Goal: Task Accomplishment & Management: Use online tool/utility

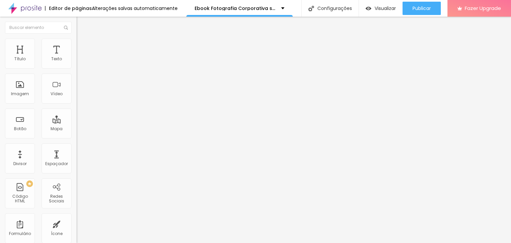
click at [83, 48] on span "Avançado" at bounding box center [94, 50] width 22 height 6
click at [77, 47] on ul "Conteúdo Estilo Avançado" at bounding box center [115, 42] width 77 height 20
click at [83, 45] on span "Estilo" at bounding box center [88, 43] width 10 height 6
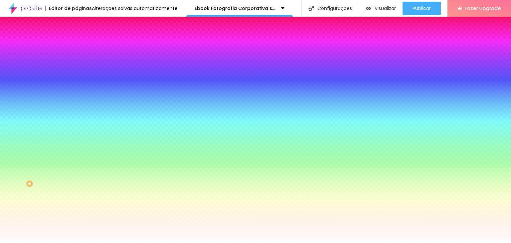
click at [79, 105] on icon "button" at bounding box center [81, 107] width 4 height 4
click at [352, 243] on div at bounding box center [255, 243] width 511 height 0
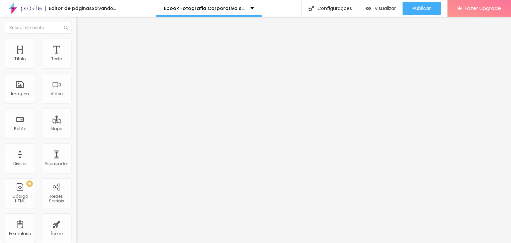
click at [77, 45] on li "Avançado" at bounding box center [115, 48] width 77 height 7
click at [77, 43] on li "Estilo" at bounding box center [115, 42] width 77 height 7
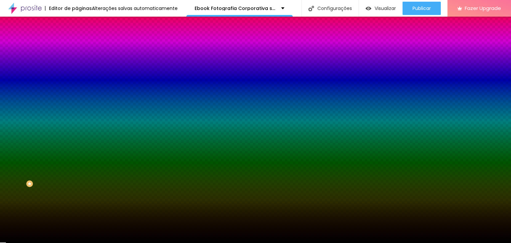
click at [79, 111] on icon "button" at bounding box center [81, 108] width 5 height 5
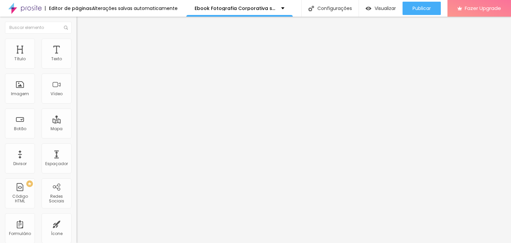
click at [83, 46] on span "Estilo" at bounding box center [88, 43] width 10 height 6
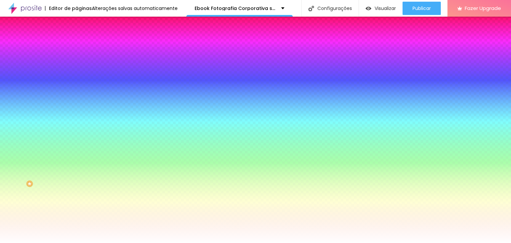
click at [83, 47] on span "Avançado" at bounding box center [94, 50] width 22 height 6
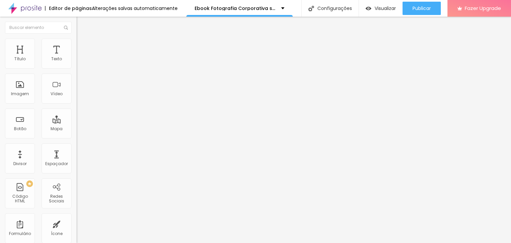
click at [83, 46] on span "Estilo" at bounding box center [88, 43] width 10 height 6
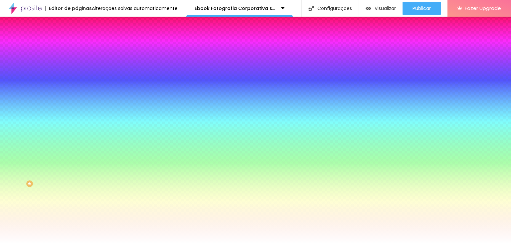
click at [77, 64] on div at bounding box center [115, 64] width 77 height 0
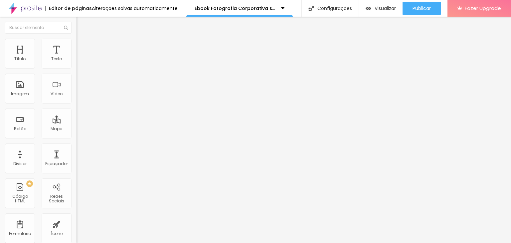
click at [77, 45] on li "Avançado" at bounding box center [115, 48] width 77 height 7
click at [83, 45] on span "Estilo" at bounding box center [88, 43] width 10 height 6
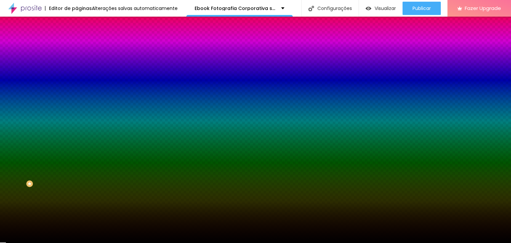
click at [77, 90] on div at bounding box center [115, 90] width 77 height 0
drag, startPoint x: 59, startPoint y: 171, endPoint x: 60, endPoint y: 167, distance: 3.6
click at [60, 167] on div at bounding box center [255, 121] width 511 height 243
click at [61, 169] on div at bounding box center [255, 121] width 511 height 243
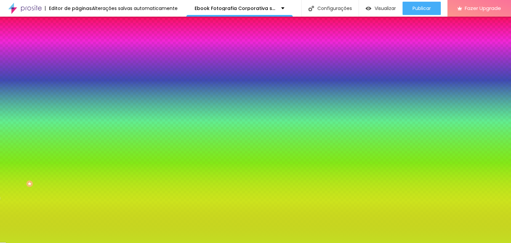
drag, startPoint x: 39, startPoint y: 150, endPoint x: 46, endPoint y: 134, distance: 17.0
click at [47, 135] on div at bounding box center [255, 121] width 511 height 243
click at [43, 132] on div at bounding box center [255, 121] width 511 height 243
click at [41, 129] on div at bounding box center [255, 121] width 511 height 243
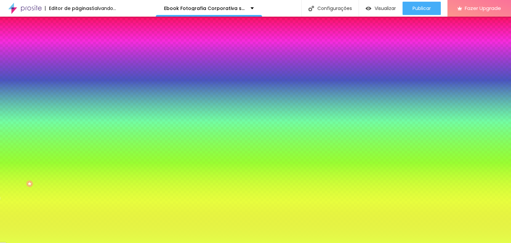
drag, startPoint x: 28, startPoint y: 127, endPoint x: 47, endPoint y: 137, distance: 21.5
click at [77, 97] on div at bounding box center [115, 97] width 77 height 0
drag, startPoint x: 47, startPoint y: 137, endPoint x: 49, endPoint y: 151, distance: 13.6
click at [77, 138] on div "Imagem de fundo Adicionar imagem Efeito da Imagem Nenhum Nenhum Parallax Cor de…" at bounding box center [115, 95] width 77 height 86
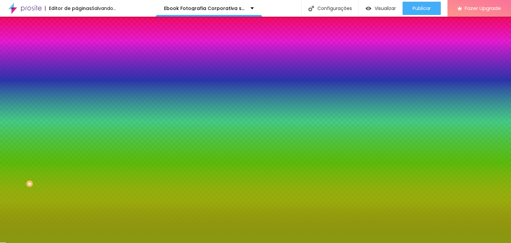
click at [77, 90] on div at bounding box center [115, 90] width 77 height 0
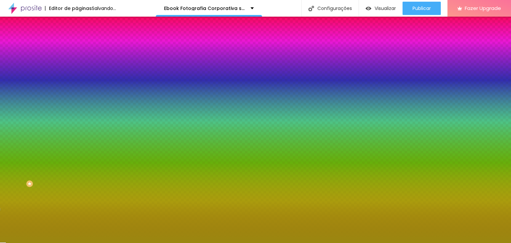
click at [61, 172] on div at bounding box center [255, 121] width 511 height 243
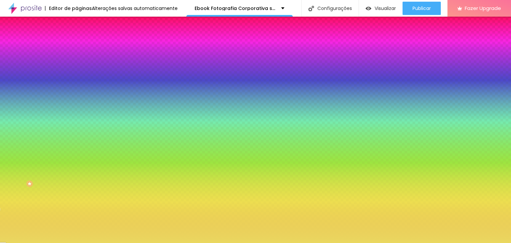
drag, startPoint x: 49, startPoint y: 134, endPoint x: 36, endPoint y: 133, distance: 12.7
click at [36, 133] on div at bounding box center [255, 121] width 511 height 243
drag, startPoint x: 55, startPoint y: 168, endPoint x: 56, endPoint y: 160, distance: 8.0
click at [77, 97] on div at bounding box center [115, 97] width 77 height 0
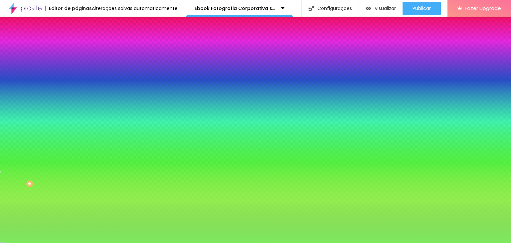
click at [59, 164] on div at bounding box center [255, 121] width 511 height 243
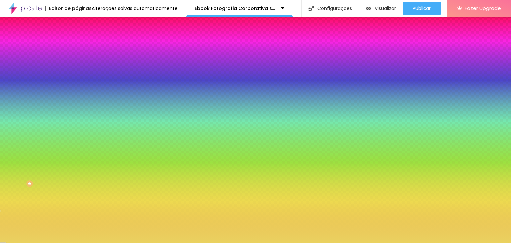
click at [60, 172] on div at bounding box center [255, 121] width 511 height 243
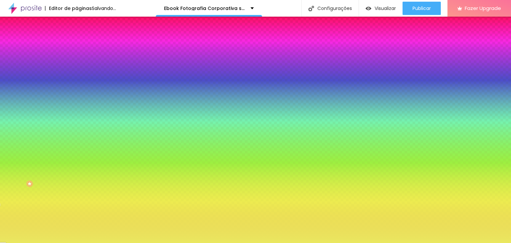
drag, startPoint x: 60, startPoint y: 167, endPoint x: 62, endPoint y: 171, distance: 4.5
click at [77, 97] on div at bounding box center [115, 97] width 77 height 0
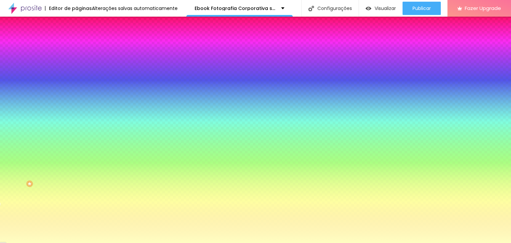
type input "#FFFFC2"
drag, startPoint x: 26, startPoint y: 130, endPoint x: 21, endPoint y: 127, distance: 5.5
click at [77, 97] on div at bounding box center [115, 97] width 77 height 0
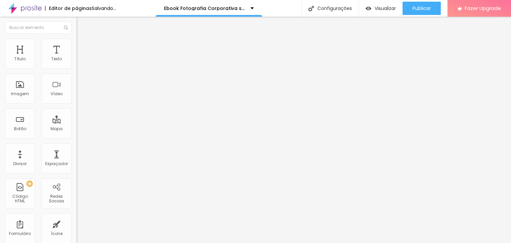
click at [77, 45] on li "Avançado" at bounding box center [115, 48] width 77 height 7
click at [77, 42] on li "Estilo" at bounding box center [115, 42] width 77 height 7
click at [79, 172] on icon "button" at bounding box center [81, 174] width 5 height 5
click at [83, 46] on span "Estilo" at bounding box center [88, 43] width 10 height 6
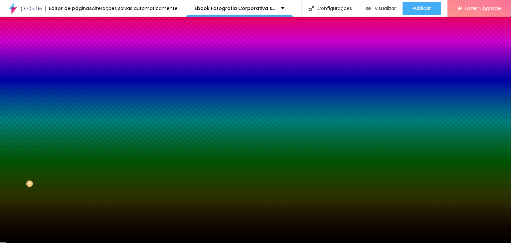
click at [77, 47] on ul "Conteúdo Estilo Avançado" at bounding box center [115, 42] width 77 height 20
click at [77, 45] on li "Avançado" at bounding box center [115, 48] width 77 height 7
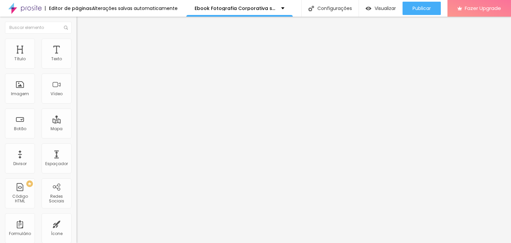
click at [77, 44] on li "Estilo" at bounding box center [115, 42] width 77 height 7
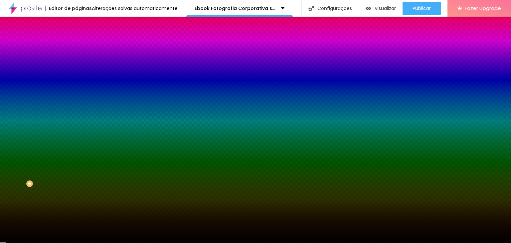
click at [83, 39] on span "Conteúdo" at bounding box center [93, 37] width 21 height 6
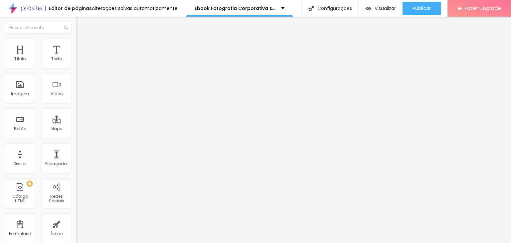
click at [83, 46] on span "Estilo" at bounding box center [88, 43] width 10 height 6
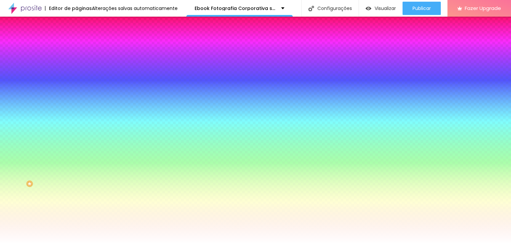
click at [77, 104] on button "button" at bounding box center [81, 107] width 9 height 7
type input "13"
type input "30"
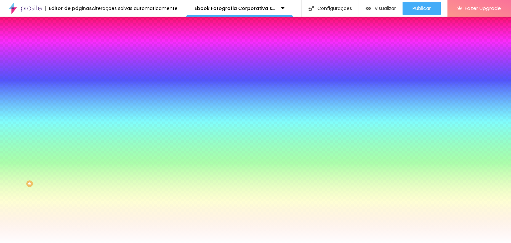
type input "35"
type input "36"
type input "32"
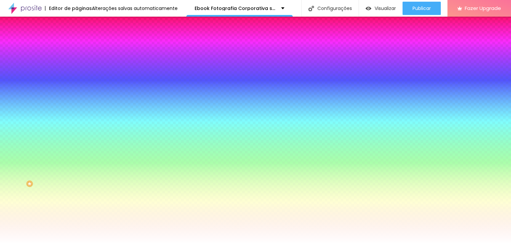
drag, startPoint x: 73, startPoint y: 121, endPoint x: 120, endPoint y: 126, distance: 46.9
type input "32"
click at [47, 243] on div at bounding box center [255, 243] width 511 height 0
click at [77, 64] on div at bounding box center [115, 64] width 77 height 0
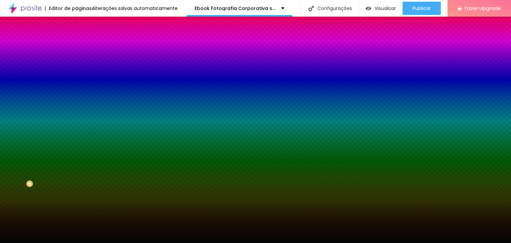
type input "#000000"
drag, startPoint x: 9, startPoint y: 124, endPoint x: 6, endPoint y: 135, distance: 11.1
click at [77, 135] on div "Editar Coluna Conteúdo Estilo Avançado Cor de fundo Voltar ao padrão #000000 So…" at bounding box center [115, 130] width 77 height 226
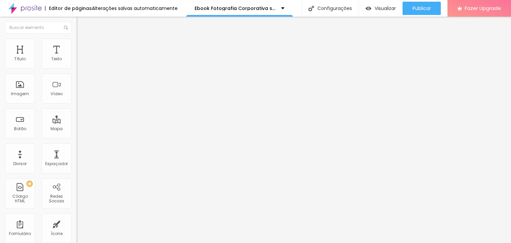
click at [83, 46] on span "Estilo" at bounding box center [88, 43] width 10 height 6
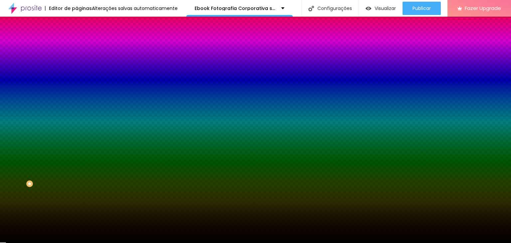
click at [77, 50] on li "Avançado" at bounding box center [115, 48] width 77 height 7
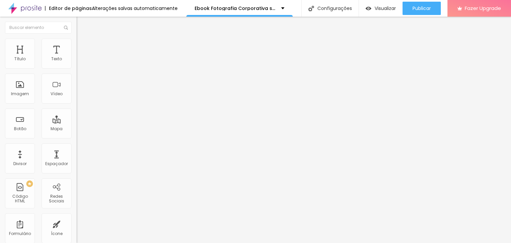
click at [83, 46] on span "Estilo" at bounding box center [88, 43] width 10 height 6
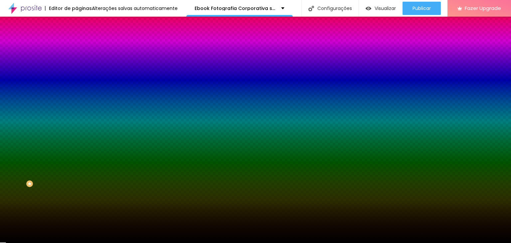
click at [77, 90] on div at bounding box center [115, 90] width 77 height 0
drag, startPoint x: 65, startPoint y: 178, endPoint x: 70, endPoint y: 164, distance: 15.4
click at [7, 170] on div at bounding box center [3, 170] width 7 height 1
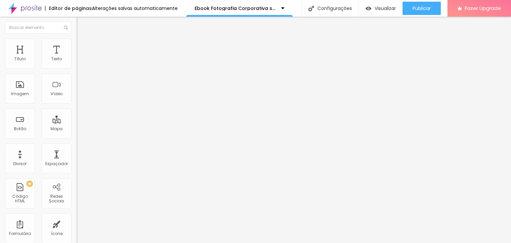
click at [77, 43] on li "Estilo" at bounding box center [115, 42] width 77 height 7
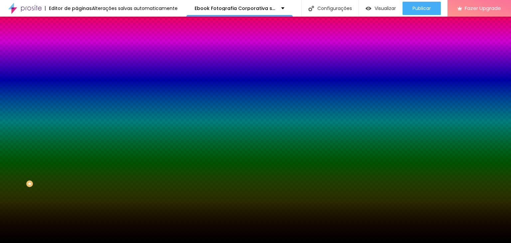
click at [77, 64] on div at bounding box center [115, 64] width 77 height 0
drag, startPoint x: 67, startPoint y: 112, endPoint x: 67, endPoint y: 136, distance: 24.0
click at [77, 129] on div "Editar Coluna Conteúdo Estilo Avançado Cor de fundo Voltar ao padrão #000000 So…" at bounding box center [115, 130] width 77 height 226
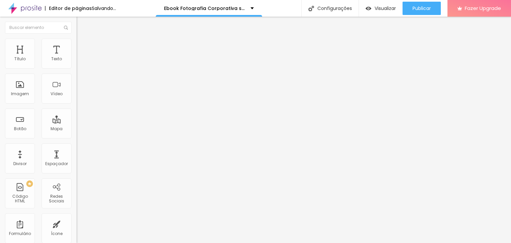
click at [83, 47] on span "Avançado" at bounding box center [94, 50] width 22 height 6
click at [83, 46] on span "Estilo" at bounding box center [88, 43] width 10 height 6
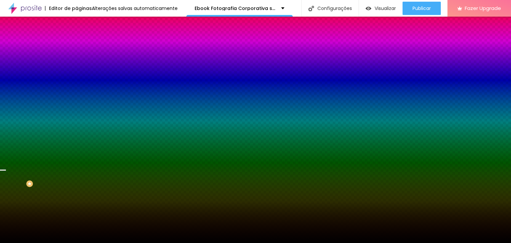
click at [77, 90] on div at bounding box center [115, 90] width 77 height 0
drag, startPoint x: 67, startPoint y: 165, endPoint x: 66, endPoint y: 171, distance: 6.1
click at [7, 204] on div at bounding box center [3, 204] width 7 height 1
click at [68, 172] on div at bounding box center [255, 121] width 511 height 243
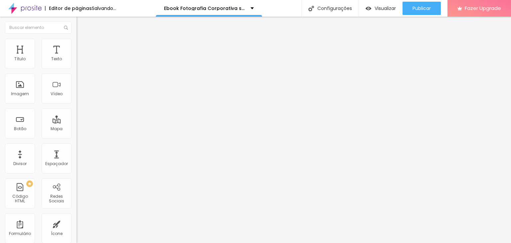
click at [77, 45] on li "Avançado" at bounding box center [115, 48] width 77 height 7
click at [83, 46] on span "Estilo" at bounding box center [88, 43] width 10 height 6
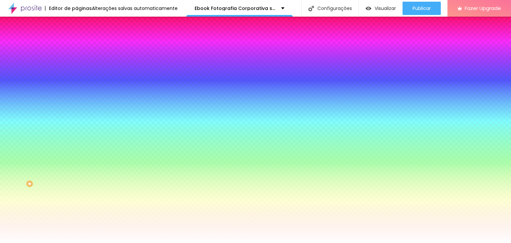
click at [79, 105] on icon "button" at bounding box center [81, 107] width 4 height 4
type input "4"
type input "9"
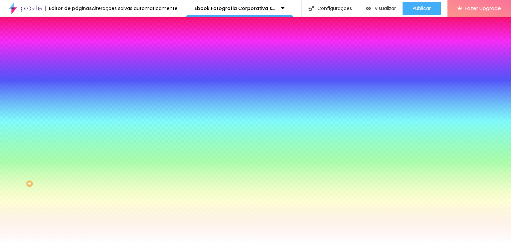
type input "10"
type input "11"
type input "25"
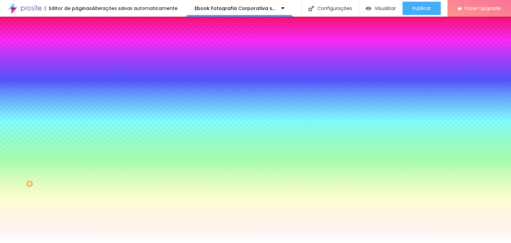
type input "25"
type input "27"
drag, startPoint x: 71, startPoint y: 121, endPoint x: 113, endPoint y: 126, distance: 42.2
type input "27"
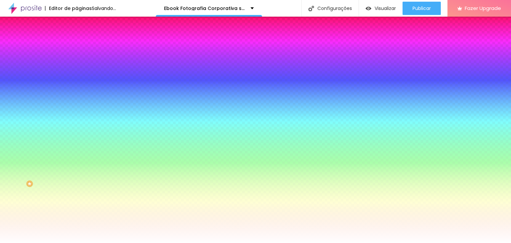
click at [233, 243] on div at bounding box center [255, 243] width 511 height 0
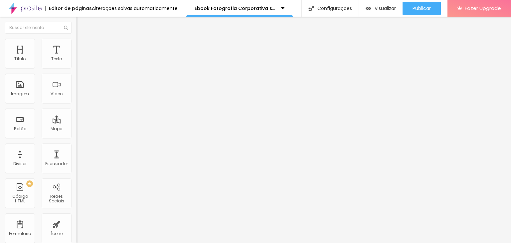
click at [77, 49] on li "Avançado" at bounding box center [115, 48] width 77 height 7
click at [83, 46] on span "Estilo" at bounding box center [88, 43] width 10 height 6
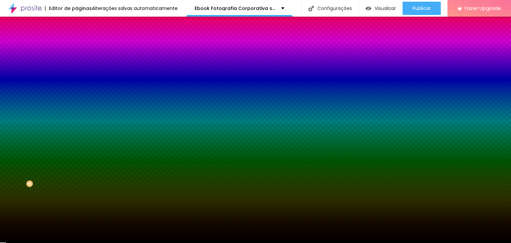
click at [77, 104] on button "button" at bounding box center [81, 107] width 9 height 7
click at [241, 243] on div at bounding box center [255, 243] width 511 height 0
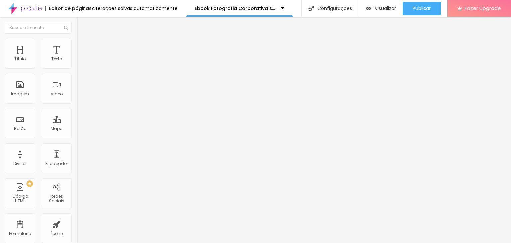
click at [83, 47] on span "Avançado" at bounding box center [94, 50] width 22 height 6
click at [77, 44] on li "Estilo" at bounding box center [115, 42] width 77 height 7
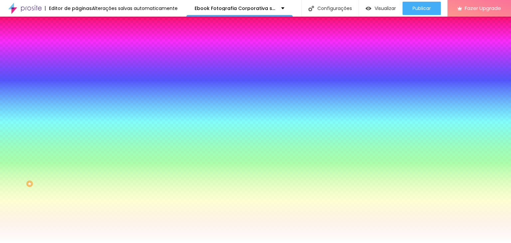
click at [77, 104] on button "button" at bounding box center [81, 107] width 9 height 7
type input "26"
type input "25"
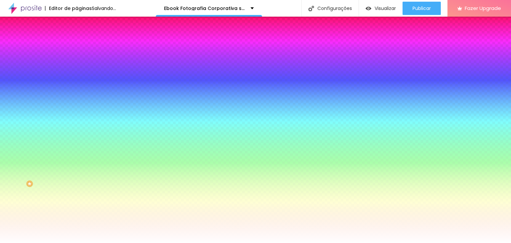
type input "27"
type input "28"
type input "29"
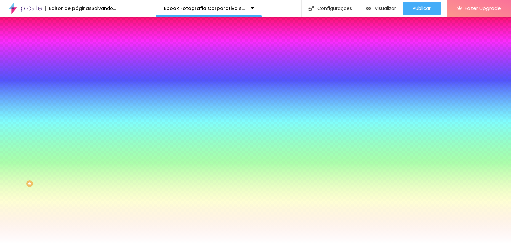
type input "29"
type input "30"
type input "31"
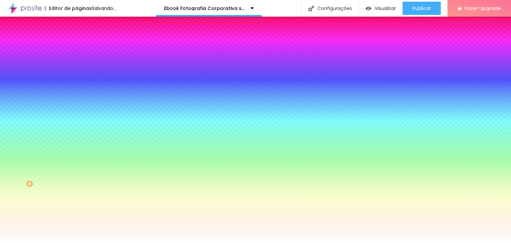
type input "32"
drag, startPoint x: 113, startPoint y: 122, endPoint x: 120, endPoint y: 125, distance: 8.2
type input "32"
click at [196, 243] on div at bounding box center [255, 243] width 511 height 0
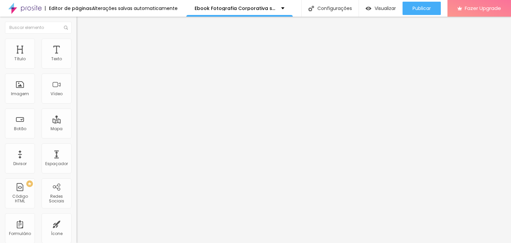
click at [77, 45] on li "Estilo" at bounding box center [115, 42] width 77 height 7
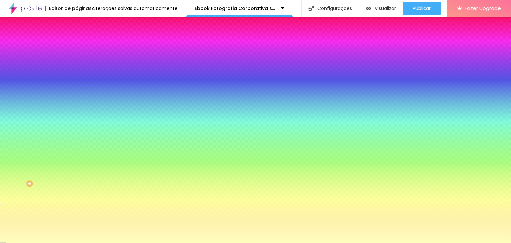
click at [77, 90] on div at bounding box center [115, 90] width 77 height 0
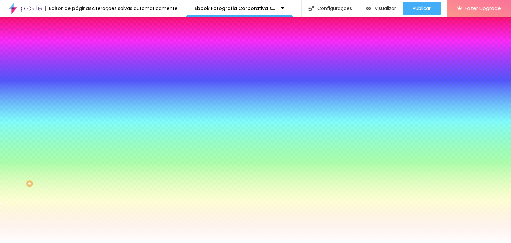
drag, startPoint x: 20, startPoint y: 131, endPoint x: 5, endPoint y: 127, distance: 15.2
click at [77, 97] on div "Cor de fundo Voltar ao padrão #FDFDF7" at bounding box center [115, 88] width 77 height 18
type input "#FFFFFF"
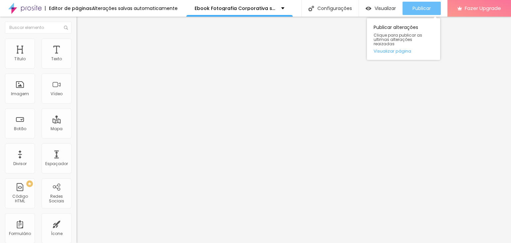
click at [407, 10] on button "Publicar" at bounding box center [422, 8] width 38 height 13
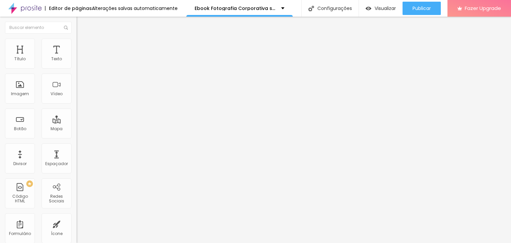
click at [83, 47] on span "Avançado" at bounding box center [94, 50] width 22 height 6
click at [77, 45] on li "Estilo" at bounding box center [115, 42] width 77 height 7
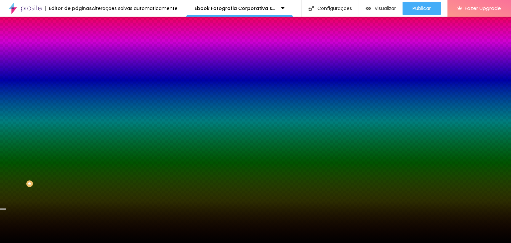
click at [77, 90] on div at bounding box center [115, 90] width 77 height 0
click at [6, 196] on div at bounding box center [2, 196] width 7 height 1
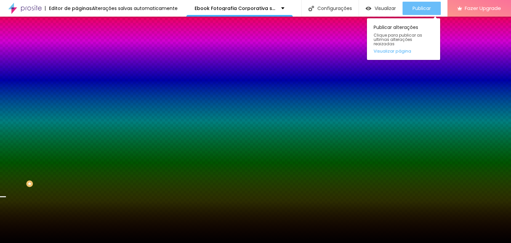
click at [421, 7] on span "Publicar" at bounding box center [422, 8] width 18 height 5
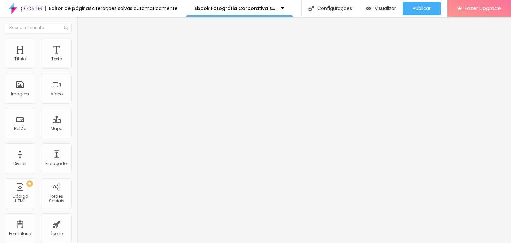
click at [83, 47] on span "Avançado" at bounding box center [94, 50] width 22 height 6
click at [77, 45] on li "Estilo" at bounding box center [115, 42] width 77 height 7
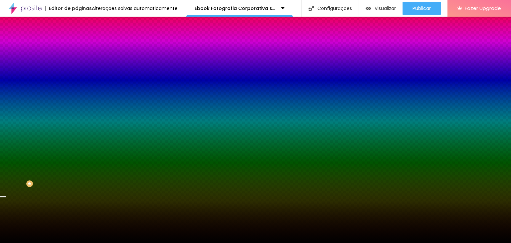
click at [77, 90] on div at bounding box center [115, 90] width 77 height 0
click at [77, 97] on div at bounding box center [115, 97] width 77 height 0
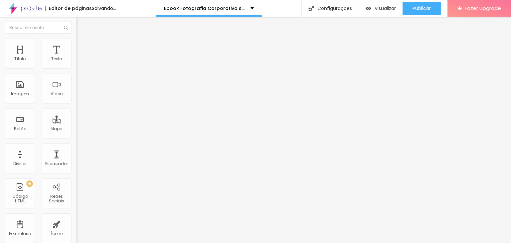
click at [77, 50] on li "Avançado" at bounding box center [115, 48] width 77 height 7
click at [77, 42] on img at bounding box center [80, 42] width 6 height 6
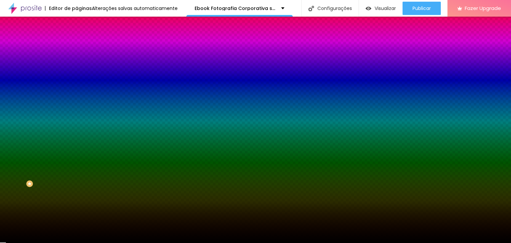
click at [77, 104] on button "button" at bounding box center [81, 107] width 9 height 7
type input "23"
type input "20"
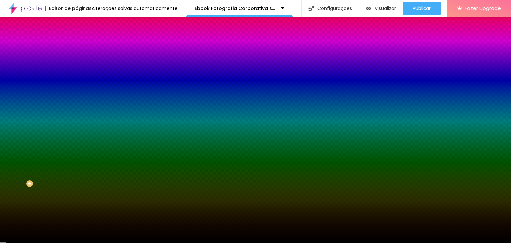
type input "19"
type input "17"
type input "15"
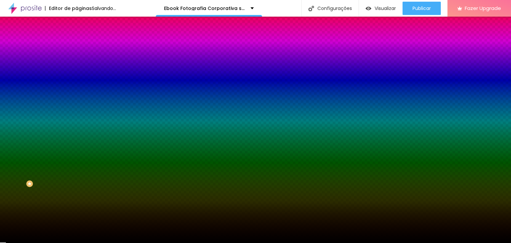
drag, startPoint x: 120, startPoint y: 121, endPoint x: 94, endPoint y: 123, distance: 26.0
type input "15"
click at [227, 243] on div at bounding box center [255, 243] width 511 height 0
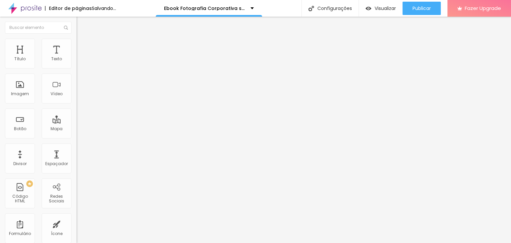
click at [77, 43] on li "Estilo" at bounding box center [115, 42] width 77 height 7
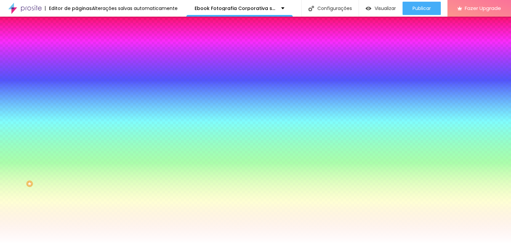
click at [79, 105] on icon "button" at bounding box center [81, 107] width 4 height 4
type input "31"
type input "6"
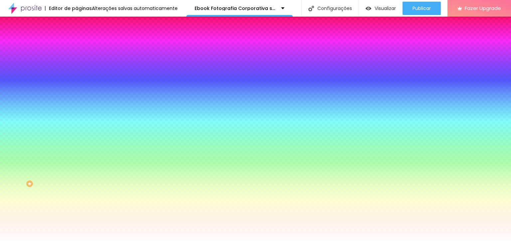
type input "7"
type input "11"
type input "13"
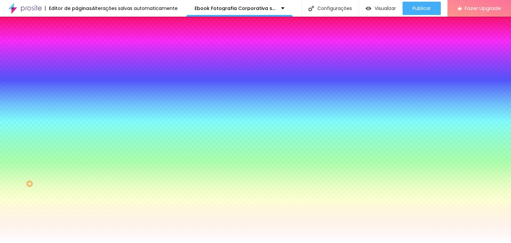
type input "13"
type input "16"
type input "17"
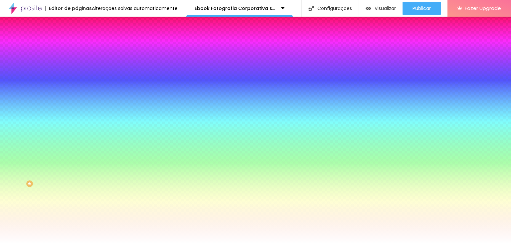
type input "16"
drag, startPoint x: 119, startPoint y: 122, endPoint x: 96, endPoint y: 124, distance: 23.4
type input "16"
type input "14"
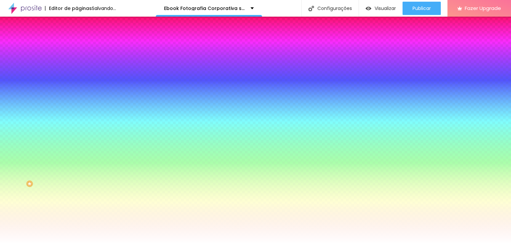
type input "14"
type input "15"
click at [205, 243] on div at bounding box center [255, 243] width 511 height 0
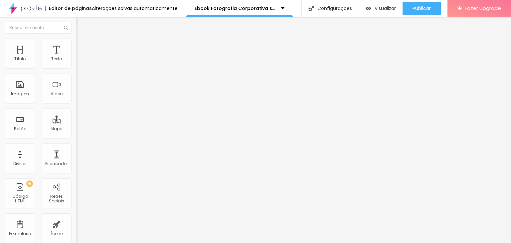
click at [77, 39] on img at bounding box center [80, 42] width 6 height 6
type input "0"
drag, startPoint x: 18, startPoint y: 78, endPoint x: 0, endPoint y: 81, distance: 17.9
type input "0"
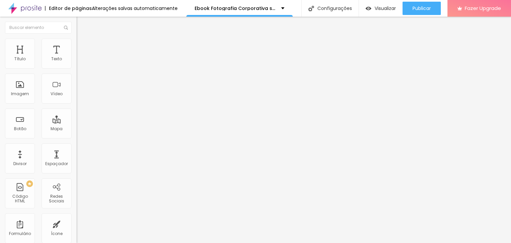
click at [77, 217] on input "range" at bounding box center [98, 219] width 43 height 5
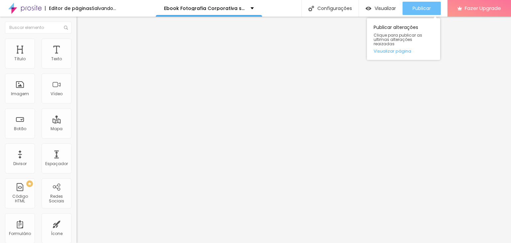
click at [417, 10] on span "Publicar" at bounding box center [422, 8] width 18 height 5
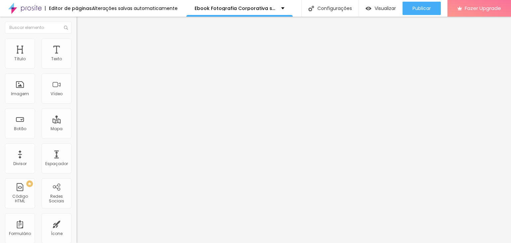
click at [77, 57] on span "Trocar imagem" at bounding box center [95, 55] width 36 height 6
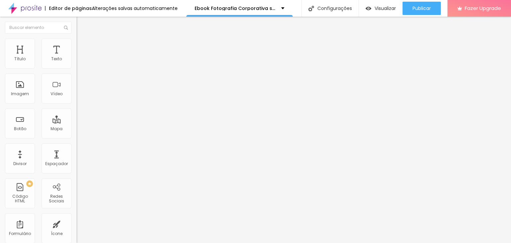
type input "88"
type input "56"
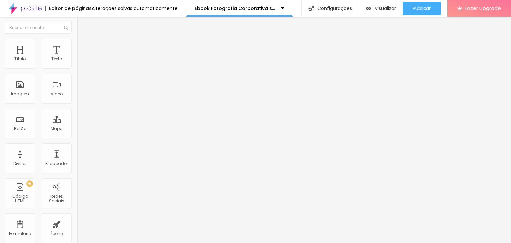
type input "56"
type input "44"
type input "40"
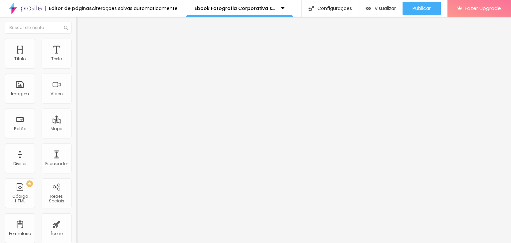
type input "38"
type input "34"
type input "30"
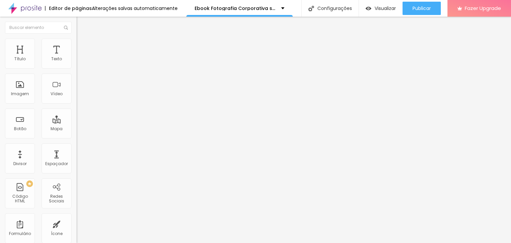
type input "30"
type input "28"
type input "24"
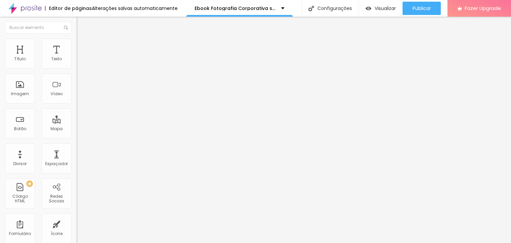
type input "22"
drag, startPoint x: 33, startPoint y: 125, endPoint x: 13, endPoint y: 127, distance: 20.1
type input "22"
click at [77, 77] on input "range" at bounding box center [98, 74] width 43 height 5
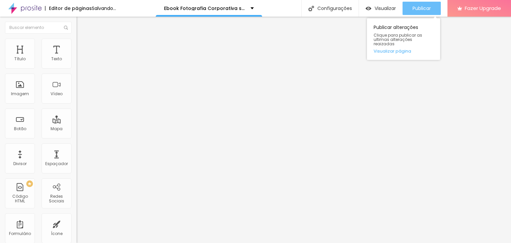
click at [421, 11] on div "Publicar" at bounding box center [422, 8] width 18 height 13
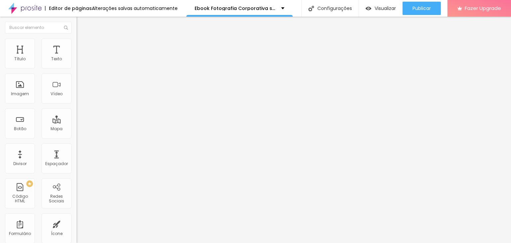
click at [83, 46] on span "Estilo" at bounding box center [88, 43] width 10 height 6
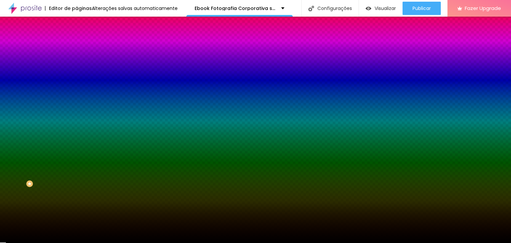
click at [83, 48] on span "Avançado" at bounding box center [94, 50] width 22 height 6
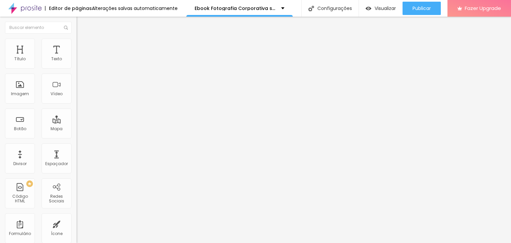
type input "20"
type input "25"
type input "20"
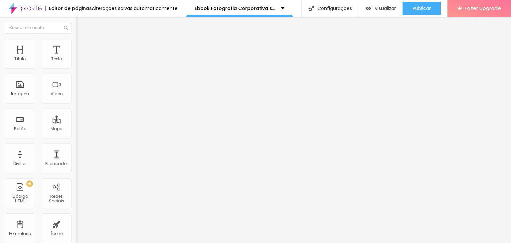
click at [77, 129] on input "range" at bounding box center [98, 131] width 43 height 5
click at [83, 46] on span "Estilo" at bounding box center [88, 43] width 10 height 6
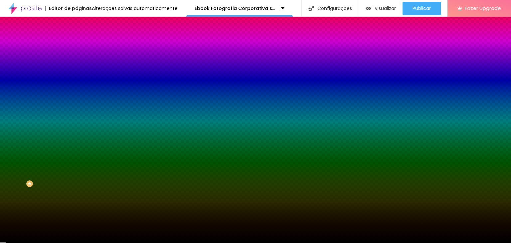
click at [83, 39] on span "Conteúdo" at bounding box center [93, 37] width 21 height 6
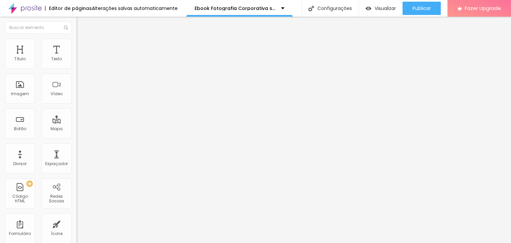
click at [83, 47] on span "Avançado" at bounding box center [94, 50] width 22 height 6
type input "5"
type input "10"
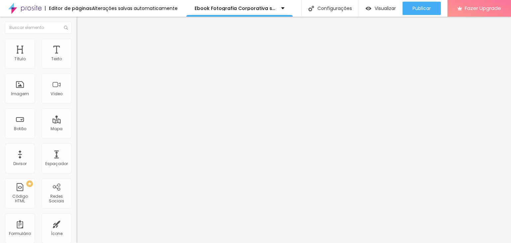
drag, startPoint x: 16, startPoint y: 66, endPoint x: 27, endPoint y: 65, distance: 10.7
type input "10"
click at [77, 129] on input "range" at bounding box center [98, 131] width 43 height 5
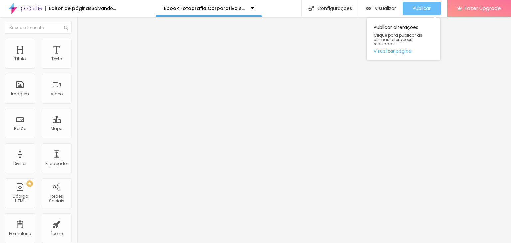
click at [414, 4] on div "Publicar" at bounding box center [422, 8] width 18 height 13
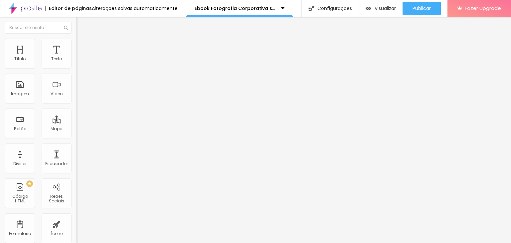
click at [77, 45] on li "Avançado" at bounding box center [115, 48] width 77 height 7
type input "20"
type input "25"
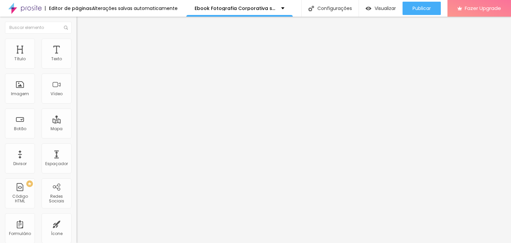
type input "30"
drag, startPoint x: 28, startPoint y: 64, endPoint x: 69, endPoint y: 65, distance: 40.9
type input "30"
click at [77, 129] on input "range" at bounding box center [98, 131] width 43 height 5
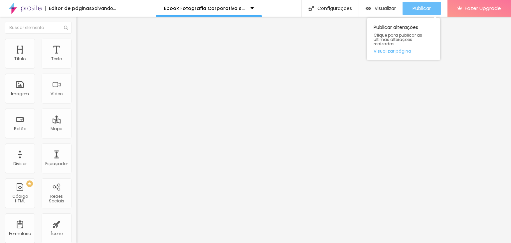
click at [417, 11] on span "Publicar" at bounding box center [422, 8] width 18 height 5
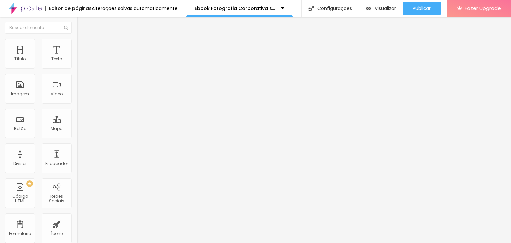
click at [77, 44] on li "Estilo" at bounding box center [115, 42] width 77 height 7
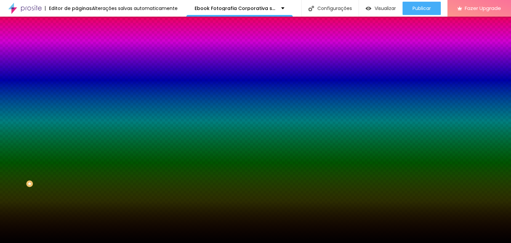
click at [83, 48] on span "Avançado" at bounding box center [94, 50] width 22 height 6
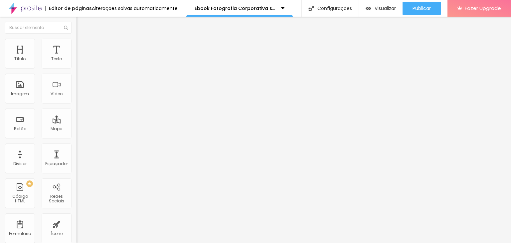
click at [77, 45] on img at bounding box center [80, 48] width 6 height 6
type input "20"
drag, startPoint x: 51, startPoint y: 66, endPoint x: 28, endPoint y: 66, distance: 22.6
type input "15"
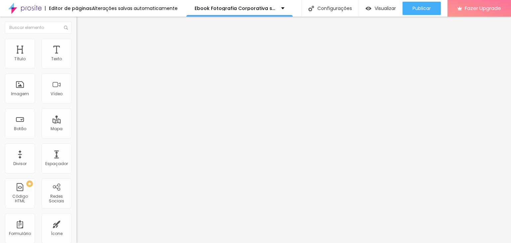
click at [77, 129] on input "range" at bounding box center [98, 131] width 43 height 5
type input "15"
type input "5"
type input "0"
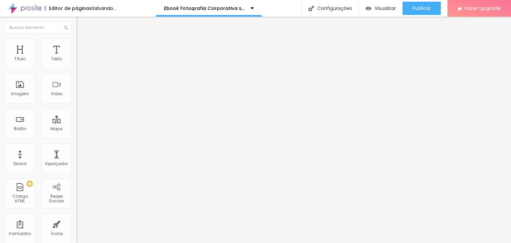
type input "0"
click at [77, 129] on input "range" at bounding box center [98, 131] width 43 height 5
click at [77, 43] on li "Estilo" at bounding box center [115, 42] width 77 height 7
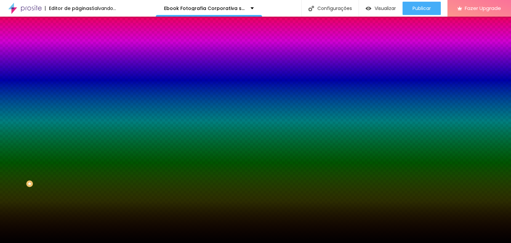
click at [77, 39] on li "Conteúdo" at bounding box center [115, 35] width 77 height 7
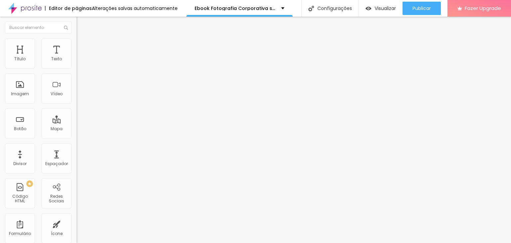
click at [83, 48] on span "Avançado" at bounding box center [94, 50] width 22 height 6
click at [83, 46] on span "Estilo" at bounding box center [88, 43] width 10 height 6
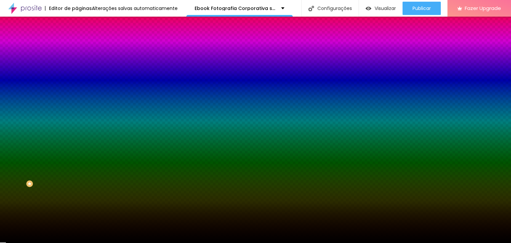
click at [77, 104] on button "button" at bounding box center [81, 107] width 9 height 7
type input "2"
type input "3"
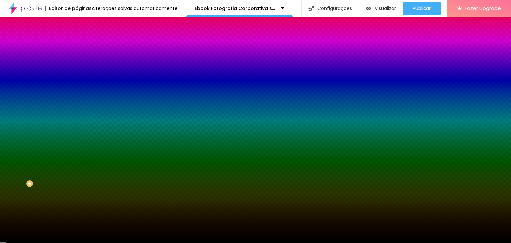
type input "4"
type input "5"
drag, startPoint x: 72, startPoint y: 141, endPoint x: 165, endPoint y: 139, distance: 92.8
type input "5"
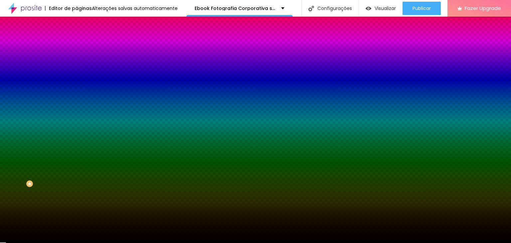
type input "1"
type input "0"
drag, startPoint x: 145, startPoint y: 140, endPoint x: 43, endPoint y: 136, distance: 102.2
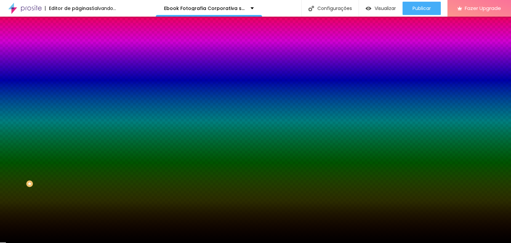
type input "0"
drag, startPoint x: 94, startPoint y: 122, endPoint x: 52, endPoint y: 121, distance: 42.3
type input "0"
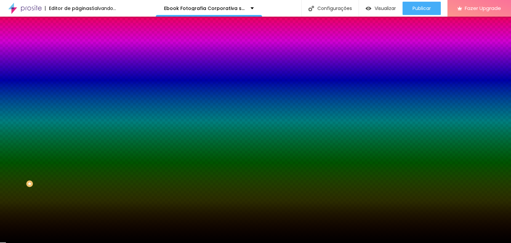
click at [188, 243] on div at bounding box center [255, 243] width 511 height 0
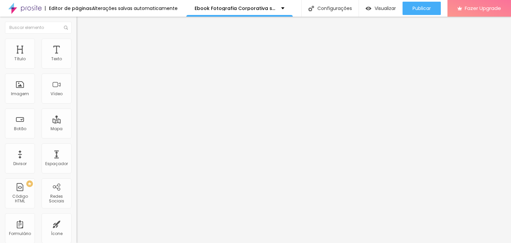
click at [77, 46] on ul "Conteúdo Estilo Avançado" at bounding box center [115, 42] width 77 height 20
click at [83, 46] on span "Estilo" at bounding box center [88, 43] width 10 height 6
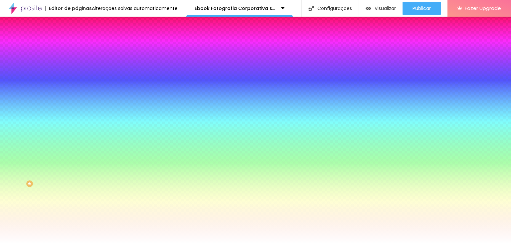
click at [83, 48] on span "Avançado" at bounding box center [94, 50] width 22 height 6
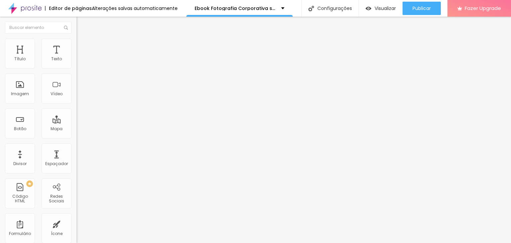
click at [77, 48] on ul "Conteúdo Estilo Avançado" at bounding box center [115, 42] width 77 height 20
click at [83, 46] on span "Estilo" at bounding box center [88, 43] width 10 height 6
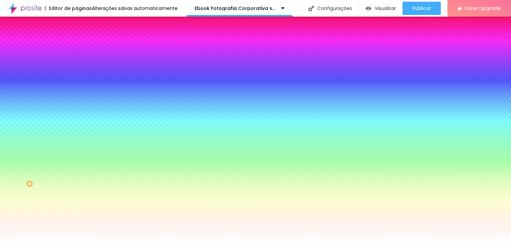
click at [77, 104] on button "button" at bounding box center [81, 107] width 9 height 7
type input "16"
type input "0"
drag, startPoint x: 96, startPoint y: 123, endPoint x: 51, endPoint y: 123, distance: 44.9
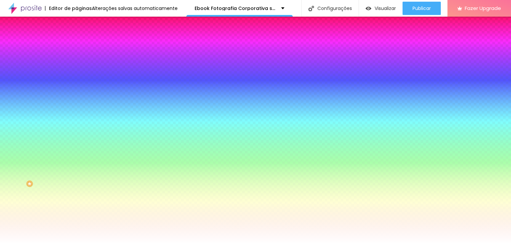
type input "0"
click at [412, 243] on div at bounding box center [255, 243] width 511 height 0
click at [413, 10] on span "Publicar" at bounding box center [422, 8] width 18 height 5
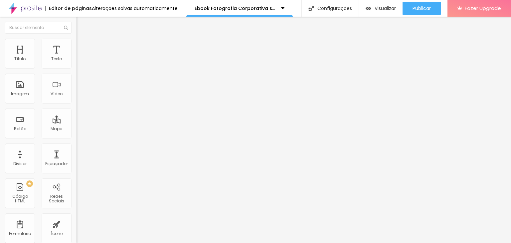
click at [77, 48] on ul "Conteúdo Estilo Avançado" at bounding box center [115, 42] width 77 height 20
click at [83, 46] on span "Estilo" at bounding box center [88, 43] width 10 height 6
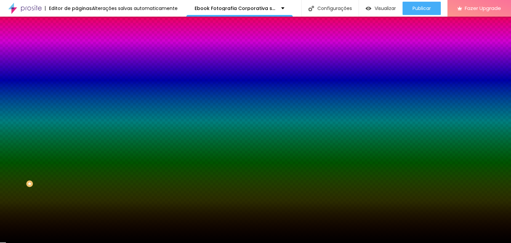
click at [80, 106] on icon "button" at bounding box center [81, 107] width 3 height 3
click at [67, 243] on div at bounding box center [255, 243] width 511 height 0
click at [83, 47] on span "Avançado" at bounding box center [94, 50] width 22 height 6
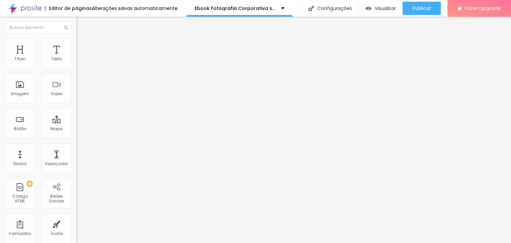
click at [83, 39] on span "Conteúdo" at bounding box center [93, 37] width 21 height 6
click at [83, 47] on span "Avançado" at bounding box center [94, 50] width 22 height 6
click at [83, 45] on span "Estilo" at bounding box center [88, 43] width 10 height 6
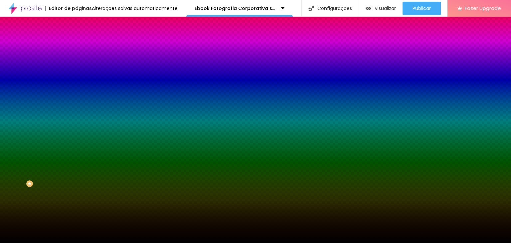
click at [79, 136] on icon "button" at bounding box center [81, 134] width 4 height 4
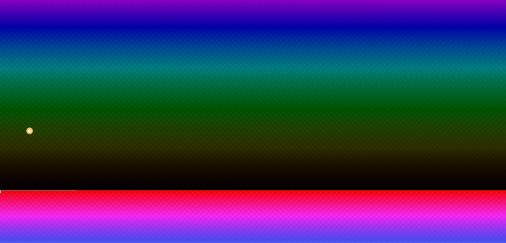
click at [7, 199] on img at bounding box center [5, 201] width 4 height 4
radio input "false"
radio input "true"
click at [7, 199] on img at bounding box center [5, 201] width 4 height 4
radio input "true"
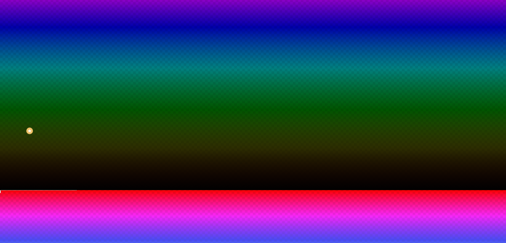
radio input "false"
radio input "true"
click at [86, 190] on div at bounding box center [253, 190] width 506 height 0
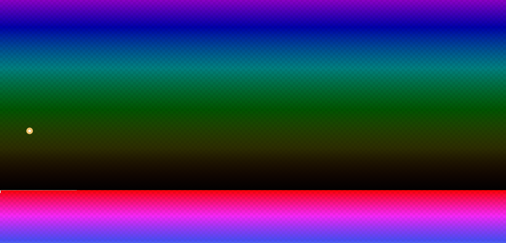
scroll to position [0, 0]
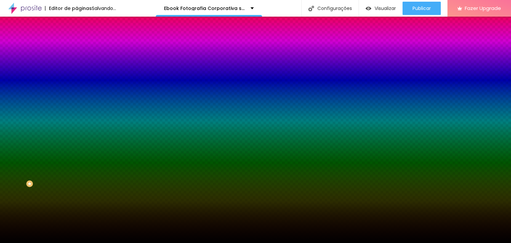
click at [83, 47] on span "Avançado" at bounding box center [94, 50] width 22 height 6
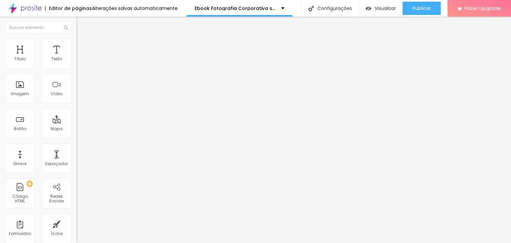
click at [83, 45] on span "Estilo" at bounding box center [88, 43] width 10 height 6
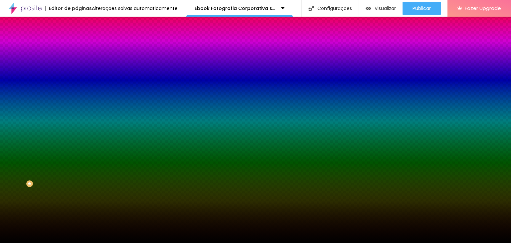
click at [77, 90] on div at bounding box center [115, 90] width 77 height 0
drag, startPoint x: 67, startPoint y: 129, endPoint x: 60, endPoint y: 188, distance: 58.9
click at [77, 188] on div "Editar Seção Conteúdo Estilo Avançado Imagem de fundo Adicionar imagem Efeito d…" at bounding box center [115, 130] width 77 height 226
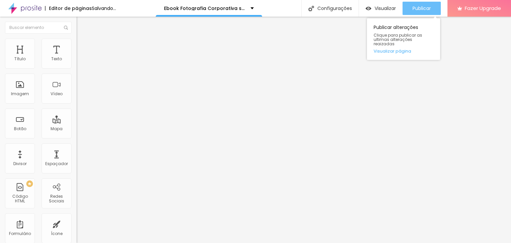
click at [423, 8] on span "Publicar" at bounding box center [422, 8] width 18 height 5
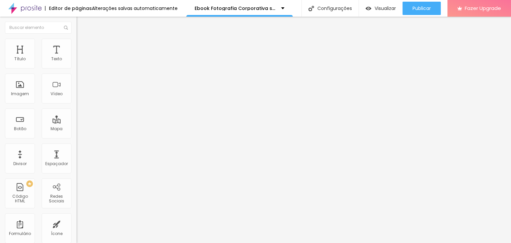
click at [77, 44] on li "Estilo" at bounding box center [115, 42] width 77 height 7
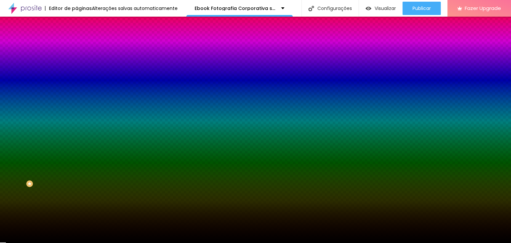
click at [77, 64] on div at bounding box center [115, 64] width 77 height 0
drag, startPoint x: 67, startPoint y: 125, endPoint x: 74, endPoint y: 63, distance: 62.4
click at [77, 63] on div "Cor de fundo Voltar ao padrão #000000 Sombra DESATIVADO Voltar ao padrão Borda …" at bounding box center [115, 81] width 77 height 59
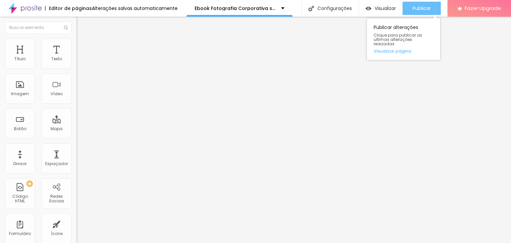
click at [419, 11] on span "Publicar" at bounding box center [422, 8] width 18 height 5
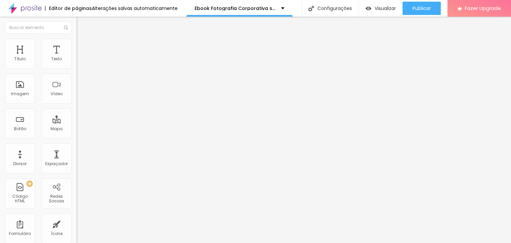
click at [83, 45] on span "Estilo" at bounding box center [88, 43] width 10 height 6
type input "0"
drag, startPoint x: 18, startPoint y: 84, endPoint x: 0, endPoint y: 86, distance: 17.8
type input "0"
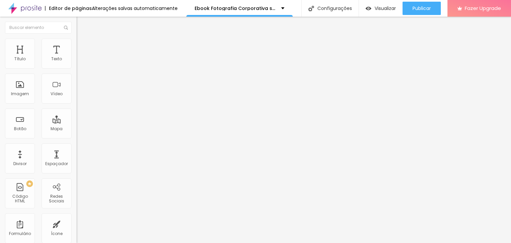
click at [77, 146] on input "range" at bounding box center [98, 148] width 43 height 5
click at [83, 47] on span "Avançado" at bounding box center [94, 50] width 22 height 6
click at [83, 46] on span "Estilo" at bounding box center [88, 43] width 10 height 6
click at [79, 172] on icon "button" at bounding box center [81, 174] width 5 height 5
click at [83, 47] on span "Avançado" at bounding box center [94, 50] width 22 height 6
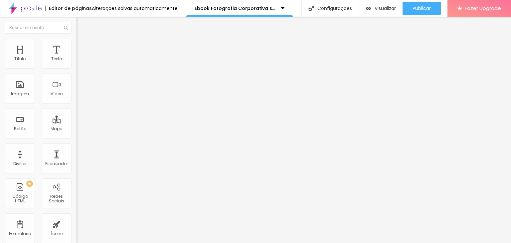
click at [77, 45] on li "Estilo" at bounding box center [115, 42] width 77 height 7
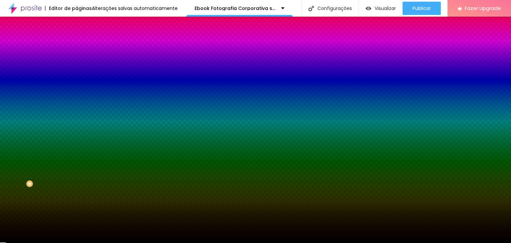
click at [79, 117] on icon "button" at bounding box center [81, 115] width 4 height 4
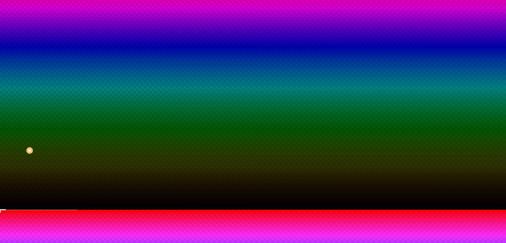
type input "165"
type input "175"
type input "125"
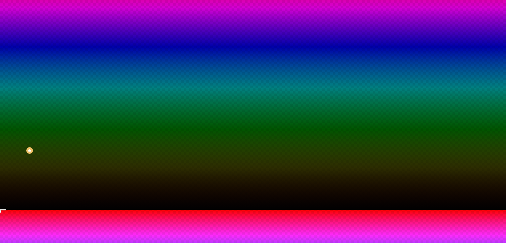
type input "125"
type input "85"
type input "70"
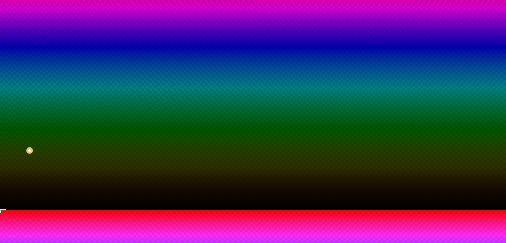
type input "60"
type input "70"
type input "75"
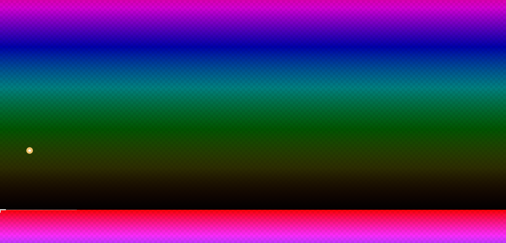
type input "75"
type input "80"
type input "85"
drag, startPoint x: 101, startPoint y: 204, endPoint x: 83, endPoint y: 204, distance: 18.6
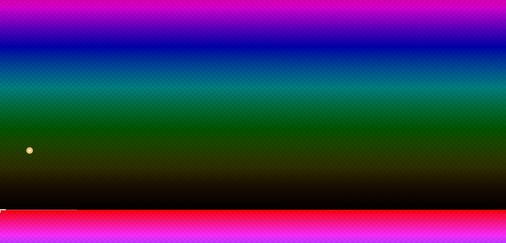
type input "85"
click at [289, 210] on div at bounding box center [253, 210] width 506 height 0
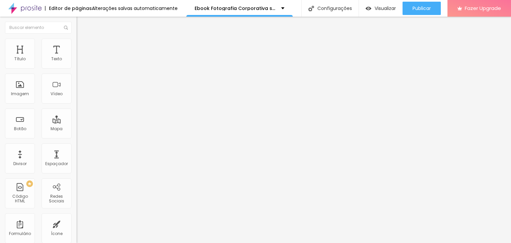
click at [77, 45] on img at bounding box center [80, 48] width 6 height 6
click at [77, 38] on img at bounding box center [80, 35] width 6 height 6
type input "24"
type input "32"
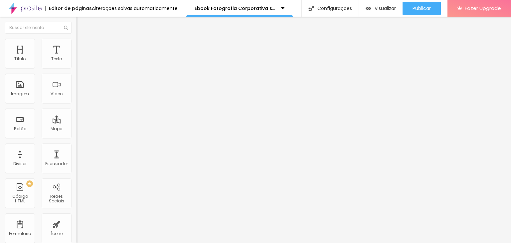
type input "32"
type input "34"
type input "40"
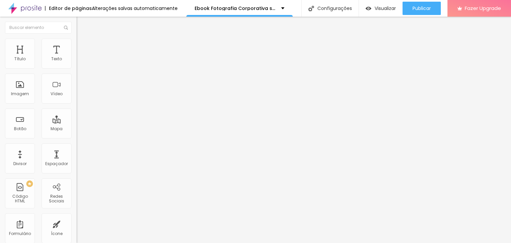
type input "44"
type input "46"
type input "50"
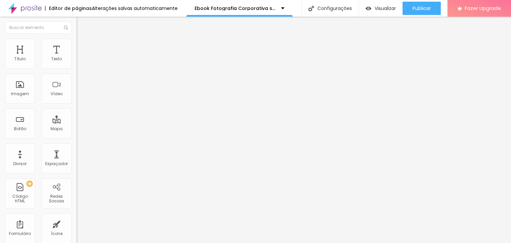
type input "50"
type input "52"
type input "50"
drag, startPoint x: 19, startPoint y: 123, endPoint x: 29, endPoint y: 124, distance: 10.7
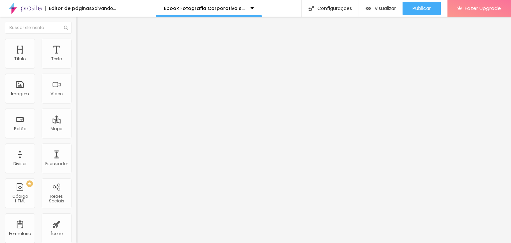
type input "50"
click at [77, 77] on input "range" at bounding box center [98, 74] width 43 height 5
click at [83, 47] on span "Avançado" at bounding box center [94, 50] width 22 height 6
type input "4"
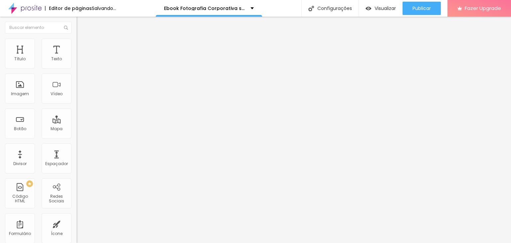
type input "4"
type input "0"
drag, startPoint x: 18, startPoint y: 64, endPoint x: 0, endPoint y: 65, distance: 17.6
type input "0"
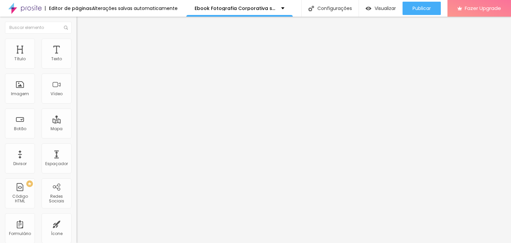
click at [77, 129] on input "range" at bounding box center [98, 131] width 43 height 5
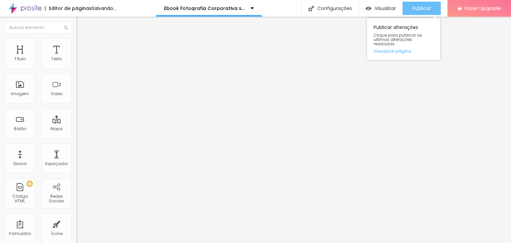
click at [422, 8] on span "Publicar" at bounding box center [422, 8] width 18 height 5
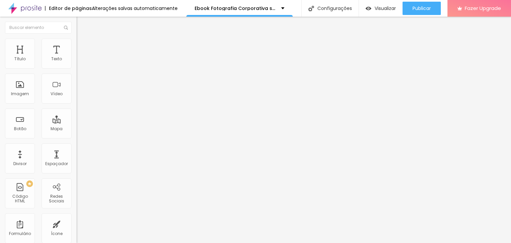
click at [77, 45] on li "Avançado" at bounding box center [115, 48] width 77 height 7
click at [77, 42] on img at bounding box center [80, 42] width 6 height 6
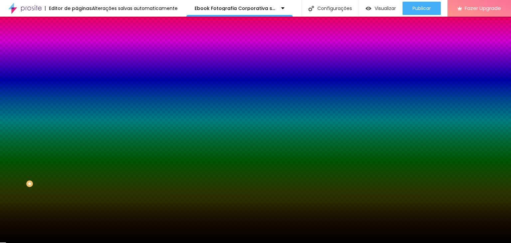
click at [77, 138] on button "button" at bounding box center [81, 134] width 9 height 7
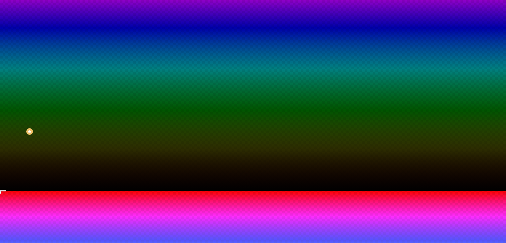
type input "#FFFFFF"
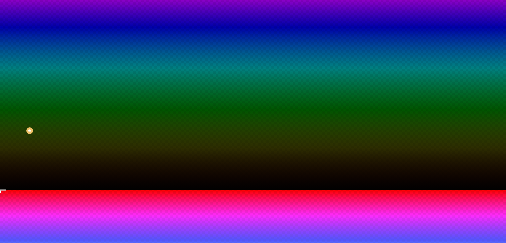
click at [28, 190] on div at bounding box center [253, 190] width 506 height 0
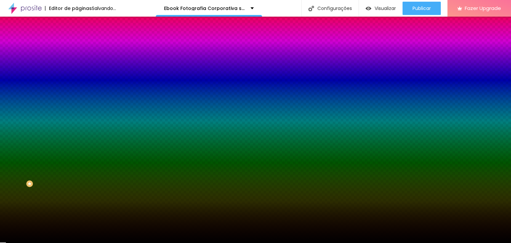
click at [77, 138] on div "Efeito inferior ATIVO Voltar ao padrão" at bounding box center [115, 128] width 77 height 19
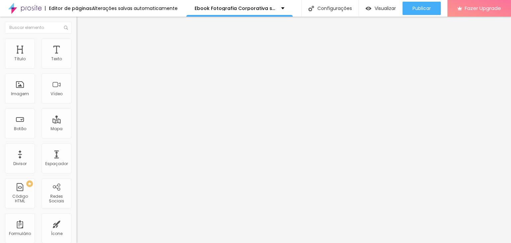
click at [83, 47] on span "Avançado" at bounding box center [94, 50] width 22 height 6
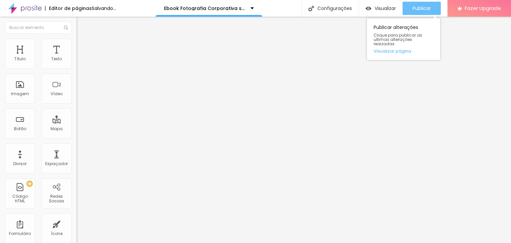
click at [415, 12] on div "Publicar" at bounding box center [422, 8] width 18 height 13
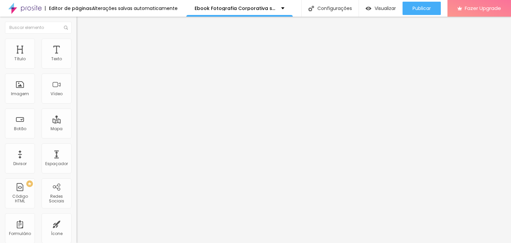
click at [77, 44] on li "Estilo" at bounding box center [115, 42] width 77 height 7
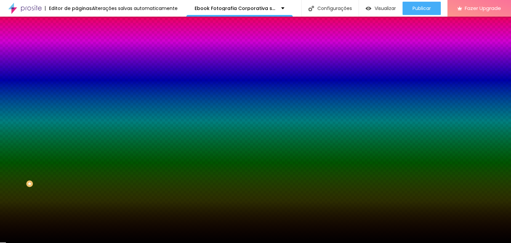
click at [79, 136] on icon "button" at bounding box center [81, 134] width 4 height 4
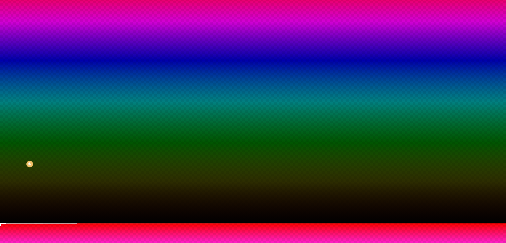
click at [37, 223] on div at bounding box center [253, 223] width 506 height 0
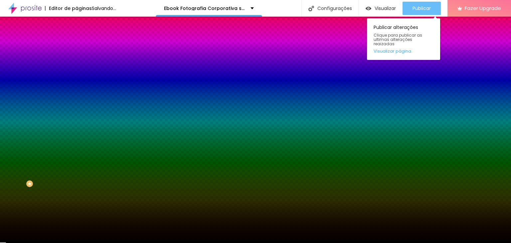
click at [424, 10] on span "Publicar" at bounding box center [422, 8] width 18 height 5
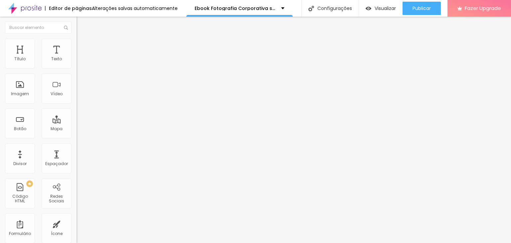
click at [83, 46] on span "Estilo" at bounding box center [88, 43] width 10 height 6
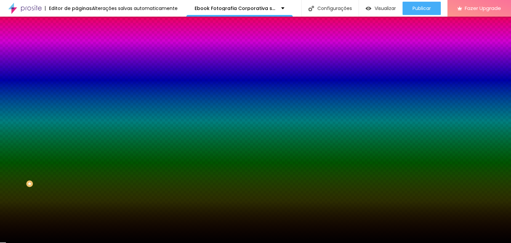
click at [79, 136] on icon "button" at bounding box center [81, 134] width 4 height 4
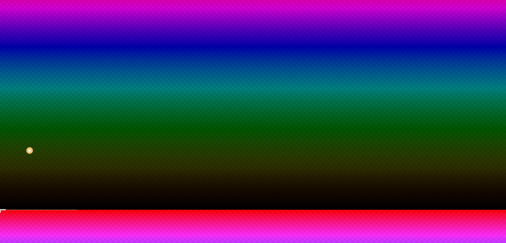
type input "120"
type input "125"
type input "110"
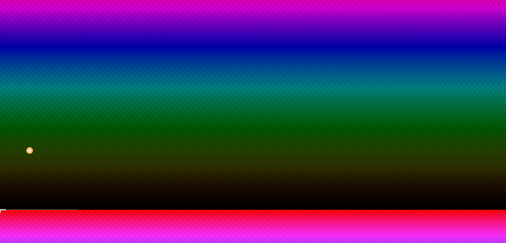
type input "110"
type input "100"
type input "95"
drag, startPoint x: 89, startPoint y: 220, endPoint x: 75, endPoint y: 221, distance: 14.0
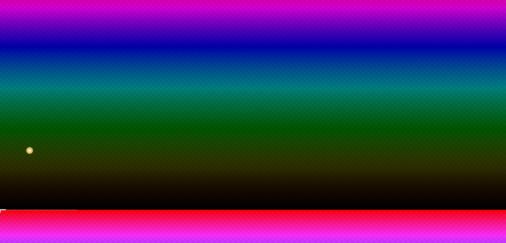
drag, startPoint x: 74, startPoint y: 239, endPoint x: 83, endPoint y: 239, distance: 8.7
click at [498, 210] on div at bounding box center [253, 210] width 506 height 0
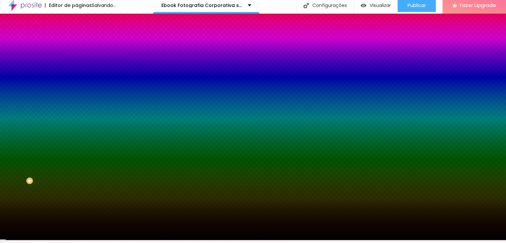
scroll to position [0, 0]
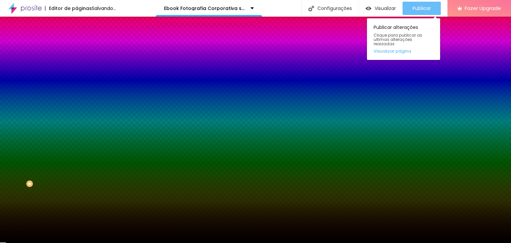
click at [431, 7] on button "Publicar" at bounding box center [422, 8] width 38 height 13
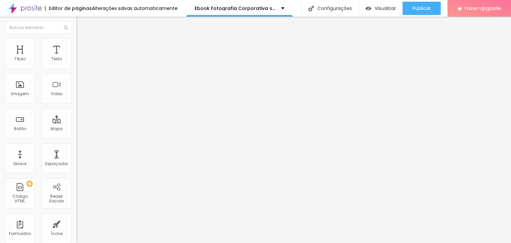
drag, startPoint x: 29, startPoint y: 124, endPoint x: 37, endPoint y: 123, distance: 8.3
click at [77, 77] on input "range" at bounding box center [98, 74] width 43 height 5
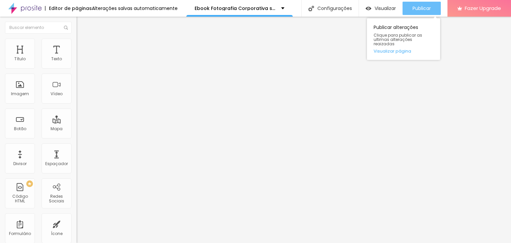
click at [423, 7] on span "Publicar" at bounding box center [422, 8] width 18 height 5
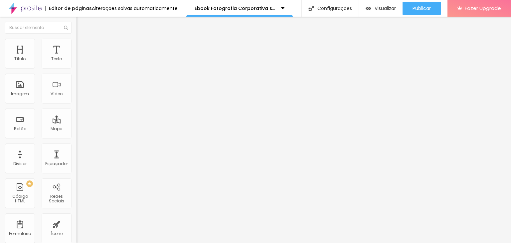
click at [83, 46] on span "Estilo" at bounding box center [88, 43] width 10 height 6
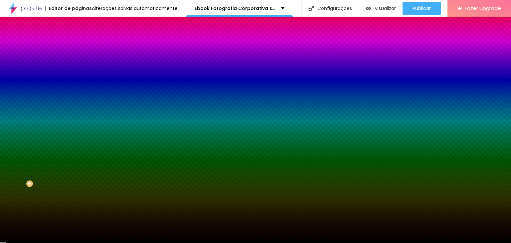
click at [77, 119] on button "button" at bounding box center [81, 115] width 9 height 7
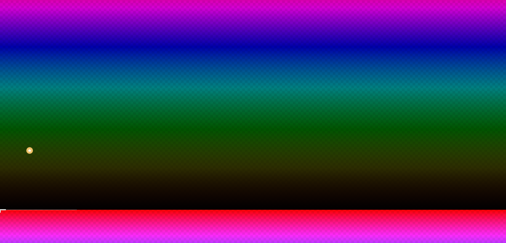
drag, startPoint x: 84, startPoint y: 204, endPoint x: 94, endPoint y: 205, distance: 10.7
click at [34, 210] on div at bounding box center [253, 210] width 506 height 0
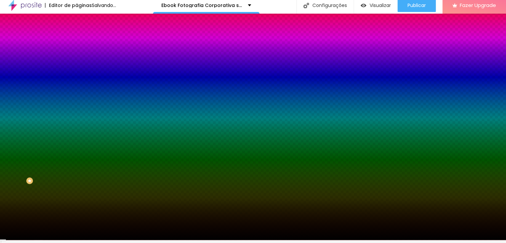
scroll to position [0, 0]
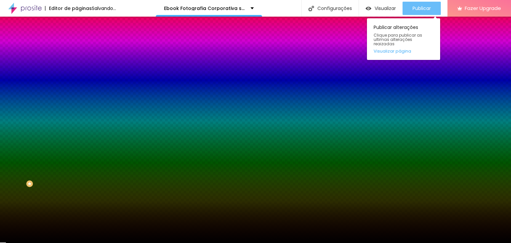
click at [423, 10] on span "Publicar" at bounding box center [422, 8] width 18 height 5
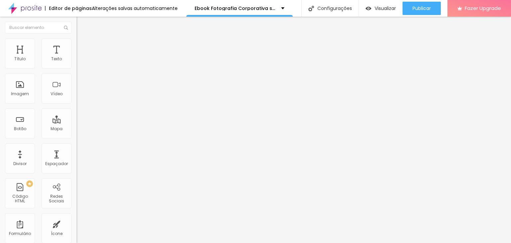
drag, startPoint x: 38, startPoint y: 123, endPoint x: 46, endPoint y: 124, distance: 8.0
click at [77, 77] on input "range" at bounding box center [98, 74] width 43 height 5
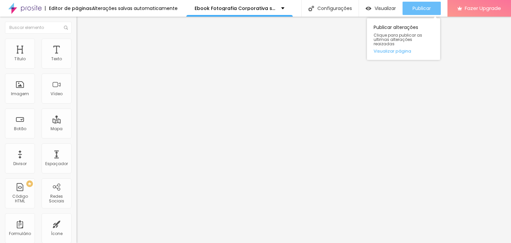
click at [425, 4] on div "Publicar" at bounding box center [422, 8] width 18 height 13
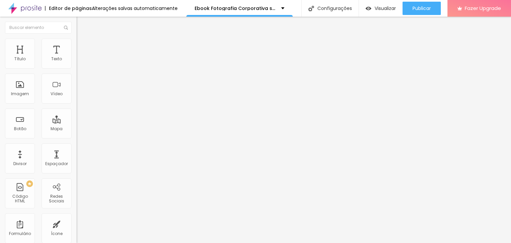
click at [83, 46] on span "Estilo" at bounding box center [88, 43] width 10 height 6
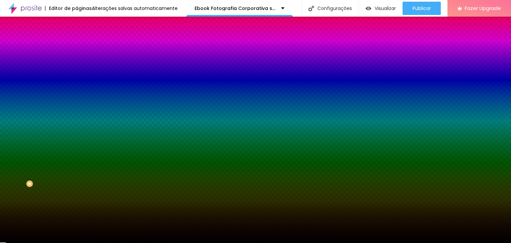
click at [80, 135] on icon "button" at bounding box center [81, 134] width 3 height 3
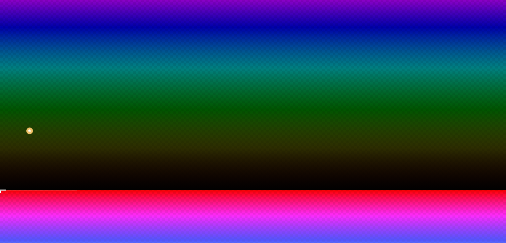
drag, startPoint x: 76, startPoint y: 200, endPoint x: 103, endPoint y: 197, distance: 26.7
click at [37, 190] on div at bounding box center [253, 190] width 506 height 0
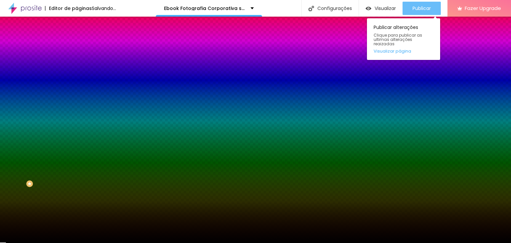
click at [419, 6] on span "Publicar" at bounding box center [422, 8] width 18 height 5
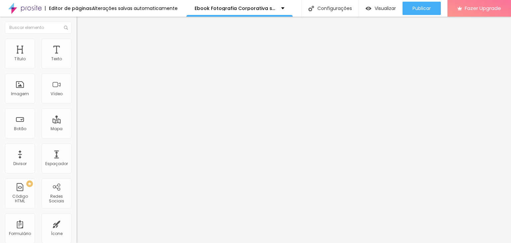
click at [77, 61] on div at bounding box center [115, 58] width 77 height 5
click at [77, 66] on img at bounding box center [79, 63] width 5 height 5
click at [77, 44] on li "Estilo" at bounding box center [115, 42] width 77 height 7
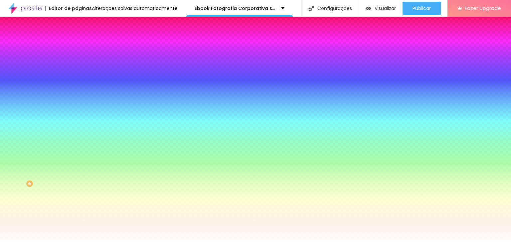
click at [77, 45] on li "Avançado" at bounding box center [115, 48] width 77 height 7
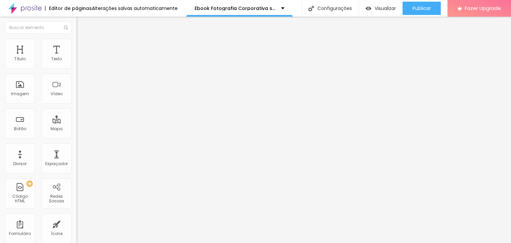
click at [83, 46] on span "Estilo" at bounding box center [88, 43] width 10 height 6
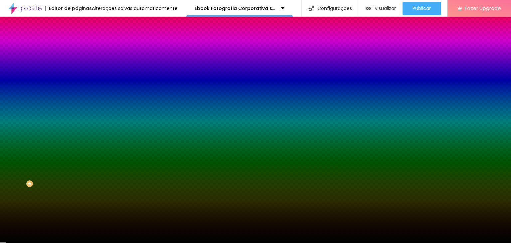
click at [77, 138] on button "button" at bounding box center [81, 134] width 9 height 7
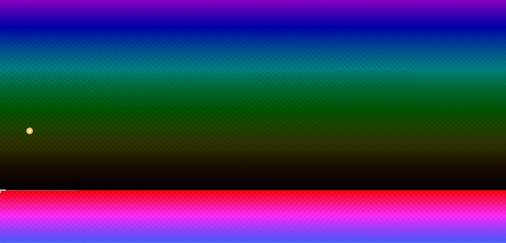
click at [47, 190] on div at bounding box center [253, 190] width 506 height 0
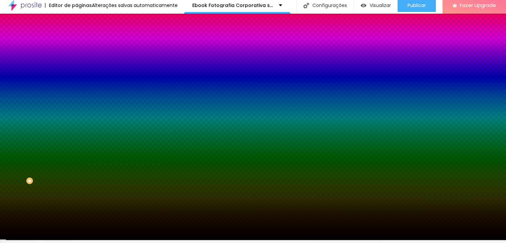
scroll to position [0, 0]
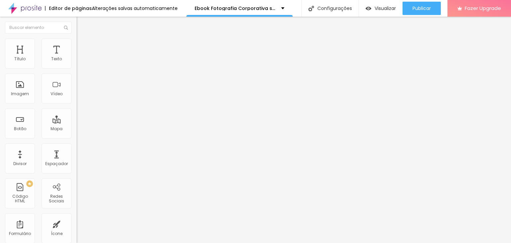
click at [79, 96] on icon "button" at bounding box center [81, 94] width 4 height 4
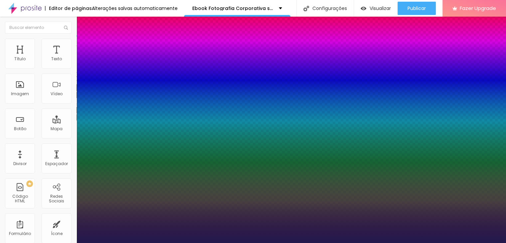
drag, startPoint x: 98, startPoint y: 187, endPoint x: 104, endPoint y: 187, distance: 5.7
click at [423, 243] on div at bounding box center [253, 243] width 506 height 0
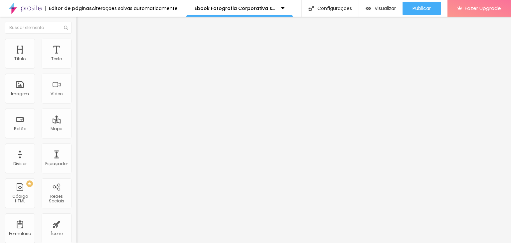
click at [423, 9] on span "Publicar" at bounding box center [422, 8] width 18 height 5
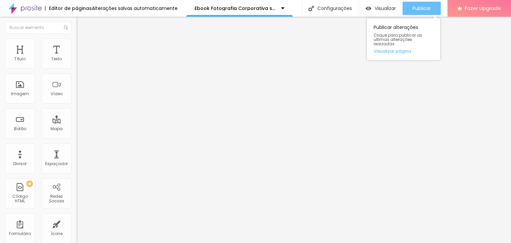
click at [427, 6] on span "Publicar" at bounding box center [422, 8] width 18 height 5
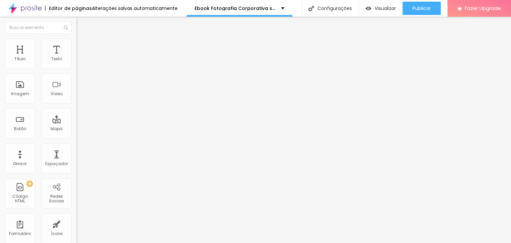
click at [77, 44] on li "Avançado" at bounding box center [115, 42] width 77 height 7
click at [77, 38] on img at bounding box center [80, 35] width 6 height 6
click at [82, 24] on img "button" at bounding box center [84, 24] width 5 height 5
click at [77, 98] on div "Tipografia Voltar ao padrão" at bounding box center [115, 89] width 77 height 19
click at [79, 96] on icon "button" at bounding box center [81, 94] width 4 height 4
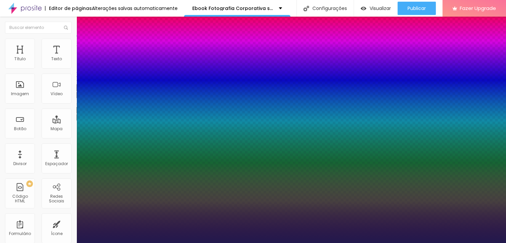
drag, startPoint x: 90, startPoint y: 186, endPoint x: 104, endPoint y: 188, distance: 15.0
click at [211, 243] on div at bounding box center [253, 243] width 506 height 0
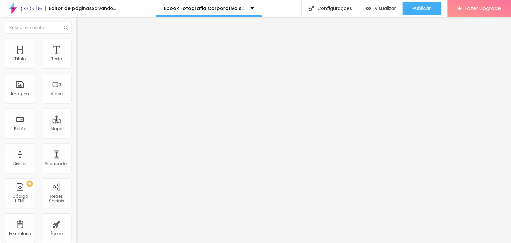
click at [77, 39] on li "Estilo" at bounding box center [115, 42] width 77 height 7
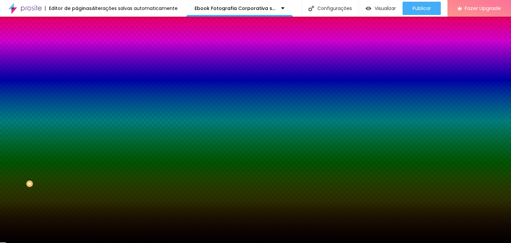
click at [77, 138] on button "button" at bounding box center [81, 134] width 9 height 7
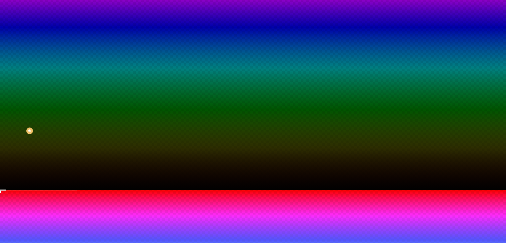
drag, startPoint x: 81, startPoint y: 219, endPoint x: 87, endPoint y: 217, distance: 6.1
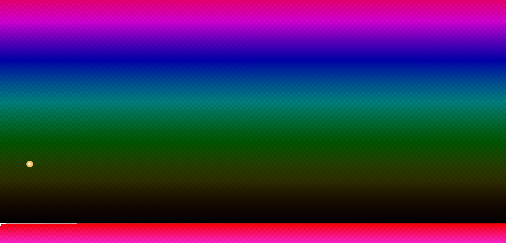
click at [380, 223] on div at bounding box center [253, 223] width 506 height 0
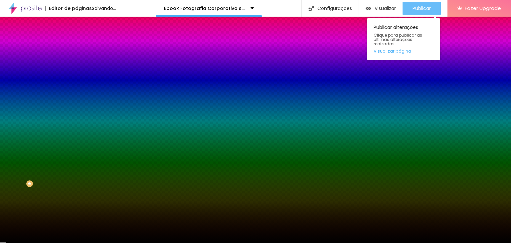
click at [428, 6] on span "Publicar" at bounding box center [422, 8] width 18 height 5
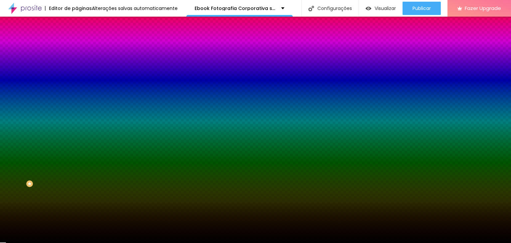
click at [77, 138] on button "button" at bounding box center [81, 134] width 9 height 7
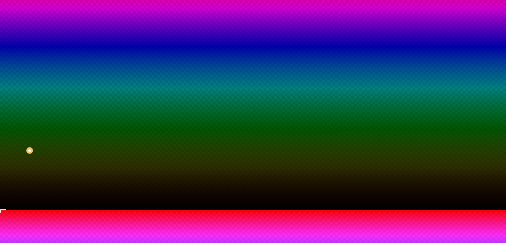
drag, startPoint x: 87, startPoint y: 237, endPoint x: 100, endPoint y: 235, distance: 14.2
drag, startPoint x: 91, startPoint y: 221, endPoint x: 95, endPoint y: 223, distance: 3.9
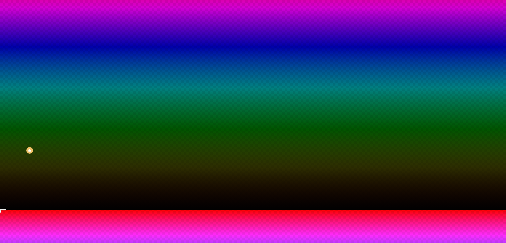
click at [270, 210] on div at bounding box center [253, 210] width 506 height 0
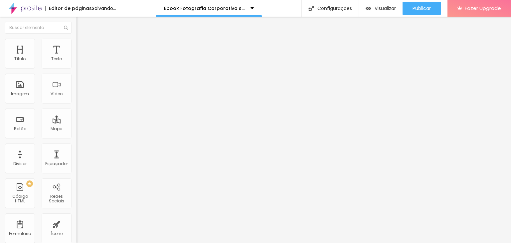
click at [83, 46] on span "Avançado" at bounding box center [94, 43] width 22 height 6
drag, startPoint x: 19, startPoint y: 79, endPoint x: 4, endPoint y: 78, distance: 15.3
click at [77, 217] on input "range" at bounding box center [98, 219] width 43 height 5
drag, startPoint x: 19, startPoint y: 66, endPoint x: 25, endPoint y: 67, distance: 6.7
click at [77, 122] on input "range" at bounding box center [98, 124] width 43 height 5
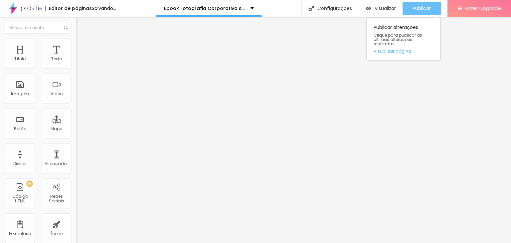
click at [420, 6] on span "Publicar" at bounding box center [422, 8] width 18 height 5
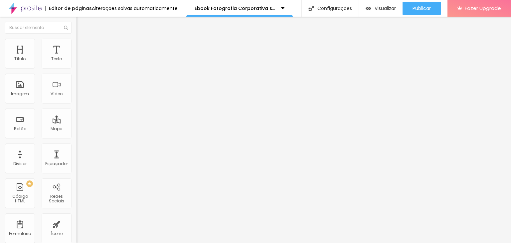
click at [77, 45] on img at bounding box center [80, 48] width 6 height 6
click at [77, 39] on img at bounding box center [80, 42] width 6 height 6
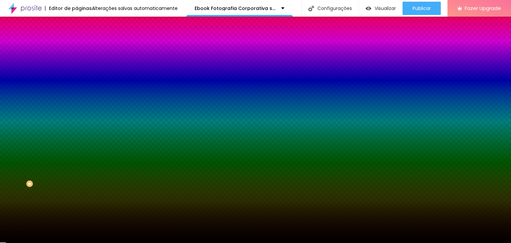
click at [79, 136] on icon "button" at bounding box center [79, 135] width 1 height 1
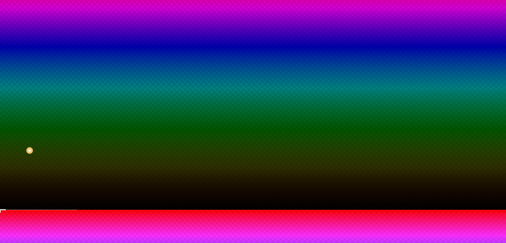
drag, startPoint x: 96, startPoint y: 221, endPoint x: 79, endPoint y: 219, distance: 17.4
drag, startPoint x: 99, startPoint y: 239, endPoint x: 61, endPoint y: 234, distance: 39.2
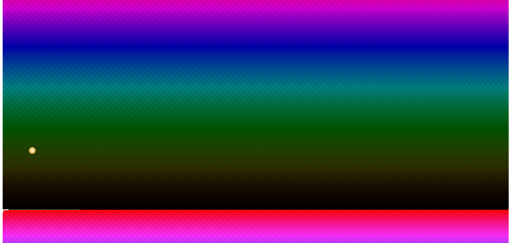
scroll to position [0, 0]
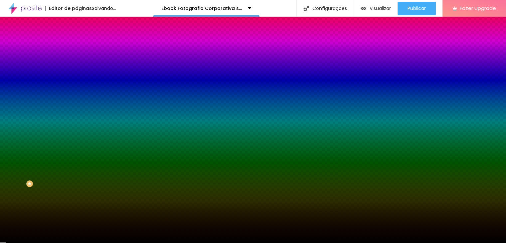
click at [426, 243] on div at bounding box center [253, 243] width 506 height 0
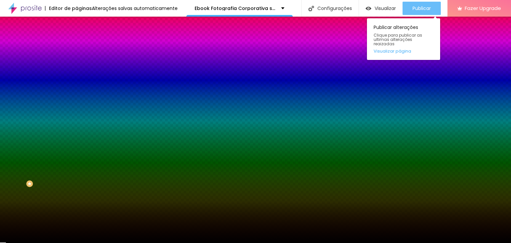
click at [425, 11] on span "Publicar" at bounding box center [422, 8] width 18 height 5
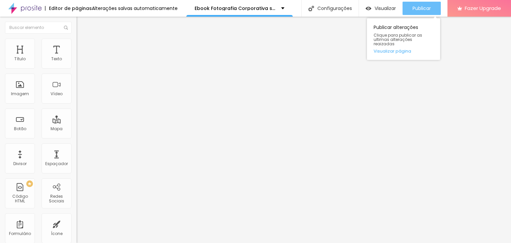
click at [418, 11] on span "Publicar" at bounding box center [422, 8] width 18 height 5
click at [419, 8] on span "Publicar" at bounding box center [422, 8] width 18 height 5
click at [419, 9] on span "Publicar" at bounding box center [422, 8] width 18 height 5
click at [413, 11] on span "Publicar" at bounding box center [422, 8] width 18 height 5
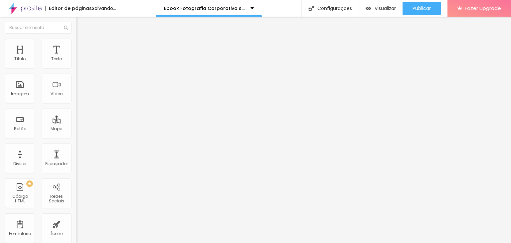
click at [77, 57] on span "Trocar imagem" at bounding box center [95, 55] width 36 height 6
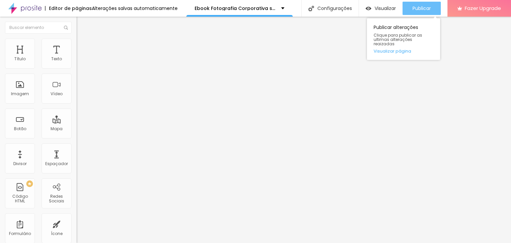
click at [422, 12] on div "Publicar" at bounding box center [422, 8] width 18 height 13
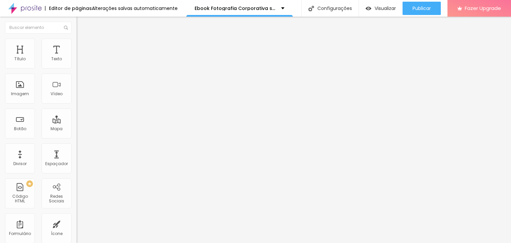
click at [83, 45] on span "Estilo" at bounding box center [88, 43] width 10 height 6
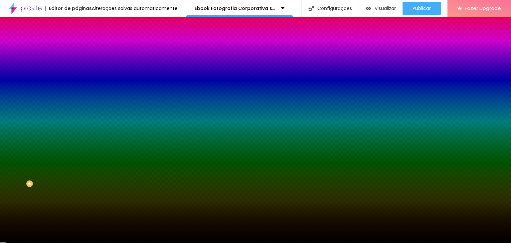
click at [80, 135] on icon "button" at bounding box center [81, 134] width 3 height 3
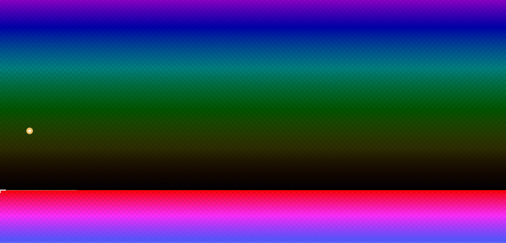
type input "115"
type input "140"
type input "155"
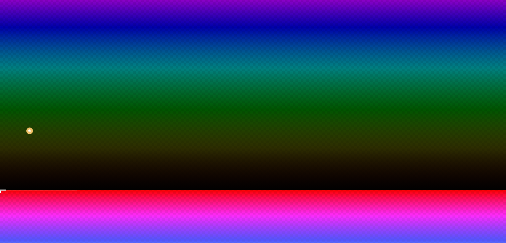
type input "155"
type input "160"
type input "165"
drag, startPoint x: 73, startPoint y: 219, endPoint x: 85, endPoint y: 218, distance: 12.3
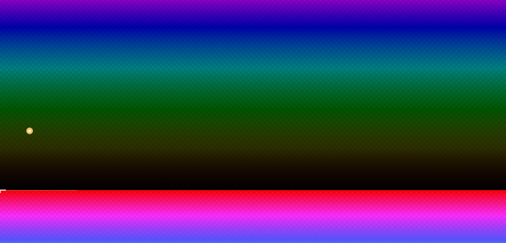
type input "165"
click at [32, 190] on div at bounding box center [253, 190] width 506 height 0
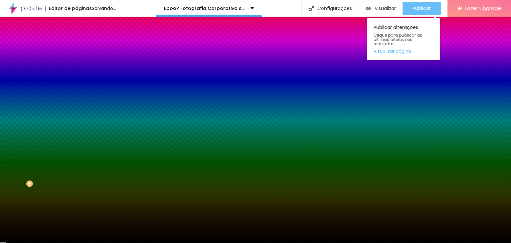
click at [417, 10] on span "Publicar" at bounding box center [422, 8] width 18 height 5
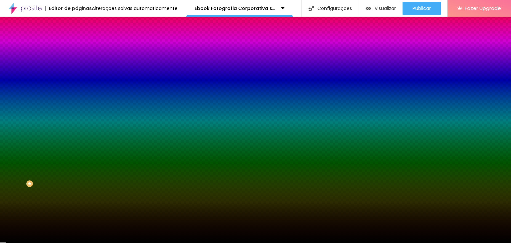
click at [77, 138] on button "button" at bounding box center [81, 134] width 9 height 7
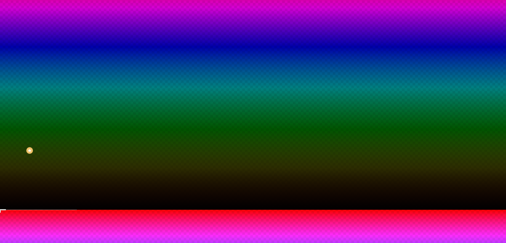
type input "190"
type input "235"
type input "240"
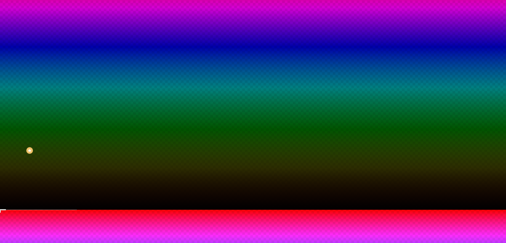
drag, startPoint x: 94, startPoint y: 239, endPoint x: 98, endPoint y: 239, distance: 4.0
type input "240"
click at [20, 210] on div at bounding box center [253, 210] width 506 height 0
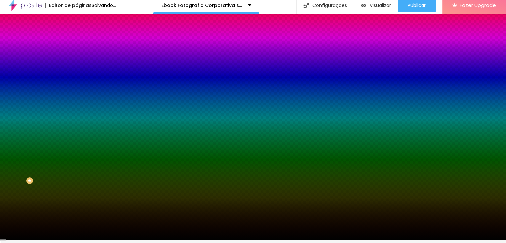
scroll to position [0, 0]
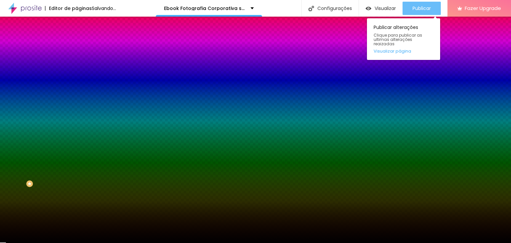
click at [432, 10] on button "Publicar" at bounding box center [422, 8] width 38 height 13
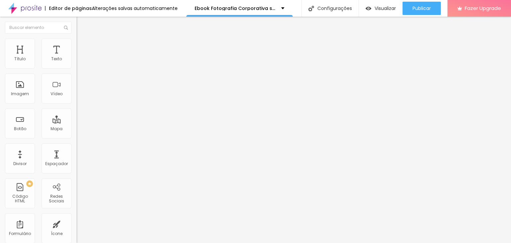
click at [77, 47] on ul "Conteúdo Estilo Avançado" at bounding box center [115, 42] width 77 height 20
click at [83, 46] on span "Estilo" at bounding box center [88, 43] width 10 height 6
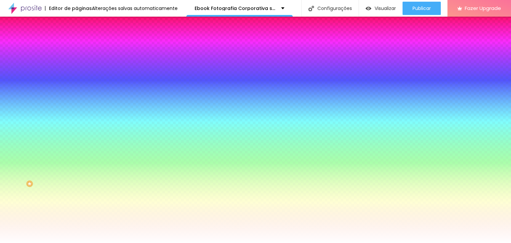
click at [79, 105] on icon "button" at bounding box center [81, 107] width 4 height 4
click at [63, 243] on div at bounding box center [255, 243] width 511 height 0
click at [83, 47] on span "Avançado" at bounding box center [94, 50] width 22 height 6
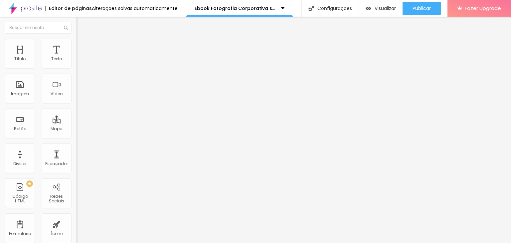
type input "15"
type input "10"
type input "5"
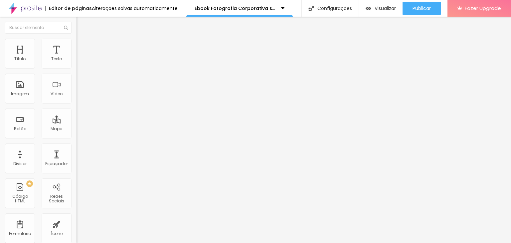
type input "5"
type input "0"
type input "5"
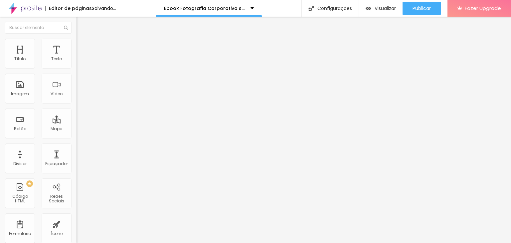
drag, startPoint x: 27, startPoint y: 65, endPoint x: 18, endPoint y: 66, distance: 9.0
type input "5"
click at [77, 129] on input "range" at bounding box center [98, 131] width 43 height 5
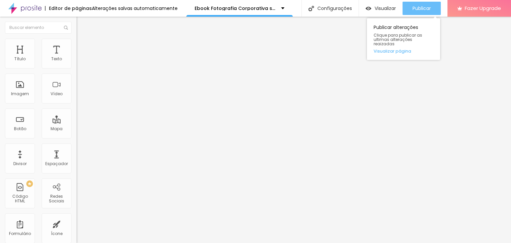
click at [421, 11] on span "Publicar" at bounding box center [422, 8] width 18 height 5
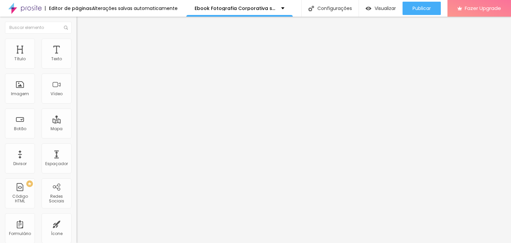
click at [83, 48] on span "Avançado" at bounding box center [94, 50] width 22 height 6
click at [83, 47] on span "Avançado" at bounding box center [94, 50] width 22 height 6
type input "10"
type input "15"
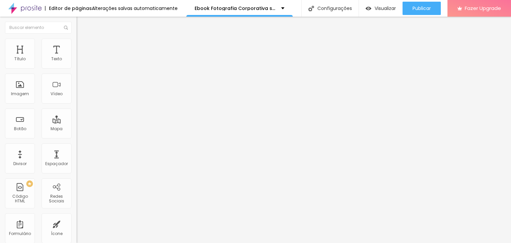
type input "15"
type input "20"
drag, startPoint x: 18, startPoint y: 65, endPoint x: 28, endPoint y: 65, distance: 10.3
type input "20"
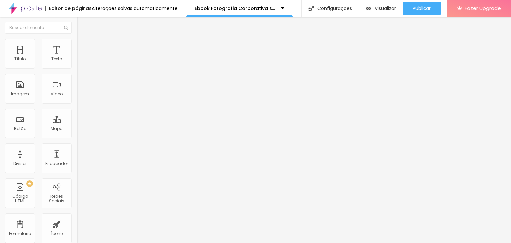
click at [77, 129] on input "range" at bounding box center [98, 131] width 43 height 5
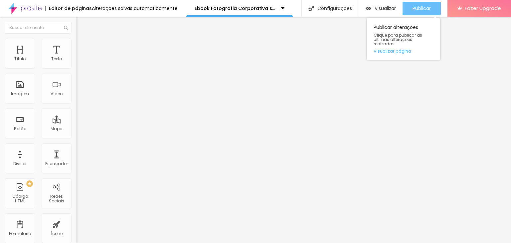
click at [414, 10] on span "Publicar" at bounding box center [422, 8] width 18 height 5
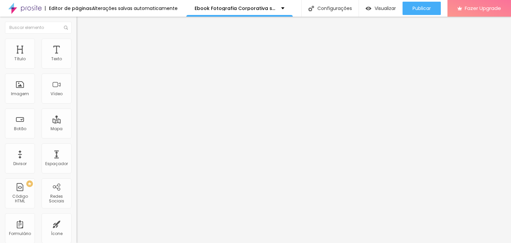
click at [83, 47] on span "Avançado" at bounding box center [94, 50] width 22 height 6
click at [77, 39] on img at bounding box center [80, 42] width 6 height 6
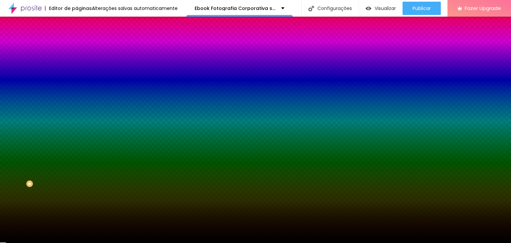
click at [79, 118] on icon "button" at bounding box center [79, 116] width 1 height 1
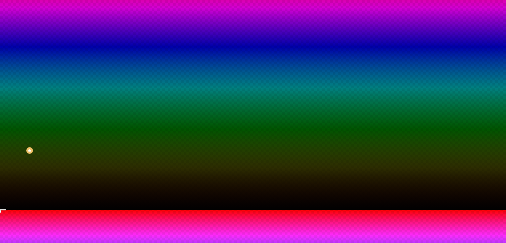
type input "135"
type input "145"
type input "150"
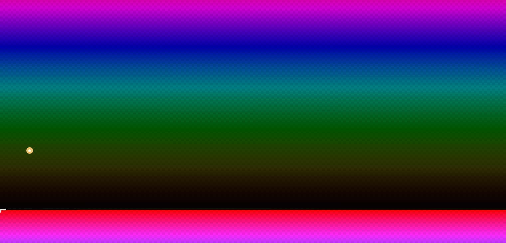
type input "150"
type input "155"
drag, startPoint x: 95, startPoint y: 205, endPoint x: 104, endPoint y: 203, distance: 9.4
type input "155"
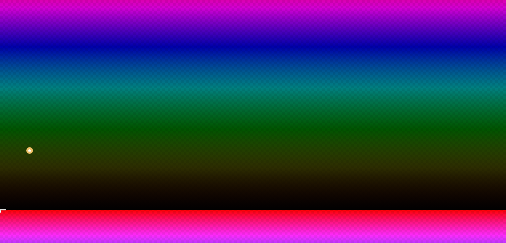
click at [41, 210] on div at bounding box center [253, 210] width 506 height 0
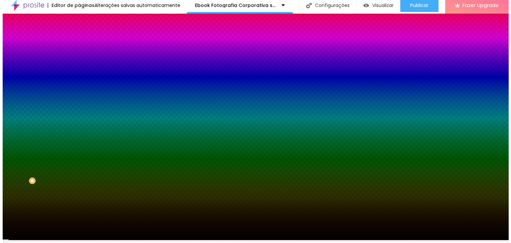
scroll to position [0, 0]
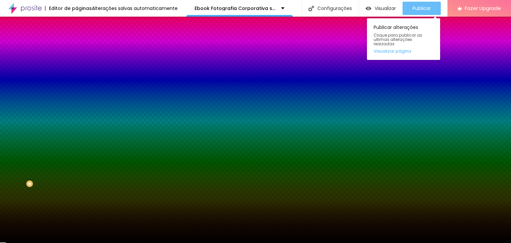
click at [424, 7] on span "Publicar" at bounding box center [422, 8] width 18 height 5
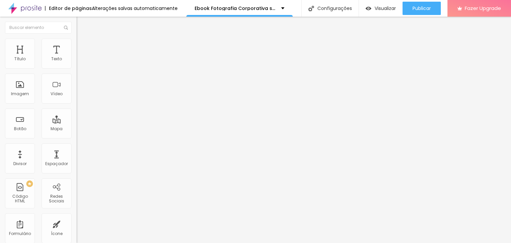
click at [77, 43] on li "Estilo" at bounding box center [115, 42] width 77 height 7
click at [83, 45] on span "Estilo" at bounding box center [88, 43] width 10 height 6
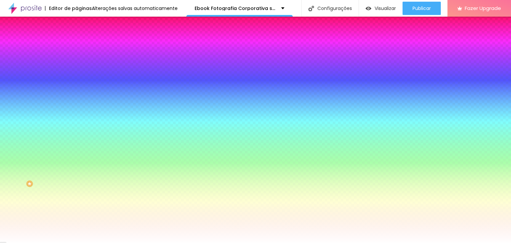
paste input "9F9F9"
type input "#F9F9F9"
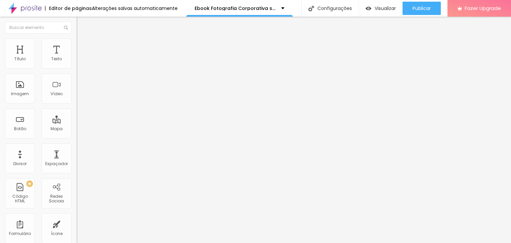
click at [77, 47] on img at bounding box center [80, 47] width 6 height 6
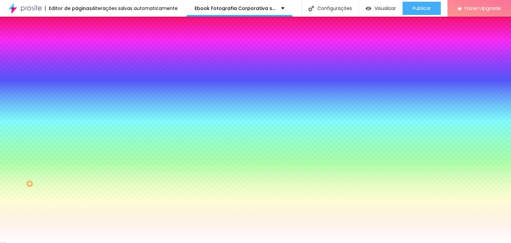
drag, startPoint x: 46, startPoint y: 185, endPoint x: 71, endPoint y: 187, distance: 24.7
click at [77, 187] on div "Visual Largura 100 % px [PERSON_NAME] Voltar ao padrão Sombra DESATIVADO Voltar…" at bounding box center [115, 166] width 77 height 219
paste input "9F9F9"
type input "#F9F9F9"
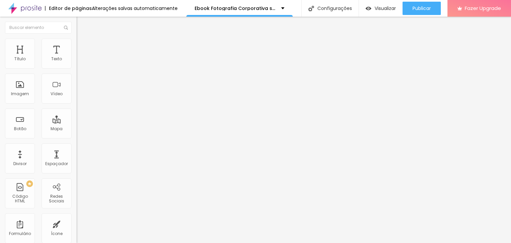
click at [83, 51] on span "Estilo" at bounding box center [88, 49] width 10 height 6
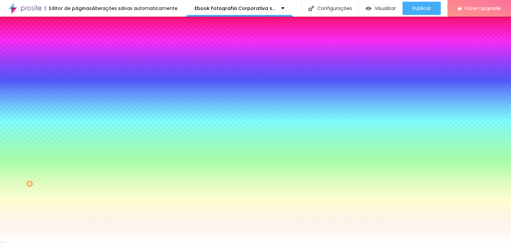
paste input "9F9F9"
type input "#F9F9F9"
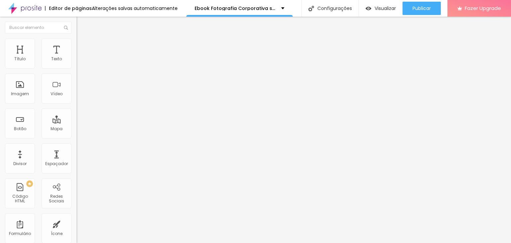
click at [77, 48] on ul "Conteúdo Estilo Avançado" at bounding box center [115, 47] width 77 height 20
click at [77, 51] on li "Estilo" at bounding box center [115, 47] width 77 height 7
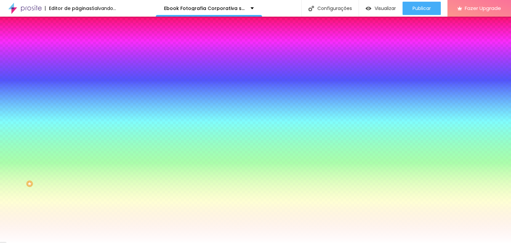
paste input "9F9F9"
type input "#F9F9F9"
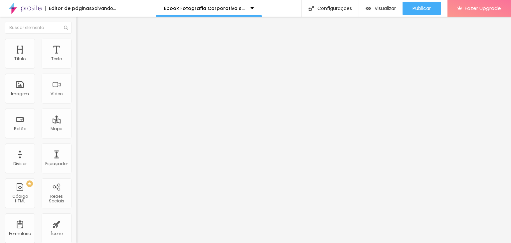
click at [77, 50] on li "Estilo" at bounding box center [115, 47] width 77 height 7
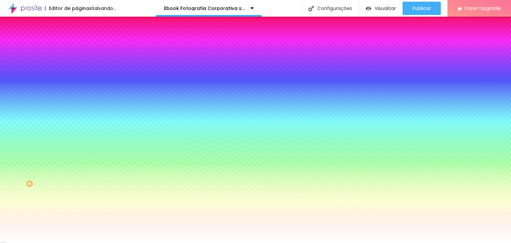
paste input "9F9F9"
type input "#F9F9F9"
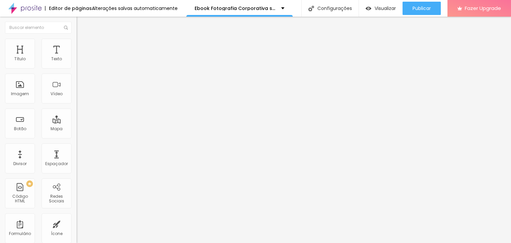
click at [77, 49] on li "Estilo" at bounding box center [115, 47] width 77 height 7
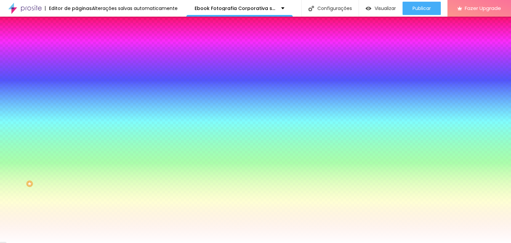
paste input "9F9F9"
type input "#F9F9F9"
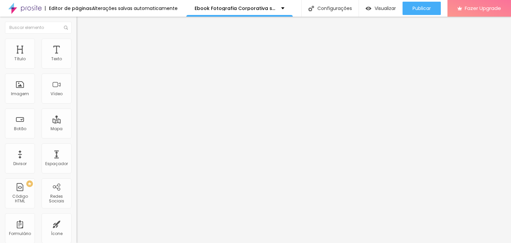
click at [77, 48] on li "Estilo" at bounding box center [115, 47] width 77 height 7
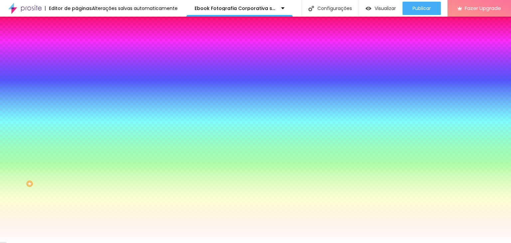
drag, startPoint x: 48, startPoint y: 184, endPoint x: 74, endPoint y: 188, distance: 26.3
click at [74, 188] on div "Título Texto Imagem Vídeo Botão Mapa Divisor Espaçador PREMIUM Código HTML Rede…" at bounding box center [38, 130] width 77 height 226
paste input "9F9F9"
type input "#F9F9F9"
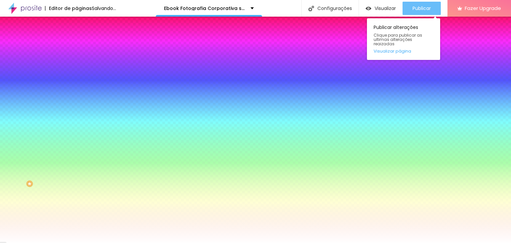
click at [420, 7] on span "Publicar" at bounding box center [422, 8] width 18 height 5
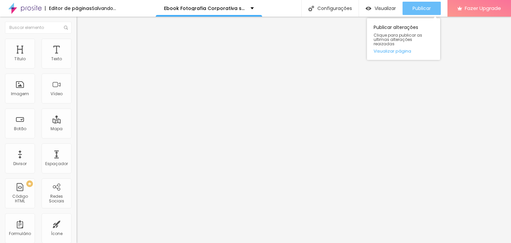
click at [417, 10] on span "Publicar" at bounding box center [422, 8] width 18 height 5
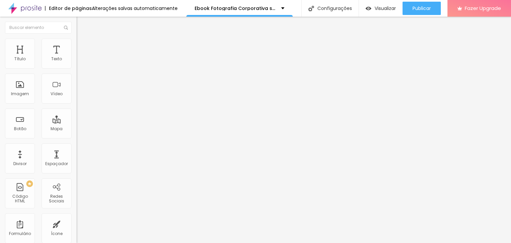
click at [83, 46] on span "Estilo" at bounding box center [88, 43] width 10 height 6
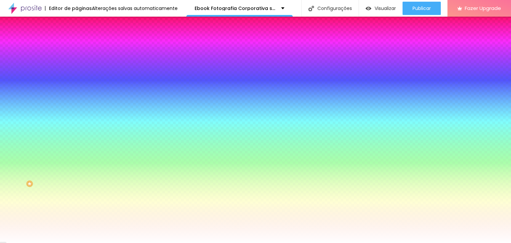
click at [77, 45] on li "Avançado" at bounding box center [115, 48] width 77 height 7
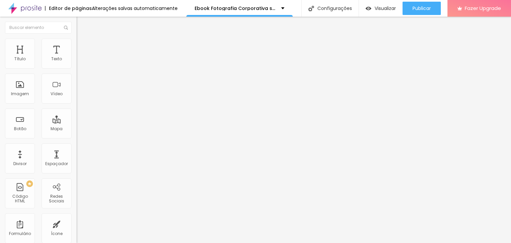
type input "20"
type input "25"
type input "30"
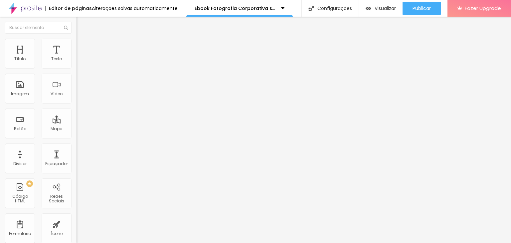
type input "30"
type input "35"
type input "40"
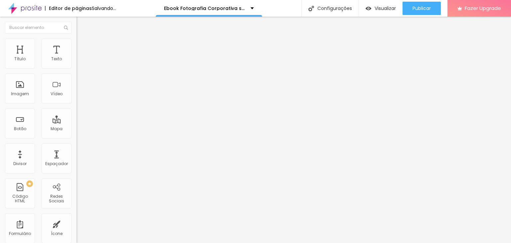
drag, startPoint x: 22, startPoint y: 65, endPoint x: 41, endPoint y: 66, distance: 18.3
type input "40"
click at [77, 129] on input "range" at bounding box center [98, 131] width 43 height 5
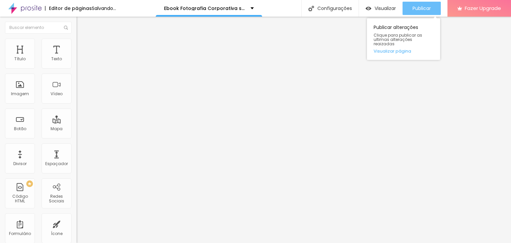
click at [419, 7] on span "Publicar" at bounding box center [422, 8] width 18 height 5
click at [424, 12] on div "Publicar" at bounding box center [422, 8] width 18 height 13
click at [419, 8] on span "Publicar" at bounding box center [422, 8] width 18 height 5
click at [419, 7] on span "Publicar" at bounding box center [425, 8] width 18 height 5
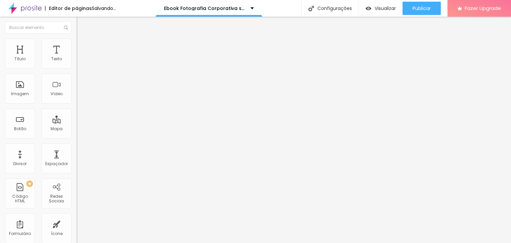
click at [83, 47] on span "Avançado" at bounding box center [94, 50] width 22 height 6
type input "10"
type input "5"
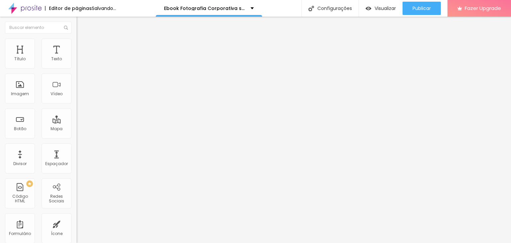
type input "0"
drag, startPoint x: 41, startPoint y: 65, endPoint x: 0, endPoint y: 70, distance: 41.2
type input "0"
click at [77, 129] on input "range" at bounding box center [98, 131] width 43 height 5
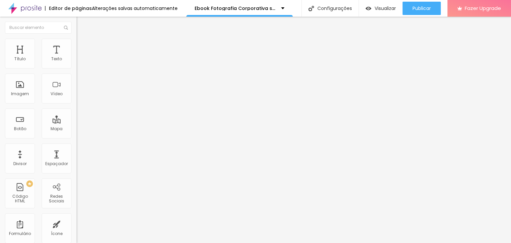
click at [77, 45] on img at bounding box center [80, 48] width 6 height 6
click at [77, 45] on li "Estilo" at bounding box center [115, 42] width 77 height 7
type input "35"
type input "30"
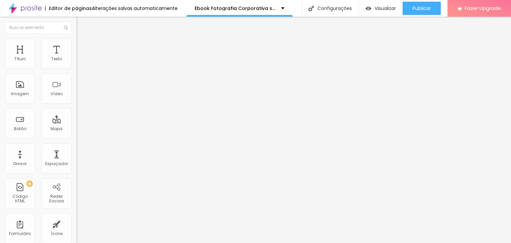
type input "30"
type input "25"
type input "20"
drag, startPoint x: 44, startPoint y: 71, endPoint x: 16, endPoint y: 73, distance: 28.0
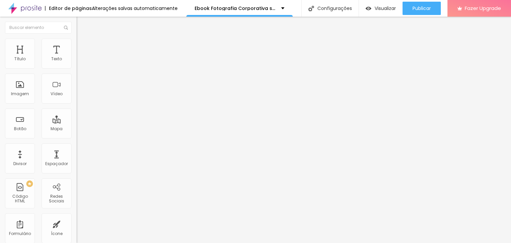
type input "20"
click at [77, 68] on input "range" at bounding box center [98, 65] width 43 height 5
click at [83, 46] on span "Estilo" at bounding box center [88, 43] width 10 height 6
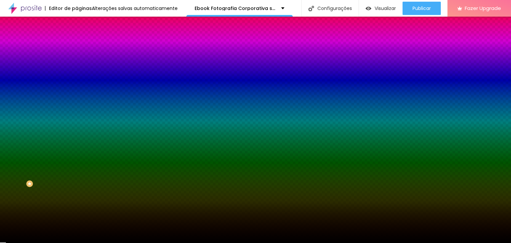
type input "34"
type input "26"
type input "23"
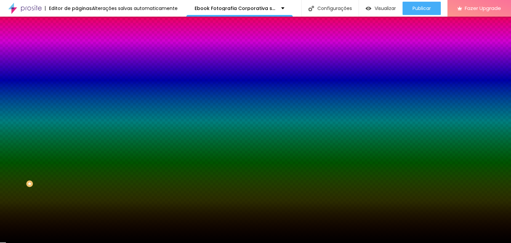
type input "23"
type input "29"
type input "33"
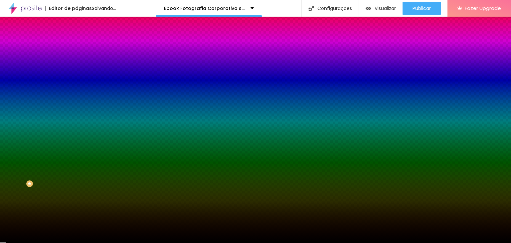
type input "34"
drag, startPoint x: 23, startPoint y: 87, endPoint x: 24, endPoint y: 91, distance: 3.8
type input "34"
click at [77, 87] on input "range" at bounding box center [98, 83] width 43 height 5
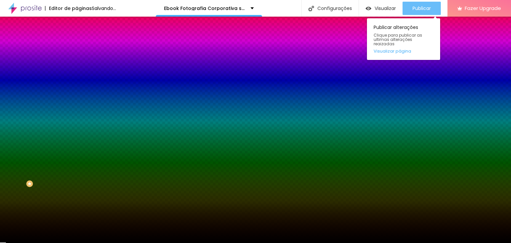
click at [418, 9] on span "Publicar" at bounding box center [422, 8] width 18 height 5
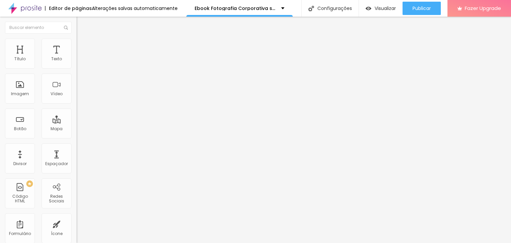
click at [83, 46] on span "Estilo" at bounding box center [88, 43] width 10 height 6
type input "25"
type input "30"
drag, startPoint x: 13, startPoint y: 70, endPoint x: 22, endPoint y: 72, distance: 9.5
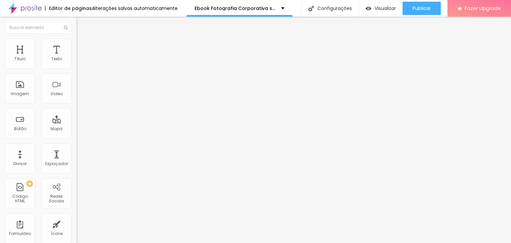
type input "30"
click at [77, 68] on input "range" at bounding box center [98, 65] width 43 height 5
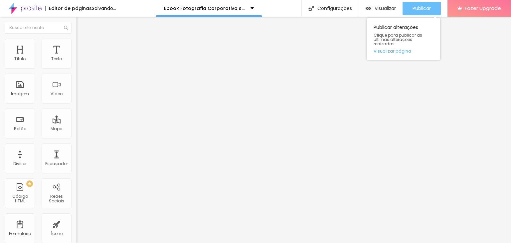
click at [408, 9] on button "Publicar" at bounding box center [422, 8] width 38 height 13
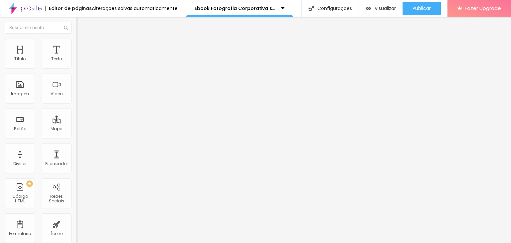
click at [77, 50] on li "Avançado" at bounding box center [115, 48] width 77 height 7
type input "10"
type input "35"
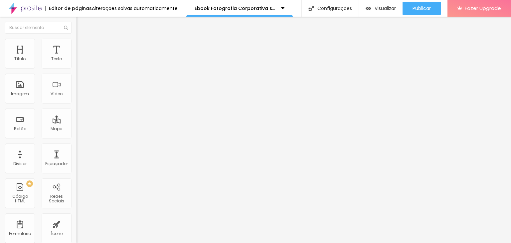
type input "0"
drag, startPoint x: 14, startPoint y: 79, endPoint x: 8, endPoint y: 79, distance: 6.0
click at [77, 223] on input "range" at bounding box center [98, 225] width 43 height 5
click at [77, 49] on ul "Conteúdo Estilo Avançado" at bounding box center [115, 42] width 77 height 20
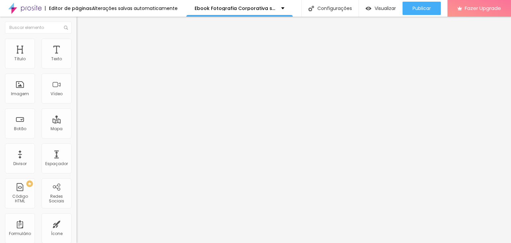
click at [83, 46] on span "Estilo" at bounding box center [88, 43] width 10 height 6
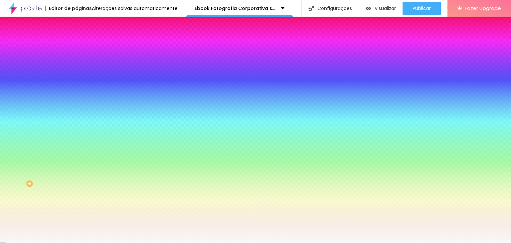
click at [83, 39] on span "Conteúdo" at bounding box center [93, 37] width 21 height 6
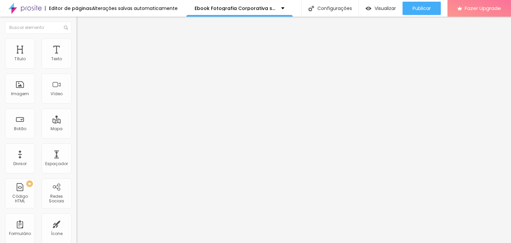
click at [83, 47] on span "Avançado" at bounding box center [94, 50] width 22 height 6
type input "95"
type input "110"
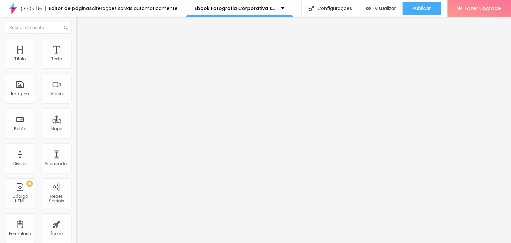
type input "105"
type input "95"
type input "40"
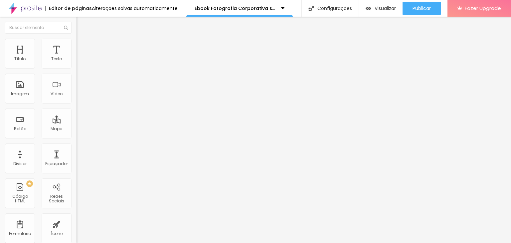
type input "40"
click at [77, 223] on input "range" at bounding box center [98, 225] width 43 height 5
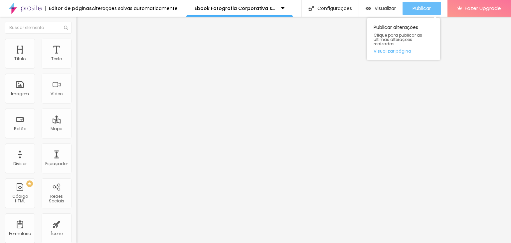
click at [419, 12] on div "Publicar" at bounding box center [422, 8] width 18 height 13
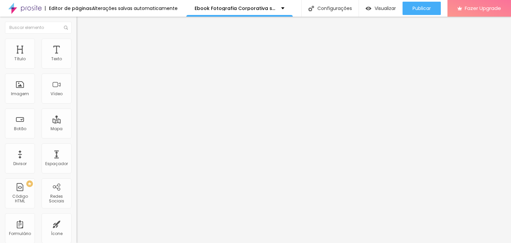
click at [83, 45] on span "Estilo" at bounding box center [88, 43] width 10 height 6
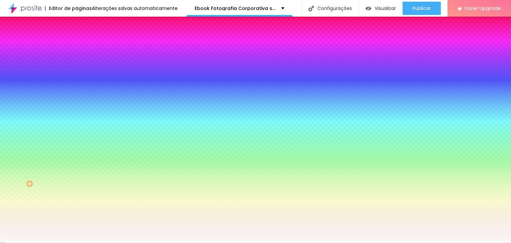
click at [77, 90] on div at bounding box center [115, 90] width 77 height 0
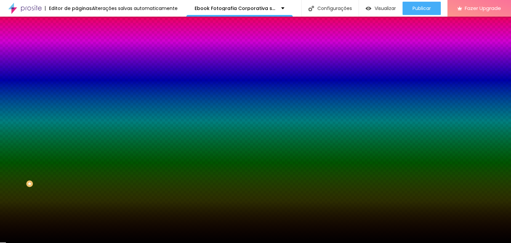
type input "#000000"
drag, startPoint x: 9, startPoint y: 176, endPoint x: 22, endPoint y: 188, distance: 17.9
click at [77, 187] on div "Editar Seção Conteúdo Estilo Avançado Imagem de fundo Adicionar imagem Efeito d…" at bounding box center [115, 130] width 77 height 226
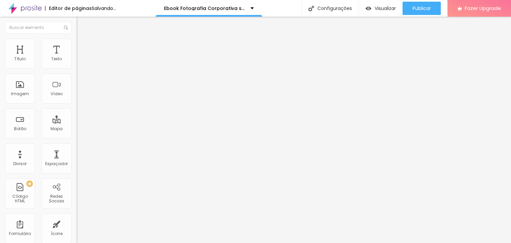
click at [79, 62] on icon "button" at bounding box center [81, 60] width 4 height 4
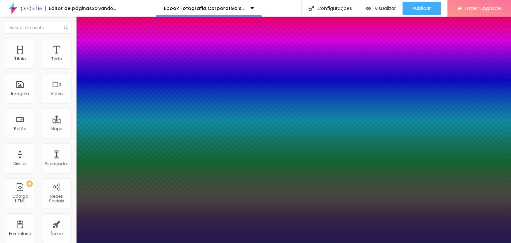
click at [244, 243] on div at bounding box center [255, 243] width 511 height 0
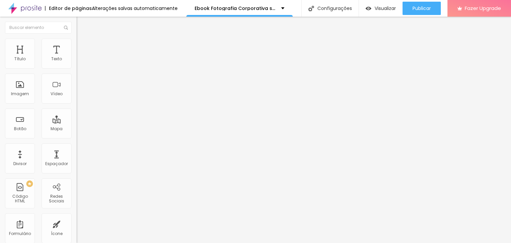
click at [80, 61] on icon "button" at bounding box center [81, 60] width 3 height 3
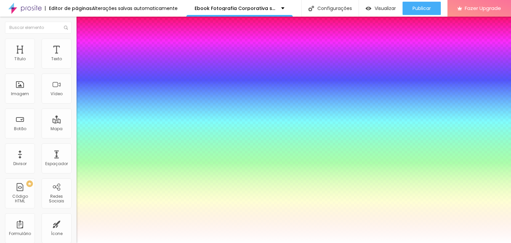
type input "1"
type input "19"
type input "1"
type input "21"
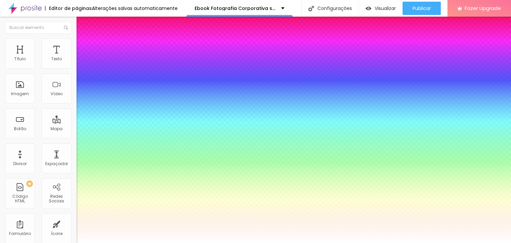
type input "21"
type input "1"
type input "22"
type input "1"
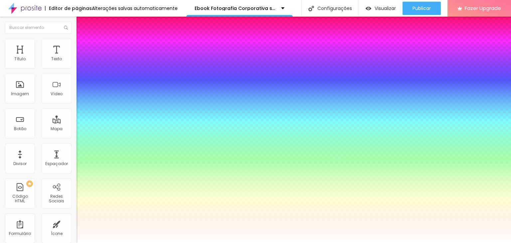
type input "21"
type input "1"
type input "20"
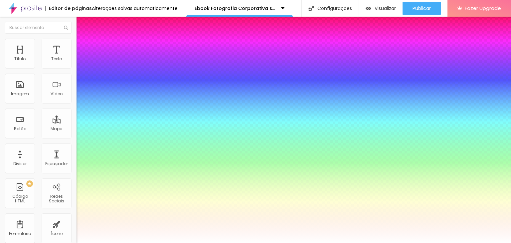
type input "1"
type input "20"
type input "1"
click at [433, 243] on div at bounding box center [255, 243] width 511 height 0
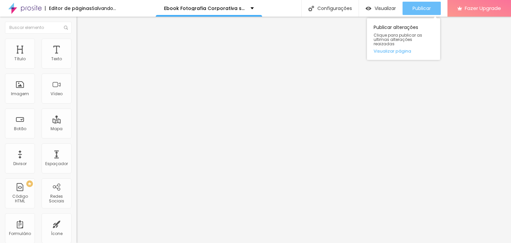
click at [433, 10] on button "Publicar" at bounding box center [422, 8] width 38 height 13
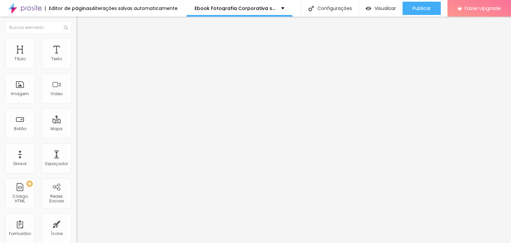
click at [83, 46] on span "Estilo" at bounding box center [88, 43] width 10 height 6
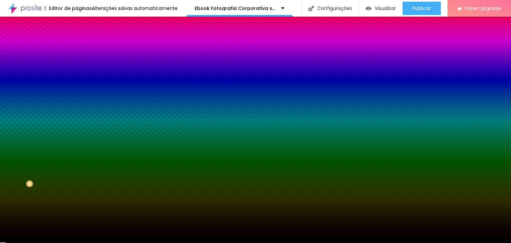
click at [77, 64] on div at bounding box center [115, 64] width 77 height 0
click at [26, 88] on div at bounding box center [255, 121] width 511 height 243
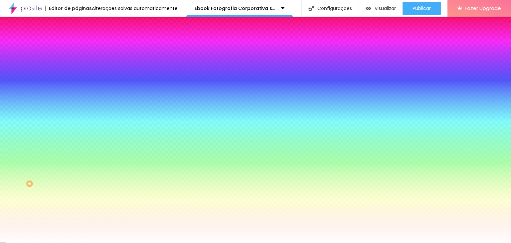
type input "#FFFFFF"
drag, startPoint x: 11, startPoint y: 74, endPoint x: 5, endPoint y: 73, distance: 5.4
click at [77, 70] on div "Cor Voltar ao padrão #FFFFFF" at bounding box center [115, 61] width 77 height 18
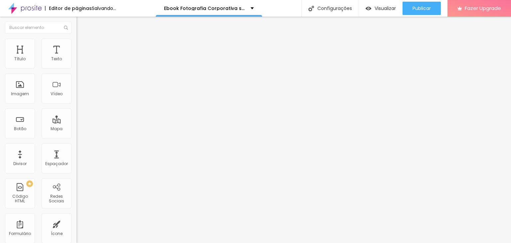
click at [77, 44] on li "Avançado" at bounding box center [115, 42] width 77 height 7
type input "0"
drag, startPoint x: 18, startPoint y: 65, endPoint x: 0, endPoint y: 65, distance: 18.3
type input "0"
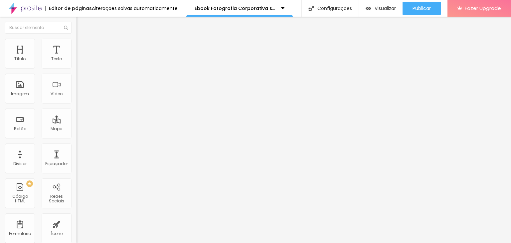
click at [77, 122] on input "range" at bounding box center [98, 124] width 43 height 5
click at [83, 46] on span "Avançado" at bounding box center [94, 43] width 22 height 6
type input "0"
click at [77, 217] on input "range" at bounding box center [98, 219] width 43 height 5
type input "0"
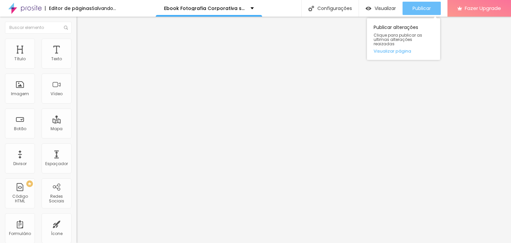
click at [427, 13] on div "Publicar" at bounding box center [422, 8] width 18 height 13
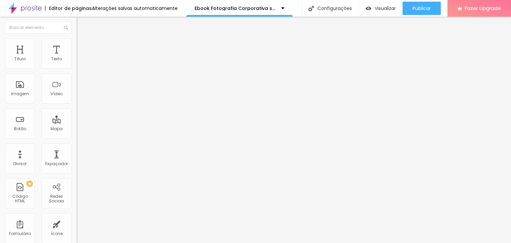
click at [83, 48] on span "Avançado" at bounding box center [94, 50] width 22 height 6
click at [77, 41] on img at bounding box center [80, 42] width 6 height 6
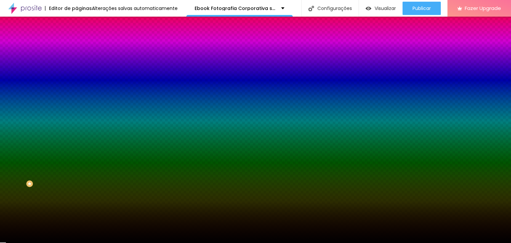
click at [79, 136] on icon "button" at bounding box center [81, 134] width 4 height 4
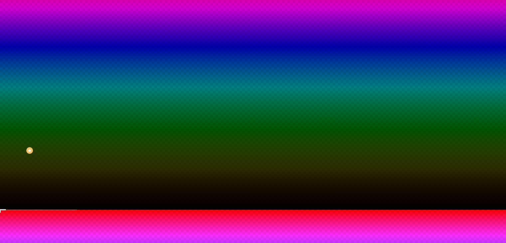
scroll to position [53, 0]
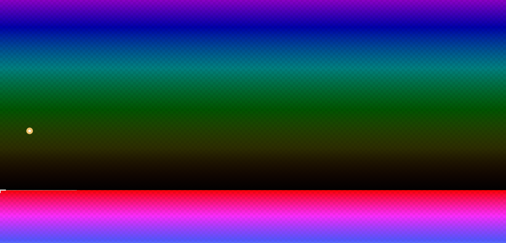
type input "260"
type input "270"
type input "275"
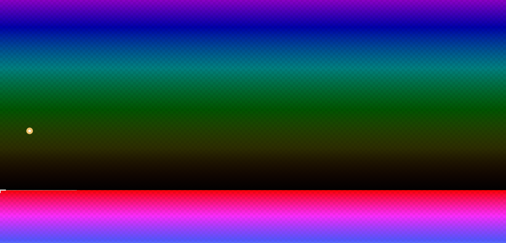
type input "275"
type input "295"
type input "300"
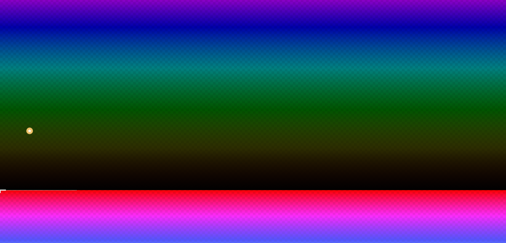
type input "310"
type input "320"
type input "325"
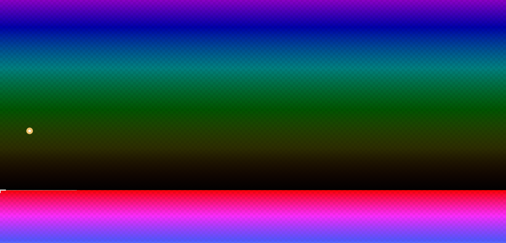
drag, startPoint x: 98, startPoint y: 219, endPoint x: 114, endPoint y: 220, distance: 16.4
type input "325"
type input "335"
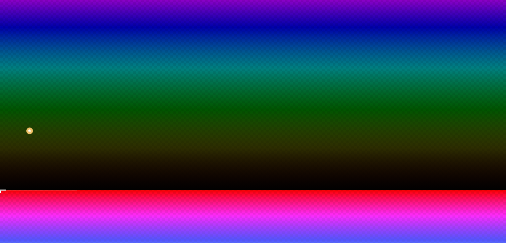
type input "340"
click at [24, 190] on div at bounding box center [253, 190] width 506 height 0
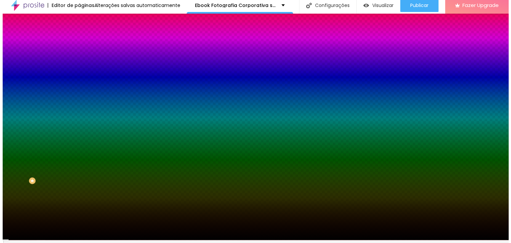
scroll to position [0, 0]
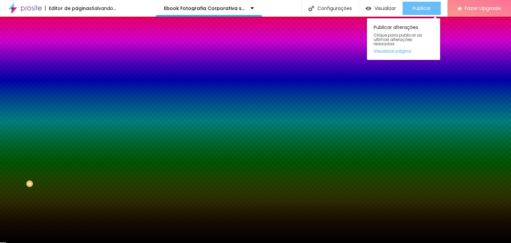
click at [424, 8] on span "Publicar" at bounding box center [422, 8] width 18 height 5
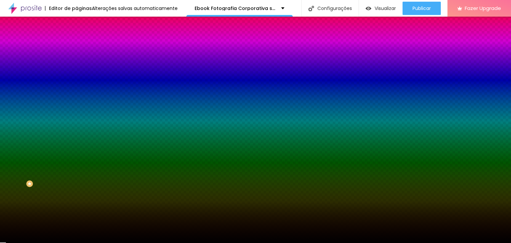
click at [79, 136] on icon "button" at bounding box center [81, 134] width 4 height 4
radio input "false"
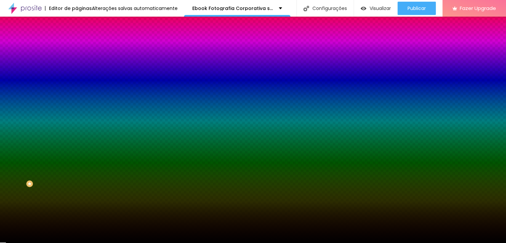
radio input "true"
click at [417, 243] on div at bounding box center [253, 243] width 506 height 0
click at [417, 9] on span "Publicar" at bounding box center [422, 8] width 18 height 5
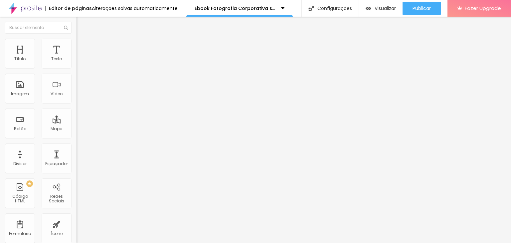
click at [83, 46] on span "Estilo" at bounding box center [88, 43] width 10 height 6
type input "85"
type input "80"
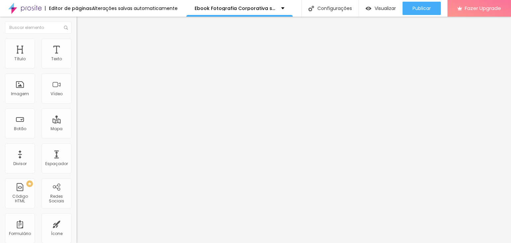
type input "75"
type input "50"
type input "55"
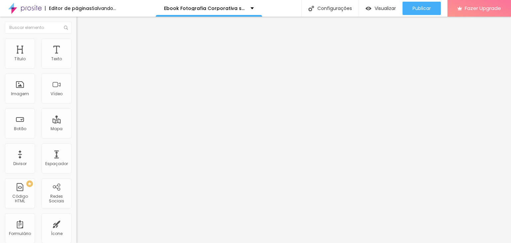
type input "55"
type input "60"
drag, startPoint x: 69, startPoint y: 70, endPoint x: 43, endPoint y: 72, distance: 25.8
type input "60"
click at [77, 68] on input "range" at bounding box center [98, 65] width 43 height 5
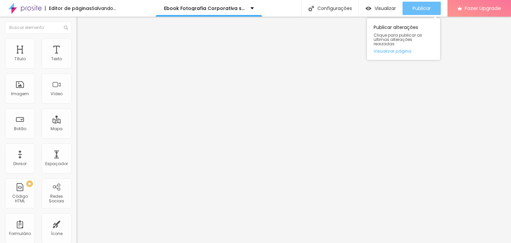
click at [418, 8] on span "Publicar" at bounding box center [422, 8] width 18 height 5
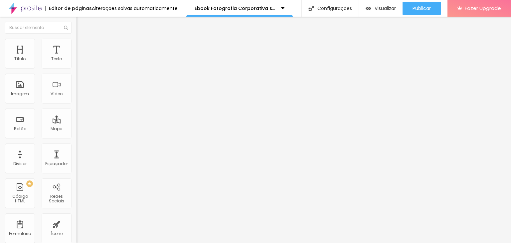
type input "65"
type input "70"
drag, startPoint x: 41, startPoint y: 70, endPoint x: 49, endPoint y: 71, distance: 7.7
type input "70"
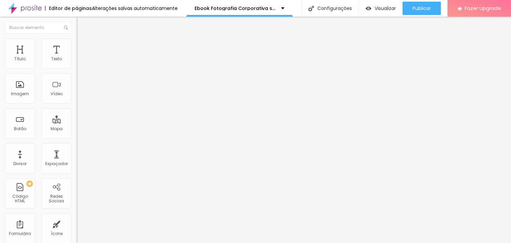
click at [77, 68] on input "range" at bounding box center [98, 65] width 43 height 5
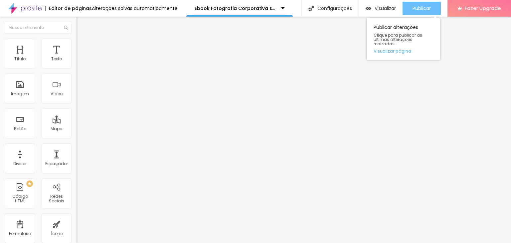
click at [416, 9] on span "Publicar" at bounding box center [422, 8] width 18 height 5
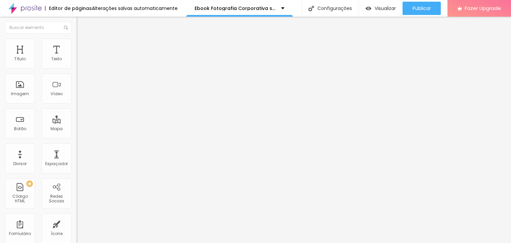
type input "100"
click at [77, 68] on input "range" at bounding box center [98, 65] width 43 height 5
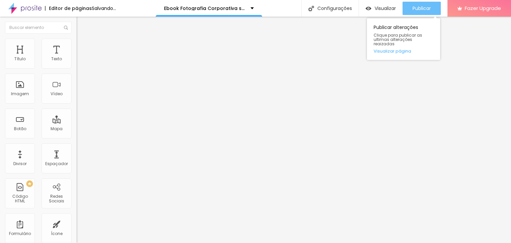
click at [417, 7] on span "Publicar" at bounding box center [422, 8] width 18 height 5
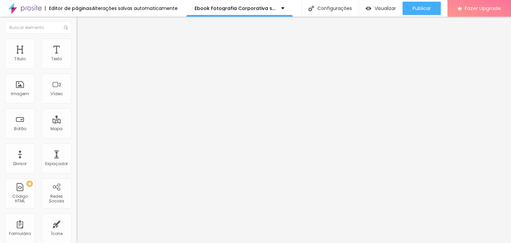
click at [83, 39] on span "Conteúdo" at bounding box center [93, 37] width 21 height 6
click at [77, 57] on span "Trocar imagem" at bounding box center [95, 55] width 36 height 6
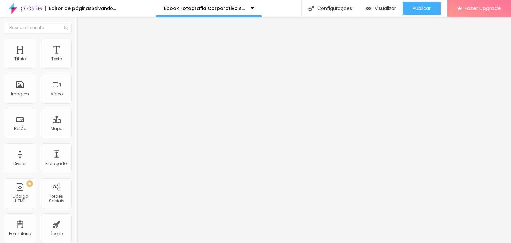
click at [77, 43] on ul "Conteúdo Estilo Avançado" at bounding box center [115, 42] width 77 height 20
click at [77, 44] on li "Estilo" at bounding box center [115, 42] width 77 height 7
click at [83, 49] on span "Avançado" at bounding box center [94, 50] width 22 height 6
type input "0"
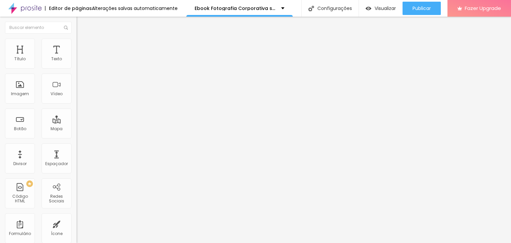
drag, startPoint x: 17, startPoint y: 79, endPoint x: 0, endPoint y: 79, distance: 16.6
type input "0"
click at [77, 223] on input "range" at bounding box center [98, 225] width 43 height 5
click at [77, 45] on li "Avançado" at bounding box center [115, 42] width 77 height 7
type input "0"
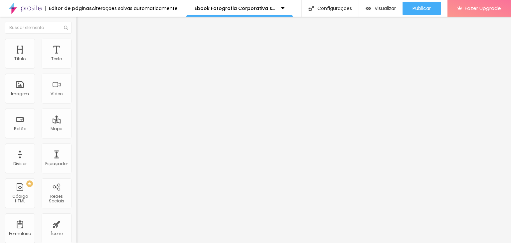
type input "0"
drag, startPoint x: 16, startPoint y: 65, endPoint x: 3, endPoint y: 66, distance: 13.0
type input "0"
click at [77, 122] on input "range" at bounding box center [98, 124] width 43 height 5
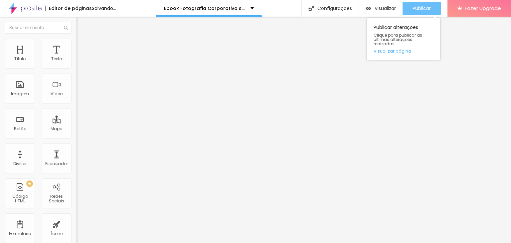
click at [433, 8] on button "Publicar" at bounding box center [422, 8] width 38 height 13
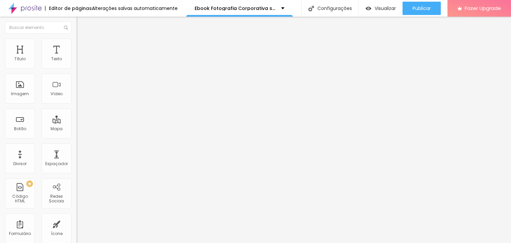
click at [77, 44] on li "Estilo" at bounding box center [115, 42] width 77 height 7
type input "95"
type input "90"
drag, startPoint x: 68, startPoint y: 73, endPoint x: 61, endPoint y: 73, distance: 7.0
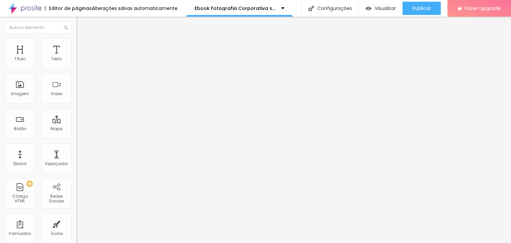
type input "90"
click at [77, 68] on input "range" at bounding box center [98, 65] width 43 height 5
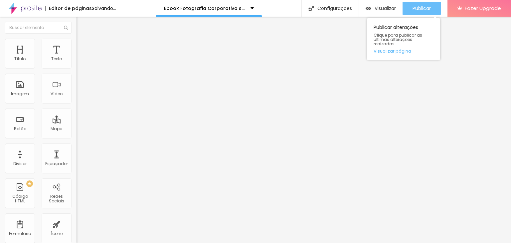
click at [435, 7] on button "Publicar" at bounding box center [422, 8] width 38 height 13
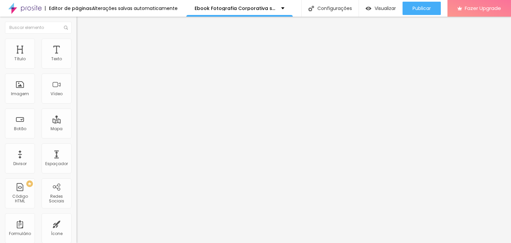
click at [83, 46] on span "Estilo" at bounding box center [88, 43] width 10 height 6
type input "95"
type input "90"
drag, startPoint x: 68, startPoint y: 71, endPoint x: 63, endPoint y: 72, distance: 4.8
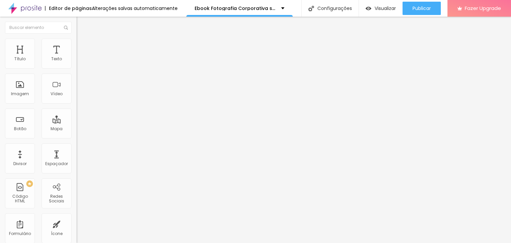
type input "90"
click at [77, 68] on input "range" at bounding box center [98, 65] width 43 height 5
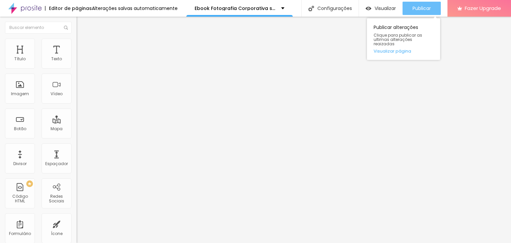
click at [422, 8] on span "Publicar" at bounding box center [422, 8] width 18 height 5
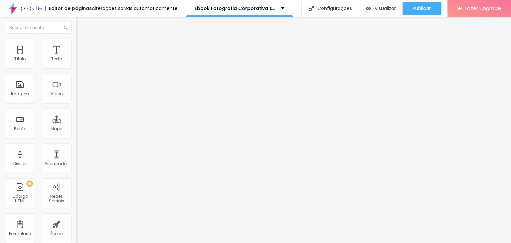
click at [82, 23] on img "button" at bounding box center [84, 24] width 5 height 5
click at [81, 61] on span "Trocar icone" at bounding box center [96, 59] width 30 height 6
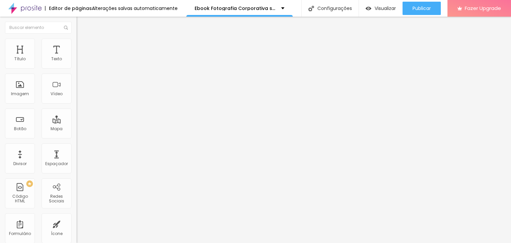
type input "SETA"
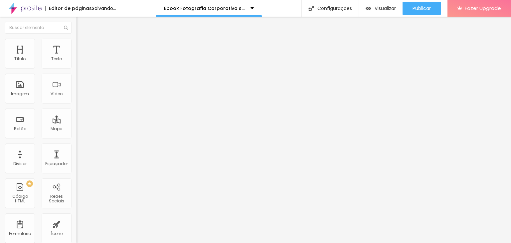
click at [83, 48] on span "Avançado" at bounding box center [94, 50] width 22 height 6
type input "0"
drag, startPoint x: 18, startPoint y: 77, endPoint x: 10, endPoint y: 73, distance: 9.4
type input "0"
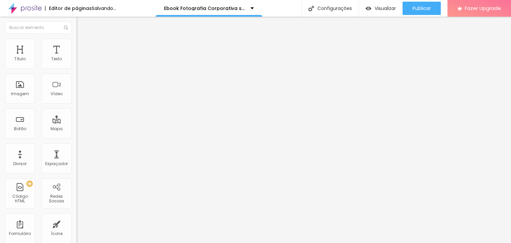
click at [77, 223] on input "range" at bounding box center [98, 225] width 43 height 5
type input "0"
drag, startPoint x: 18, startPoint y: 64, endPoint x: 3, endPoint y: 64, distance: 14.6
type input "0"
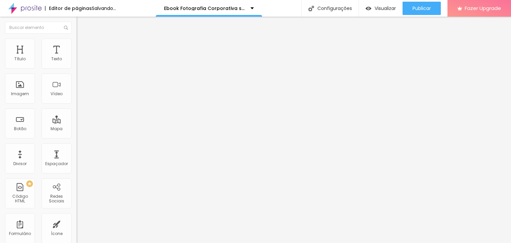
click at [77, 129] on input "range" at bounding box center [98, 131] width 43 height 5
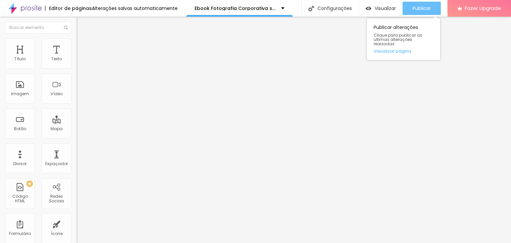
click at [416, 8] on span "Publicar" at bounding box center [422, 8] width 18 height 5
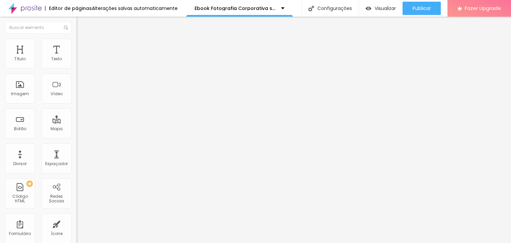
click at [77, 43] on li "Estilo" at bounding box center [115, 42] width 77 height 7
click at [77, 43] on img at bounding box center [80, 42] width 6 height 6
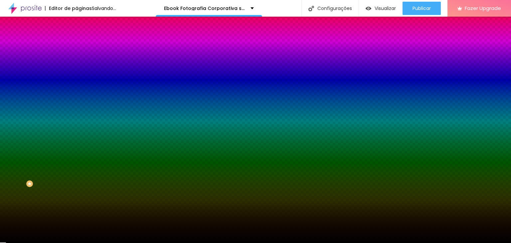
click at [79, 129] on icon "button" at bounding box center [81, 126] width 5 height 5
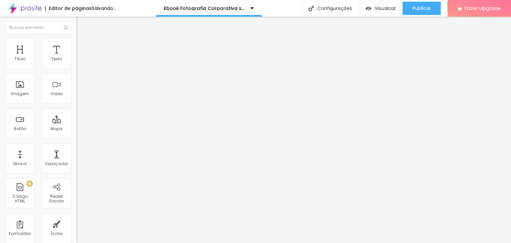
click at [77, 44] on li "Estilo" at bounding box center [115, 42] width 77 height 7
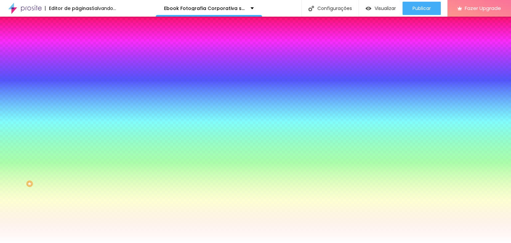
click at [80, 117] on icon "button" at bounding box center [81, 115] width 3 height 3
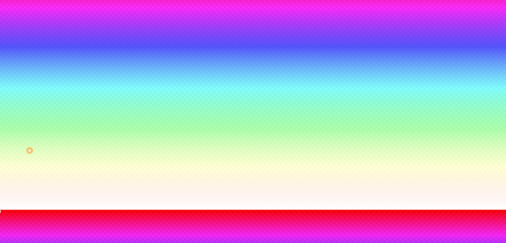
scroll to position [37, 0]
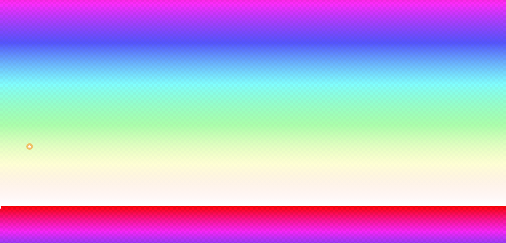
click at [9, 214] on button at bounding box center [4, 217] width 9 height 7
radio input "false"
radio input "true"
click at [9, 214] on button at bounding box center [4, 217] width 9 height 7
radio input "true"
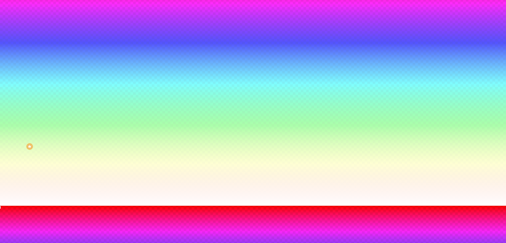
radio input "false"
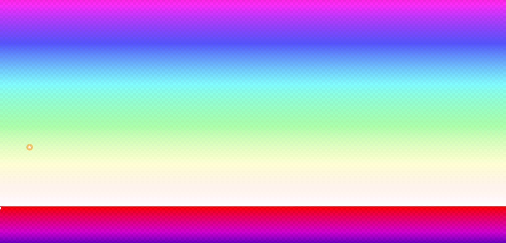
type input "#000000"
drag, startPoint x: 90, startPoint y: 214, endPoint x: 88, endPoint y: 242, distance: 28.0
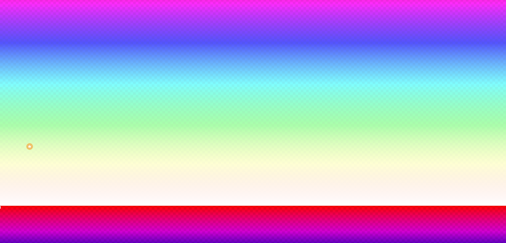
click at [33, 206] on div at bounding box center [253, 206] width 506 height 0
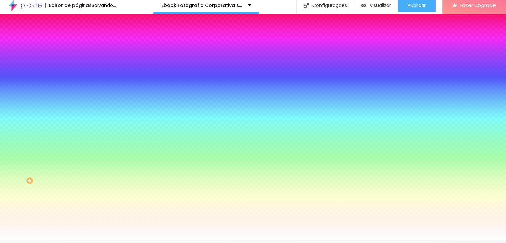
scroll to position [0, 0]
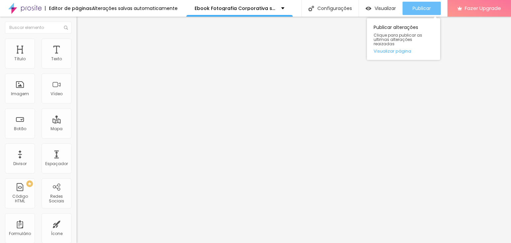
click at [428, 6] on span "Publicar" at bounding box center [422, 8] width 18 height 5
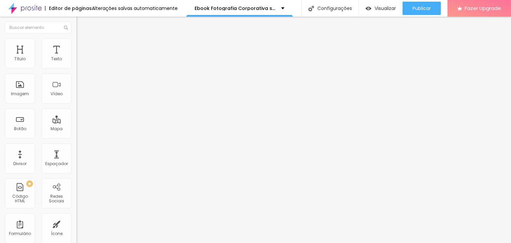
click at [83, 46] on span "Estilo" at bounding box center [88, 43] width 10 height 6
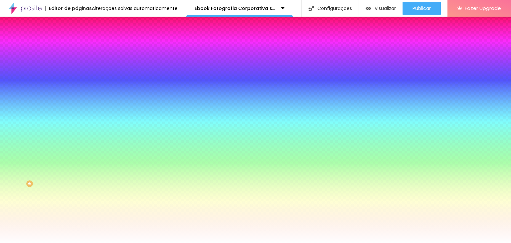
click at [79, 117] on icon "button" at bounding box center [81, 115] width 4 height 4
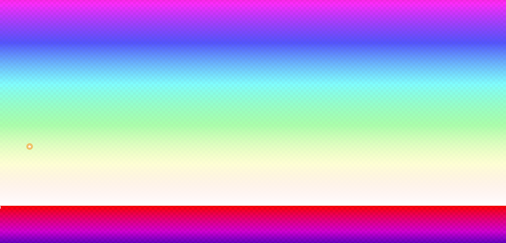
drag, startPoint x: 79, startPoint y: 200, endPoint x: 49, endPoint y: 203, distance: 30.4
click at [283, 206] on div at bounding box center [253, 206] width 506 height 0
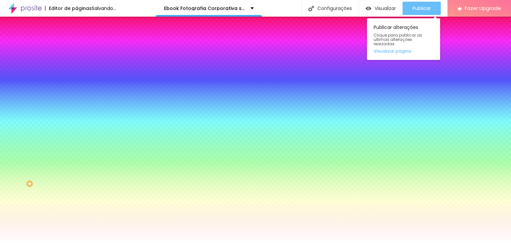
click at [422, 9] on span "Publicar" at bounding box center [422, 8] width 18 height 5
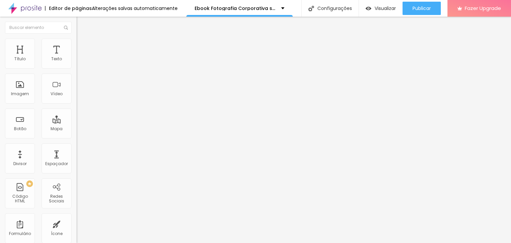
click at [83, 47] on span "Avançado" at bounding box center [94, 50] width 22 height 6
click at [83, 45] on span "Estilo" at bounding box center [88, 43] width 10 height 6
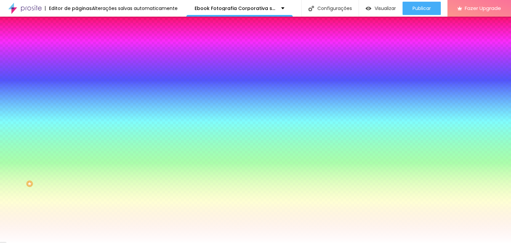
click at [83, 39] on span "Conteúdo" at bounding box center [93, 37] width 21 height 6
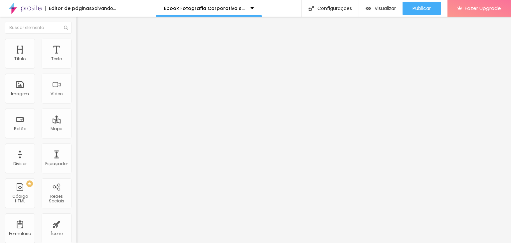
drag, startPoint x: 45, startPoint y: 120, endPoint x: 21, endPoint y: 124, distance: 23.6
click at [77, 77] on input "range" at bounding box center [98, 74] width 43 height 5
click at [83, 46] on span "Estilo" at bounding box center [88, 43] width 10 height 6
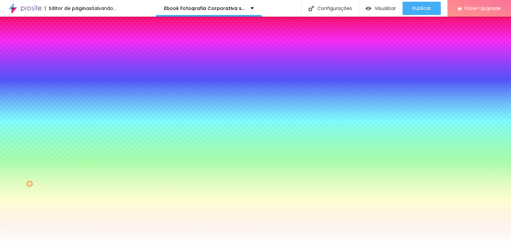
click at [80, 108] on icon "button" at bounding box center [80, 108] width 1 height 1
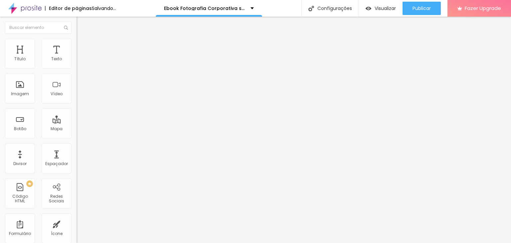
click at [83, 46] on span "Estilo" at bounding box center [88, 43] width 10 height 6
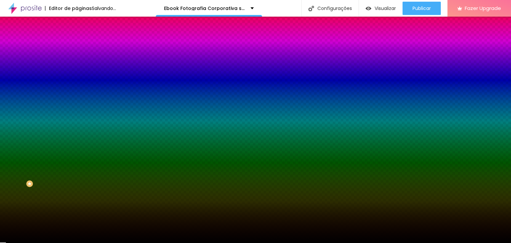
click at [77, 138] on button "button" at bounding box center [81, 134] width 9 height 7
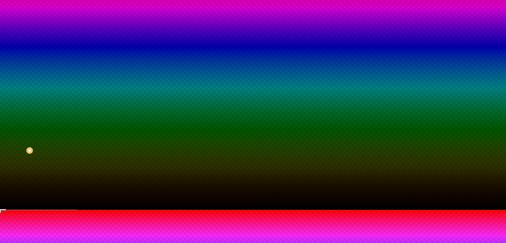
drag, startPoint x: 89, startPoint y: 213, endPoint x: 86, endPoint y: 202, distance: 11.6
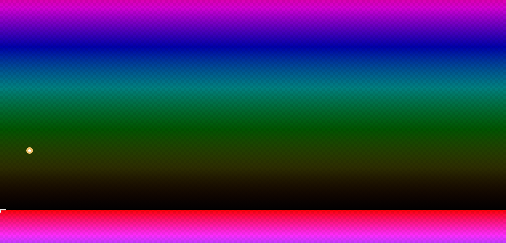
click at [34, 210] on div at bounding box center [253, 210] width 506 height 0
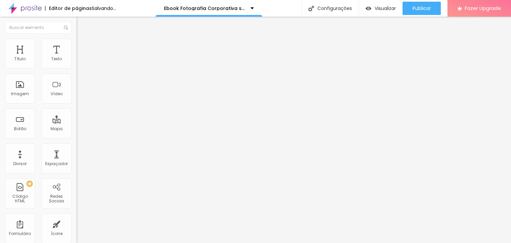
click at [83, 46] on span "Estilo" at bounding box center [88, 43] width 10 height 6
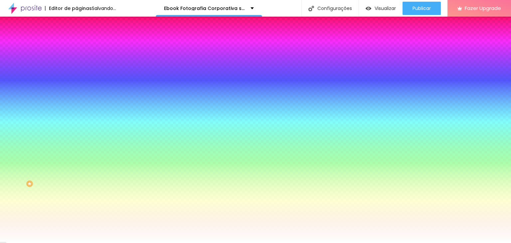
click at [83, 47] on span "Avançado" at bounding box center [94, 50] width 22 height 6
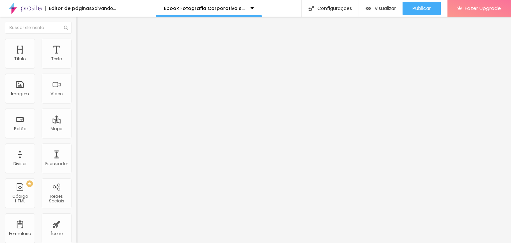
click at [83, 39] on span "Conteúdo" at bounding box center [93, 37] width 21 height 6
drag, startPoint x: 20, startPoint y: 124, endPoint x: 27, endPoint y: 126, distance: 6.9
click at [77, 77] on input "range" at bounding box center [98, 74] width 43 height 5
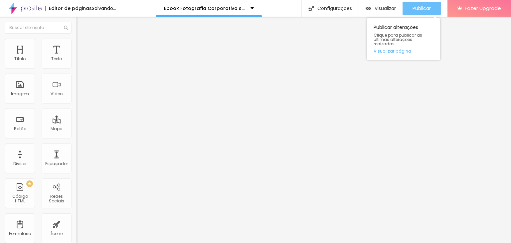
click at [421, 14] on div "Publicar" at bounding box center [422, 8] width 18 height 13
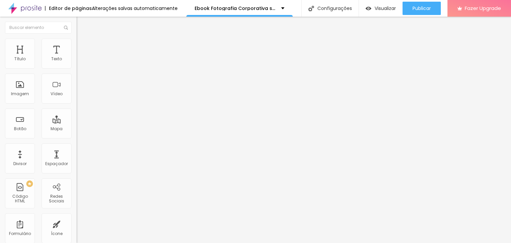
click at [83, 46] on span "Estilo" at bounding box center [88, 43] width 10 height 6
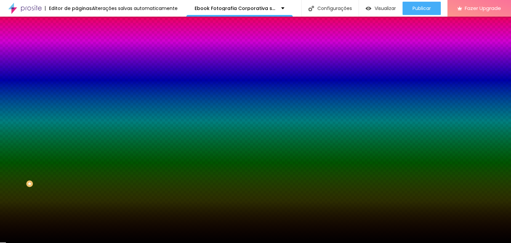
click at [79, 136] on icon "button" at bounding box center [79, 135] width 1 height 1
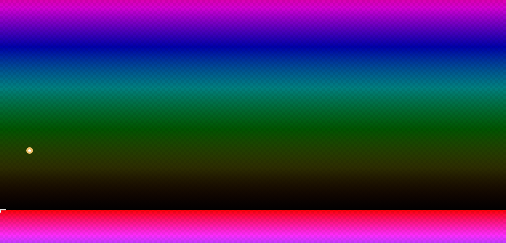
scroll to position [53, 0]
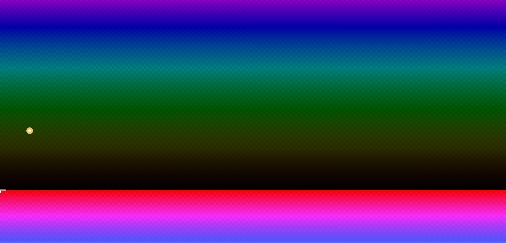
click at [44, 190] on div at bounding box center [253, 190] width 506 height 0
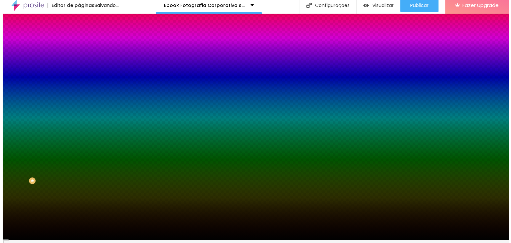
scroll to position [0, 0]
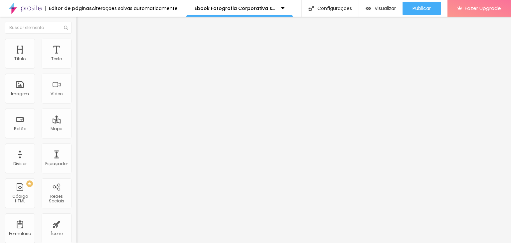
drag, startPoint x: 26, startPoint y: 124, endPoint x: 36, endPoint y: 123, distance: 10.1
click at [77, 77] on input "range" at bounding box center [98, 74] width 43 height 5
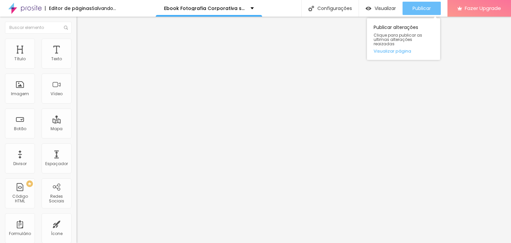
click at [415, 11] on span "Publicar" at bounding box center [422, 8] width 18 height 5
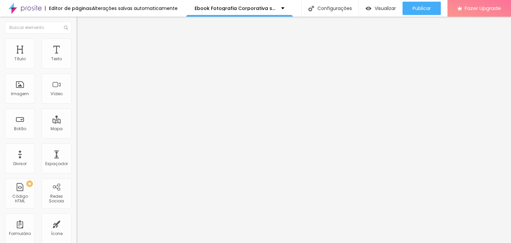
click at [83, 46] on span "Estilo" at bounding box center [88, 43] width 10 height 6
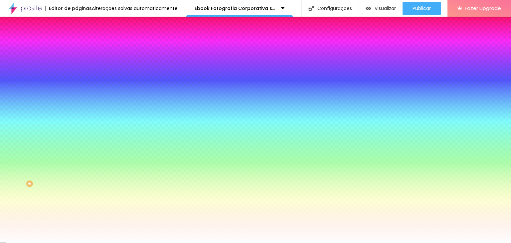
click at [83, 39] on span "Conteúdo" at bounding box center [93, 37] width 21 height 6
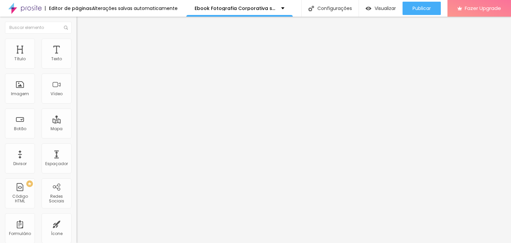
click at [77, 48] on ul "Conteúdo Estilo Avançado" at bounding box center [115, 42] width 77 height 20
click at [83, 46] on span "Estilo" at bounding box center [88, 43] width 10 height 6
click at [77, 50] on li "Avançado" at bounding box center [115, 48] width 77 height 7
click at [83, 46] on span "Estilo" at bounding box center [88, 43] width 10 height 6
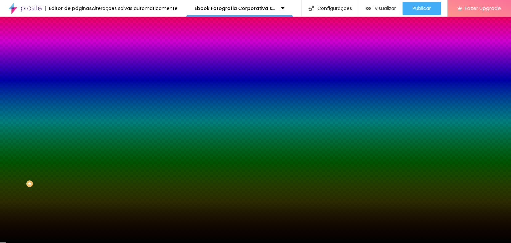
click at [77, 138] on button "button" at bounding box center [81, 134] width 9 height 7
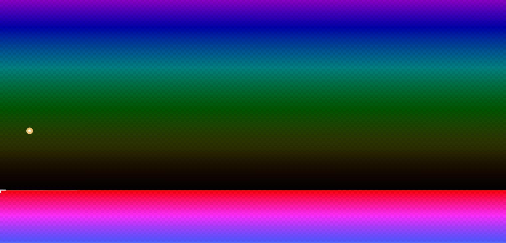
drag, startPoint x: 86, startPoint y: 200, endPoint x: 80, endPoint y: 200, distance: 6.0
drag, startPoint x: 80, startPoint y: 200, endPoint x: 57, endPoint y: 205, distance: 23.4
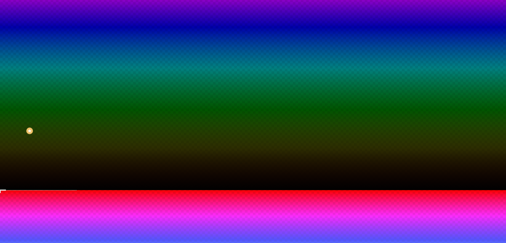
click at [22, 190] on div at bounding box center [253, 190] width 506 height 0
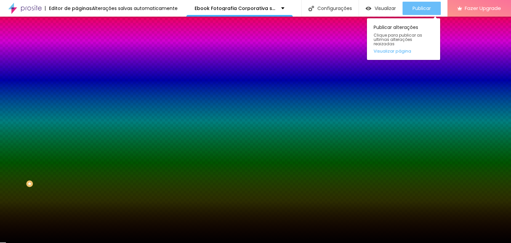
click at [425, 7] on span "Publicar" at bounding box center [422, 8] width 18 height 5
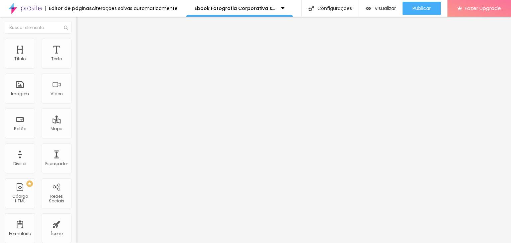
drag, startPoint x: 33, startPoint y: 123, endPoint x: 46, endPoint y: 128, distance: 13.5
click at [77, 77] on input "range" at bounding box center [98, 74] width 43 height 5
click at [77, 45] on li "Estilo" at bounding box center [115, 42] width 77 height 7
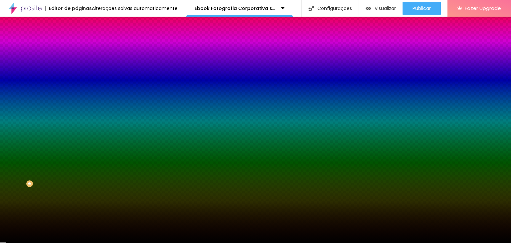
click at [79, 136] on icon "button" at bounding box center [81, 134] width 4 height 4
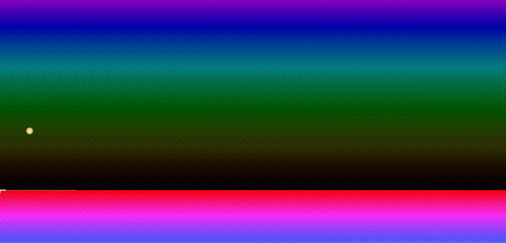
drag, startPoint x: 87, startPoint y: 200, endPoint x: 98, endPoint y: 201, distance: 11.1
click at [39, 190] on div at bounding box center [253, 190] width 506 height 0
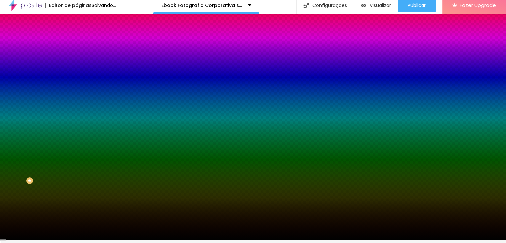
scroll to position [0, 0]
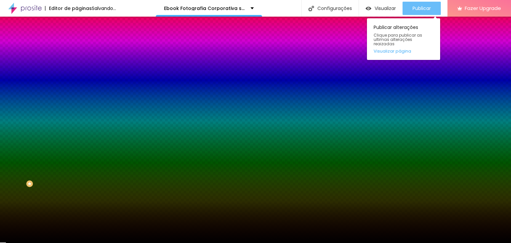
click at [423, 9] on span "Publicar" at bounding box center [422, 8] width 18 height 5
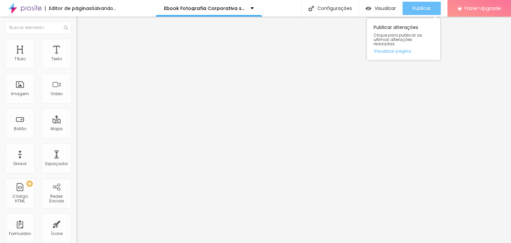
click at [420, 7] on span "Publicar" at bounding box center [422, 8] width 18 height 5
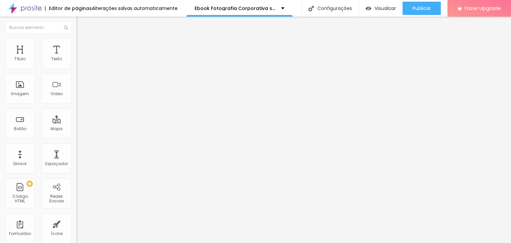
click at [83, 46] on span "Estilo" at bounding box center [88, 43] width 10 height 6
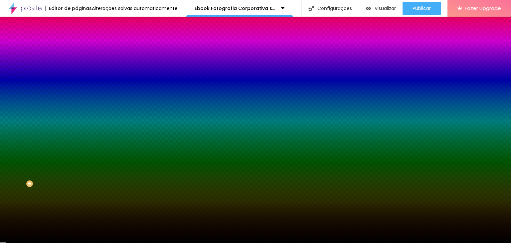
click at [77, 138] on button "button" at bounding box center [81, 134] width 9 height 7
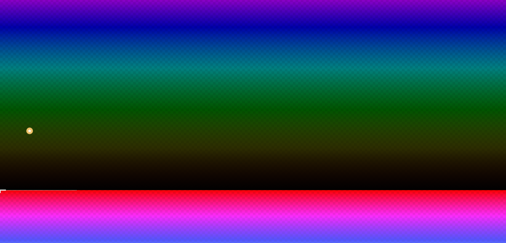
drag, startPoint x: 99, startPoint y: 200, endPoint x: 73, endPoint y: 199, distance: 26.3
click at [30, 190] on div at bounding box center [253, 190] width 506 height 0
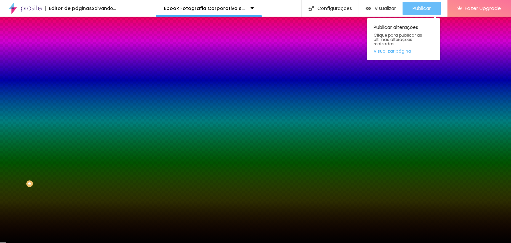
click at [414, 6] on span "Publicar" at bounding box center [422, 8] width 18 height 5
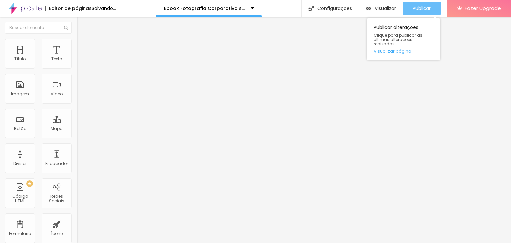
click at [410, 6] on button "Publicar" at bounding box center [422, 8] width 38 height 13
click at [424, 4] on div "Publicar" at bounding box center [422, 8] width 18 height 13
click at [420, 8] on span "Publicar" at bounding box center [422, 8] width 18 height 5
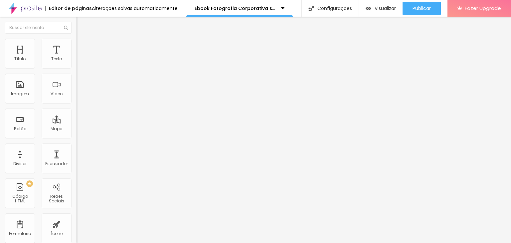
click at [83, 45] on span "Estilo" at bounding box center [88, 43] width 10 height 6
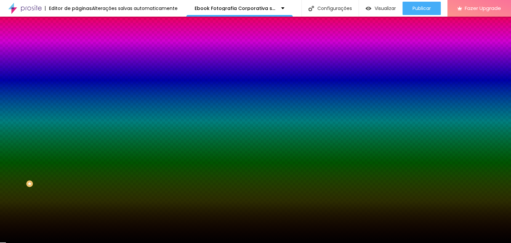
click at [79, 136] on icon "button" at bounding box center [81, 134] width 4 height 4
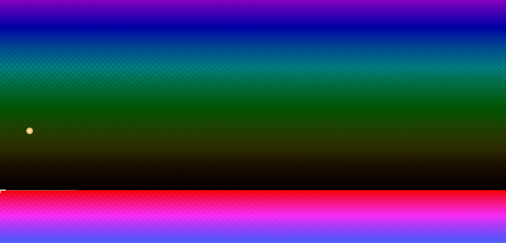
drag, startPoint x: 73, startPoint y: 200, endPoint x: 57, endPoint y: 200, distance: 16.6
click at [240, 190] on div at bounding box center [253, 190] width 506 height 0
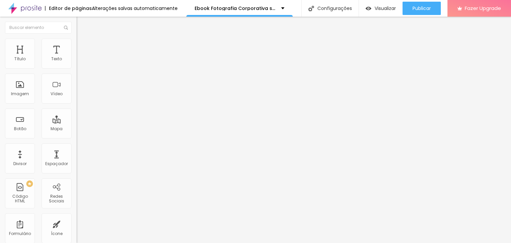
click at [77, 42] on ul "Conteúdo Estilo Avançado" at bounding box center [115, 42] width 77 height 20
click at [77, 44] on li "Estilo" at bounding box center [115, 42] width 77 height 7
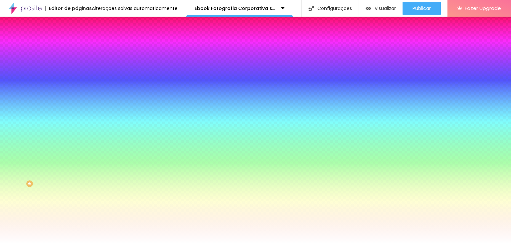
click at [83, 47] on span "Avançado" at bounding box center [94, 50] width 22 height 6
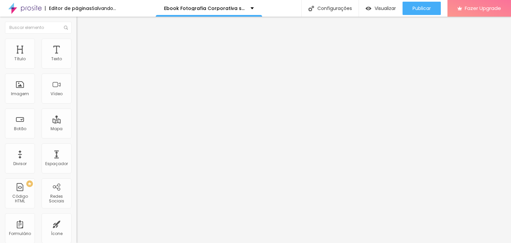
drag, startPoint x: 28, startPoint y: 65, endPoint x: 23, endPoint y: 66, distance: 5.4
click at [77, 129] on input "range" at bounding box center [98, 131] width 43 height 5
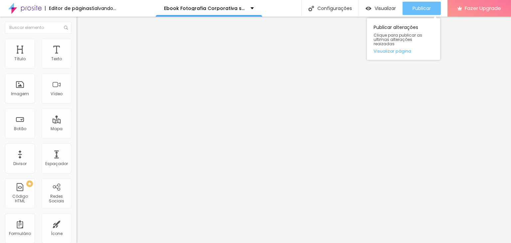
click at [423, 7] on span "Publicar" at bounding box center [422, 8] width 18 height 5
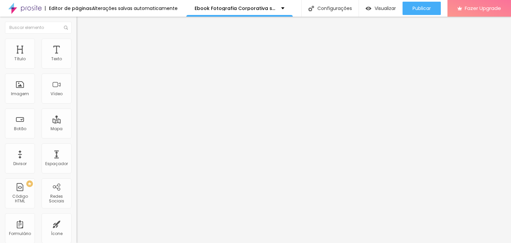
click at [83, 46] on span "Estilo" at bounding box center [88, 43] width 10 height 6
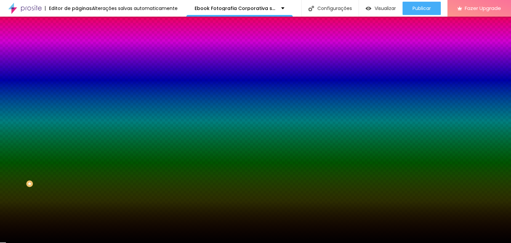
click at [79, 136] on icon "button" at bounding box center [81, 134] width 4 height 4
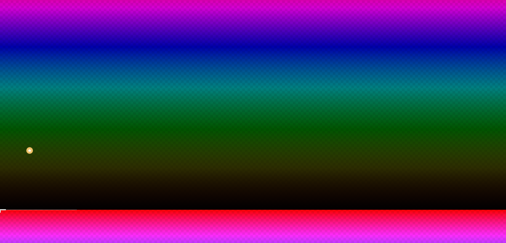
click at [9, 218] on button at bounding box center [4, 221] width 9 height 7
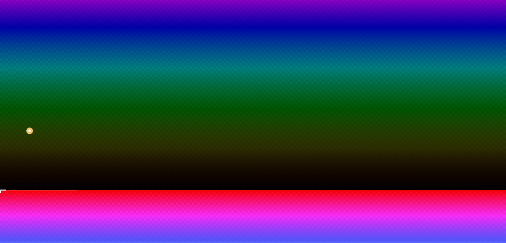
drag, startPoint x: 74, startPoint y: 201, endPoint x: 67, endPoint y: 200, distance: 7.0
drag, startPoint x: 72, startPoint y: 219, endPoint x: 87, endPoint y: 221, distance: 15.1
click at [48, 190] on div at bounding box center [253, 190] width 506 height 0
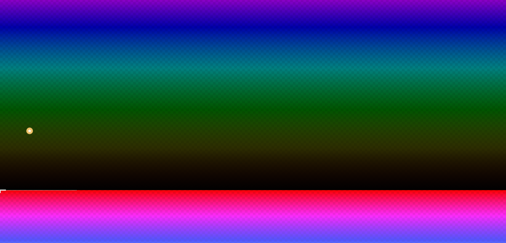
scroll to position [0, 0]
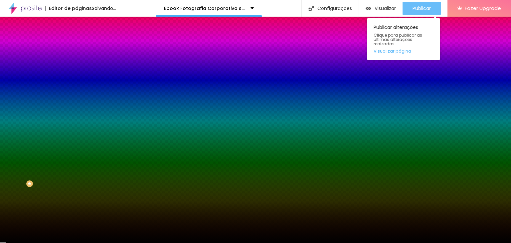
click at [420, 6] on span "Publicar" at bounding box center [422, 8] width 18 height 5
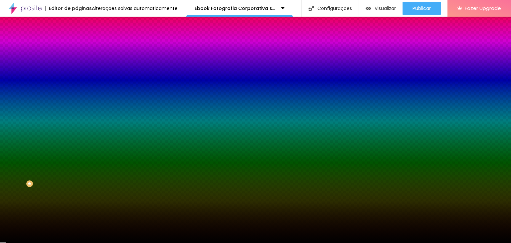
click at [77, 138] on div "Imagem de fundo Adicionar imagem Efeito da Imagem Nenhum Nenhum Parallax Cor de…" at bounding box center [115, 95] width 77 height 86
click at [77, 138] on button "button" at bounding box center [81, 134] width 9 height 7
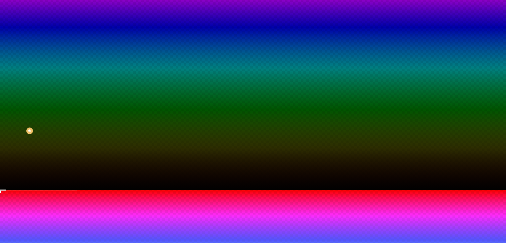
drag, startPoint x: 73, startPoint y: 201, endPoint x: 97, endPoint y: 202, distance: 24.7
click at [48, 190] on div at bounding box center [253, 190] width 506 height 0
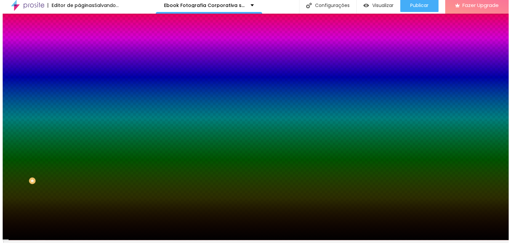
scroll to position [0, 0]
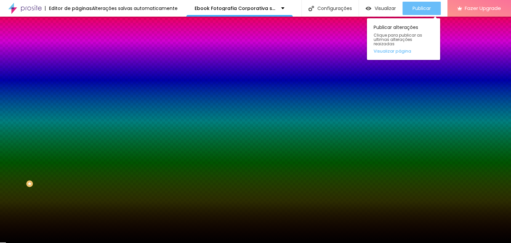
click at [423, 4] on div "Publicar" at bounding box center [422, 8] width 18 height 13
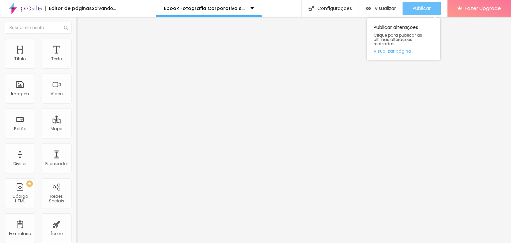
click at [426, 8] on span "Publicar" at bounding box center [422, 8] width 18 height 5
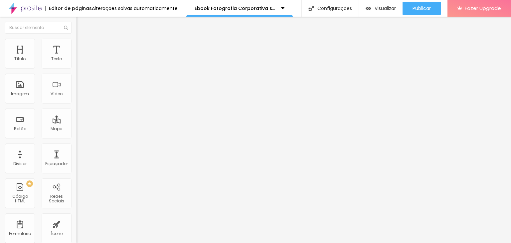
click at [83, 45] on span "Estilo" at bounding box center [88, 43] width 10 height 6
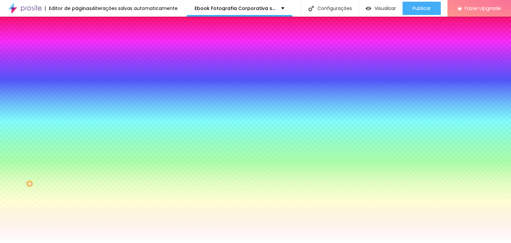
click at [83, 48] on span "Avançado" at bounding box center [94, 50] width 22 height 6
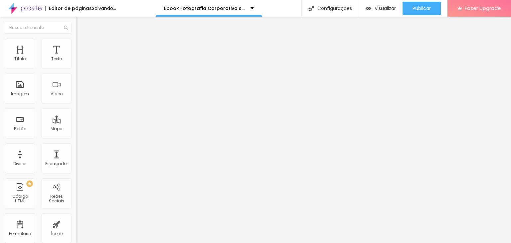
drag, startPoint x: 18, startPoint y: 63, endPoint x: 4, endPoint y: 65, distance: 14.8
click at [77, 129] on input "range" at bounding box center [98, 131] width 43 height 5
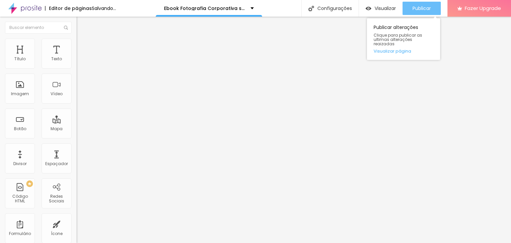
click at [429, 10] on span "Publicar" at bounding box center [422, 8] width 18 height 5
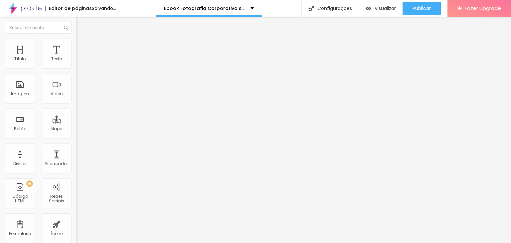
click at [77, 57] on span "Trocar imagem" at bounding box center [95, 55] width 36 height 6
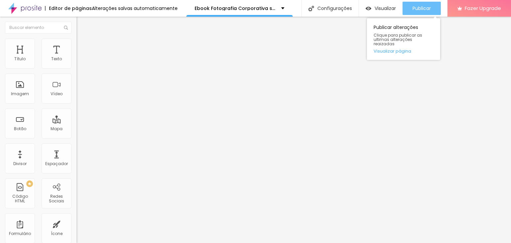
click at [414, 6] on span "Publicar" at bounding box center [422, 8] width 18 height 5
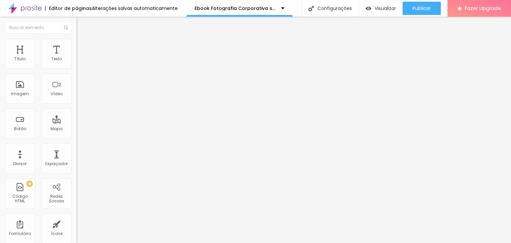
click at [77, 27] on button "Editar Título" at bounding box center [115, 24] width 77 height 15
click at [77, 57] on span "Trocar imagem" at bounding box center [95, 55] width 36 height 6
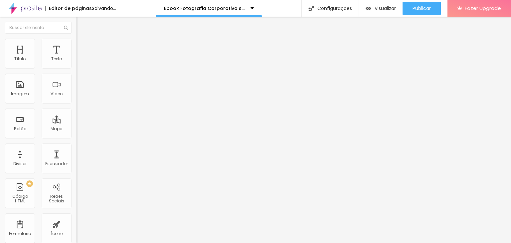
click at [82, 26] on div "Editar Imagem" at bounding box center [104, 24] width 45 height 5
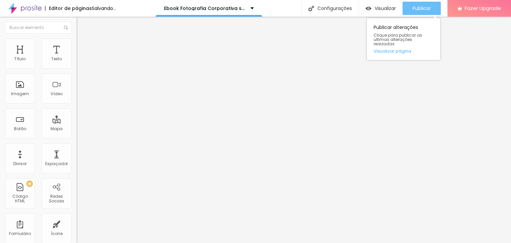
click at [419, 11] on span "Publicar" at bounding box center [422, 8] width 18 height 5
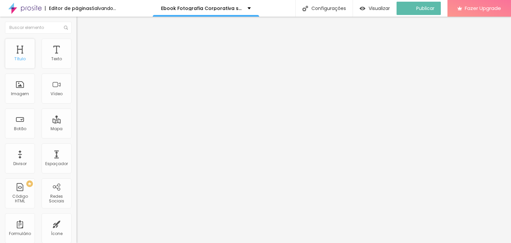
click at [20, 59] on div "Título" at bounding box center [19, 59] width 11 height 5
click at [77, 98] on button "button" at bounding box center [81, 94] width 9 height 7
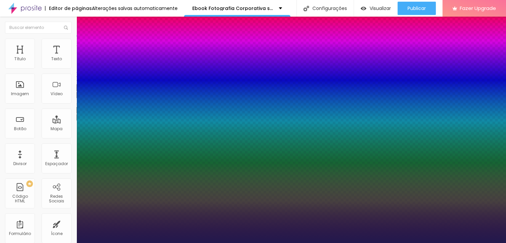
drag, startPoint x: 89, startPoint y: 188, endPoint x: 106, endPoint y: 189, distance: 17.7
click at [57, 243] on div at bounding box center [253, 243] width 506 height 0
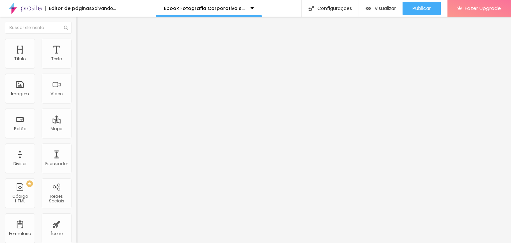
click at [77, 42] on img at bounding box center [80, 42] width 6 height 6
click at [77, 39] on li "Estilo" at bounding box center [115, 35] width 77 height 7
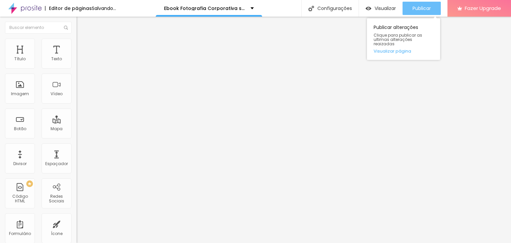
click at [416, 7] on span "Publicar" at bounding box center [422, 8] width 18 height 5
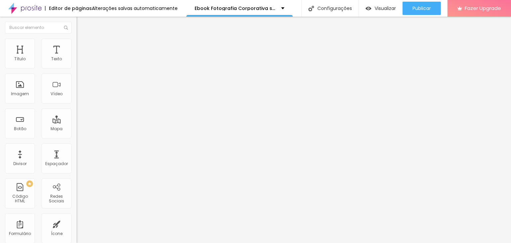
click at [77, 42] on img at bounding box center [80, 42] width 6 height 6
click at [77, 38] on img at bounding box center [80, 35] width 6 height 6
click at [77, 121] on button "button" at bounding box center [81, 117] width 9 height 7
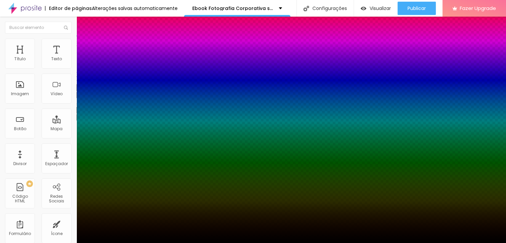
scroll to position [7, 0]
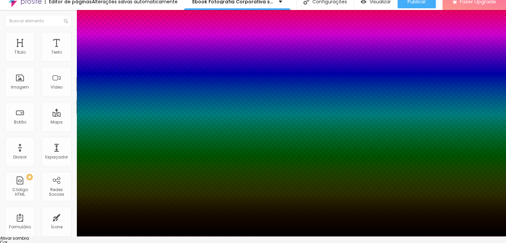
click at [120, 240] on div at bounding box center [253, 240] width 506 height 0
click at [101, 243] on div at bounding box center [253, 244] width 506 height 0
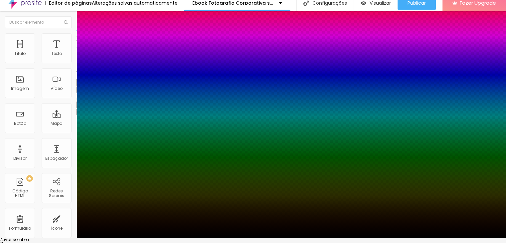
scroll to position [5, 0]
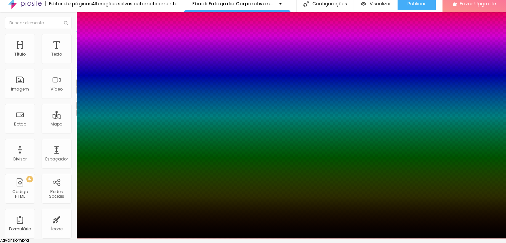
click at [114, 235] on div at bounding box center [253, 116] width 506 height 243
click at [114, 232] on div at bounding box center [253, 116] width 506 height 243
click at [116, 234] on div at bounding box center [253, 116] width 506 height 243
drag, startPoint x: 124, startPoint y: 235, endPoint x: 123, endPoint y: 246, distance: 11.3
click at [123, 238] on html "Editor de páginas Salvando... Ebook Fotografia Corporativa sem Estúdio Configur…" at bounding box center [253, 116] width 506 height 243
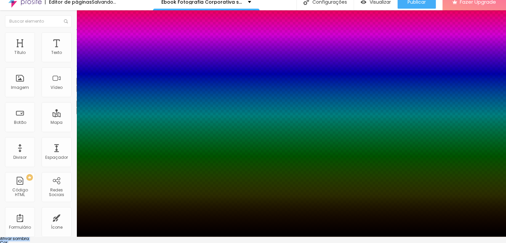
scroll to position [7, 0]
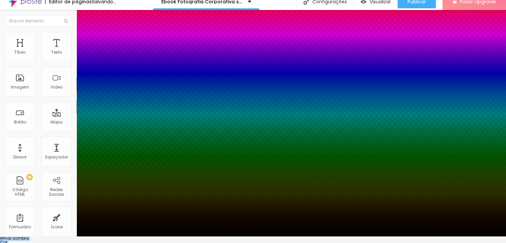
click at [100, 243] on div at bounding box center [253, 244] width 506 height 0
click at [101, 243] on div at bounding box center [253, 244] width 506 height 0
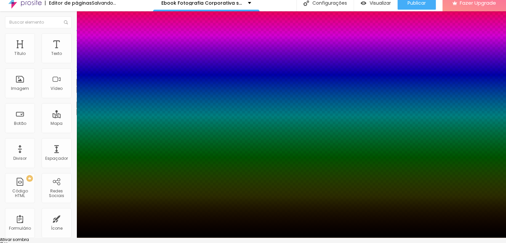
scroll to position [5, 0]
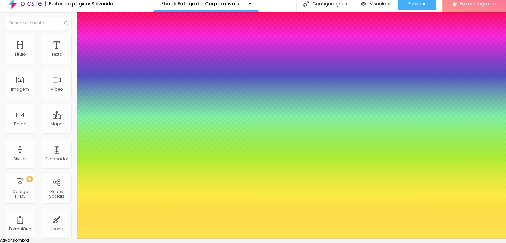
drag, startPoint x: 103, startPoint y: 199, endPoint x: 96, endPoint y: 189, distance: 11.9
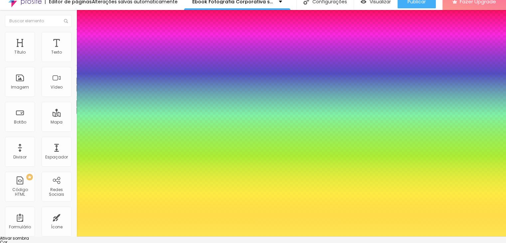
click at [104, 243] on div at bounding box center [253, 244] width 506 height 0
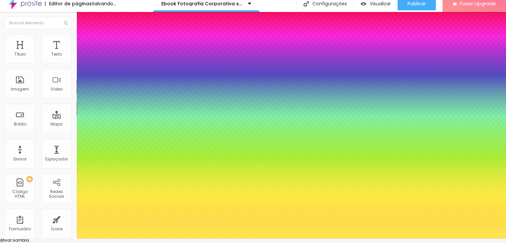
click at [122, 238] on div at bounding box center [253, 116] width 506 height 243
click at [118, 242] on div at bounding box center [253, 242] width 506 height 0
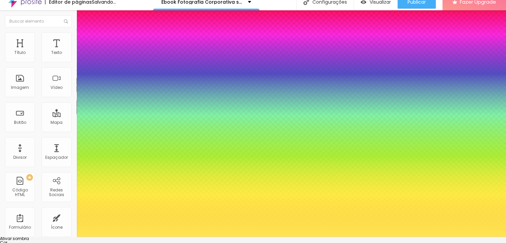
scroll to position [7, 0]
click at [186, 236] on div at bounding box center [253, 236] width 506 height 0
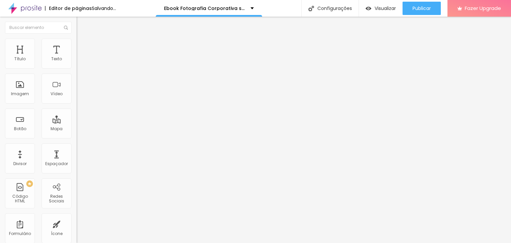
click at [77, 57] on span "Trocar imagem" at bounding box center [95, 55] width 36 height 6
click at [77, 121] on button "button" at bounding box center [81, 117] width 9 height 7
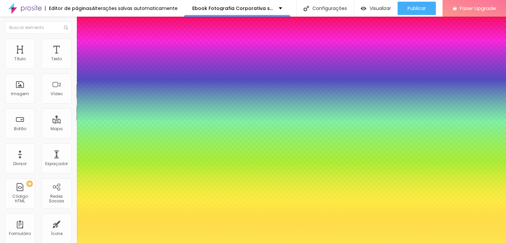
scroll to position [7, 0]
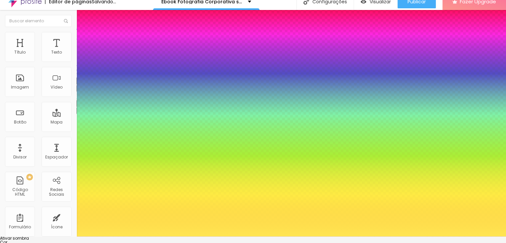
drag, startPoint x: 110, startPoint y: 223, endPoint x: 94, endPoint y: 226, distance: 16.4
click at [120, 240] on div at bounding box center [253, 240] width 506 height 0
click at [39, 236] on div at bounding box center [253, 236] width 506 height 0
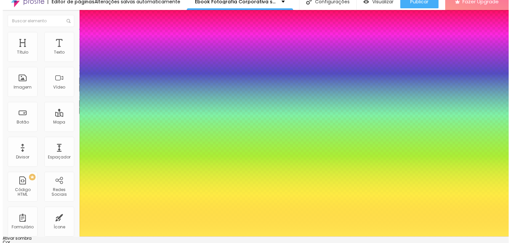
scroll to position [0, 0]
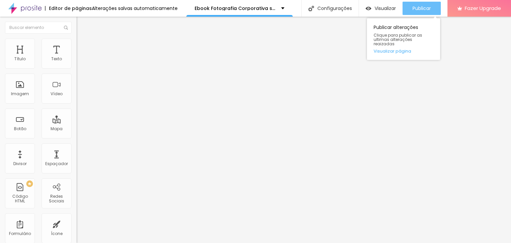
click at [409, 9] on button "Publicar" at bounding box center [422, 8] width 38 height 13
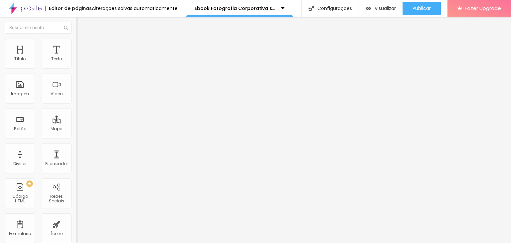
click at [77, 44] on li "Estilo" at bounding box center [115, 42] width 77 height 7
drag, startPoint x: 20, startPoint y: 70, endPoint x: 27, endPoint y: 70, distance: 7.3
click at [77, 68] on input "range" at bounding box center [98, 65] width 43 height 5
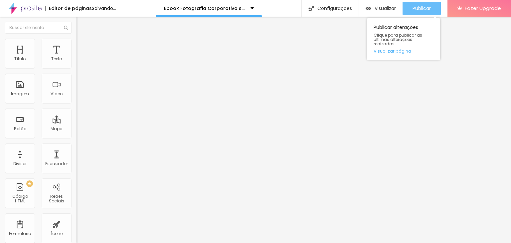
click at [431, 4] on div "Publicar" at bounding box center [422, 8] width 18 height 13
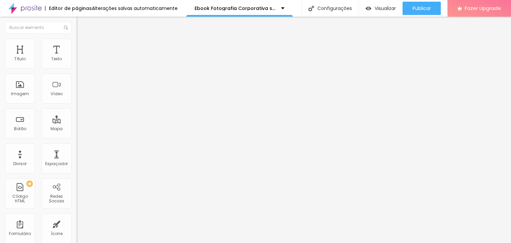
click at [77, 45] on img at bounding box center [80, 48] width 6 height 6
click at [77, 45] on li "Estilo" at bounding box center [115, 42] width 77 height 7
drag, startPoint x: 28, startPoint y: 72, endPoint x: 35, endPoint y: 71, distance: 7.1
click at [77, 68] on input "range" at bounding box center [98, 65] width 43 height 5
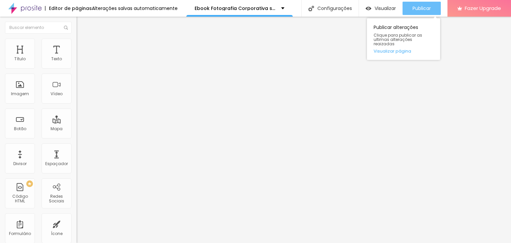
click at [418, 11] on span "Publicar" at bounding box center [422, 8] width 18 height 5
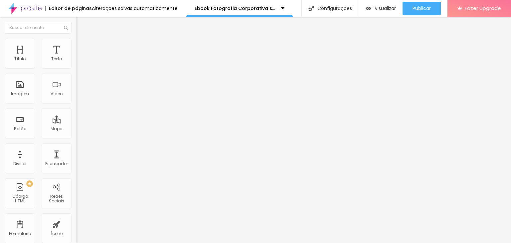
click at [77, 98] on button "button" at bounding box center [81, 94] width 9 height 7
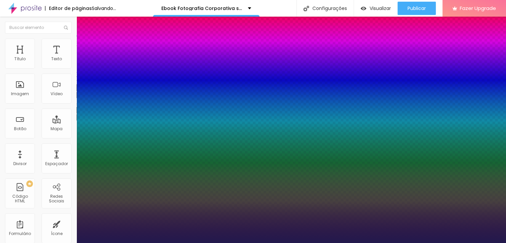
drag, startPoint x: 96, startPoint y: 188, endPoint x: 102, endPoint y: 186, distance: 6.3
drag, startPoint x: 111, startPoint y: 233, endPoint x: 101, endPoint y: 231, distance: 10.0
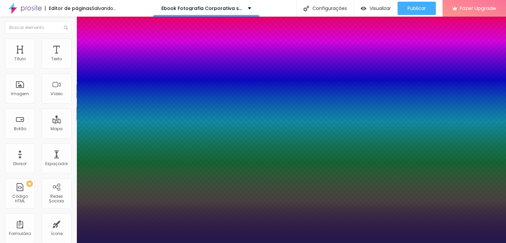
click at [417, 243] on div at bounding box center [253, 243] width 506 height 0
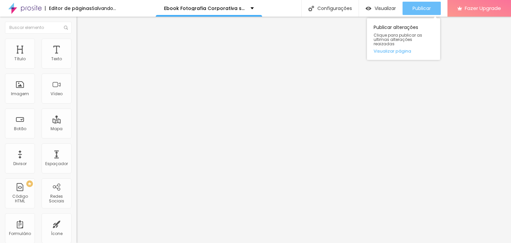
click at [413, 8] on span "Publicar" at bounding box center [422, 8] width 18 height 5
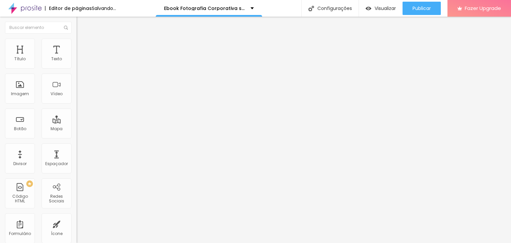
click at [83, 46] on span "Avançado" at bounding box center [94, 43] width 22 height 6
click at [77, 122] on input "range" at bounding box center [98, 124] width 43 height 5
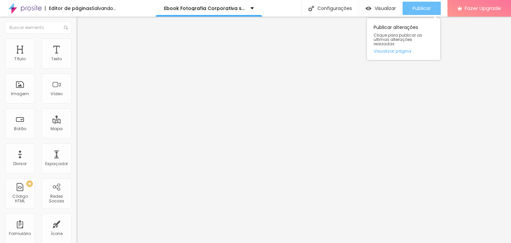
click at [428, 6] on span "Publicar" at bounding box center [422, 8] width 18 height 5
click at [427, 6] on span "Publicar" at bounding box center [422, 8] width 18 height 5
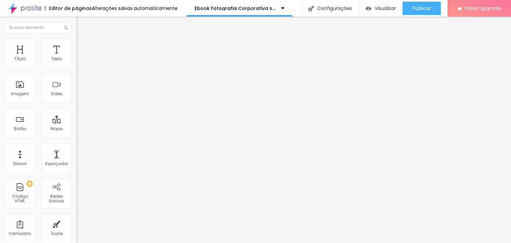
click at [83, 45] on span "Estilo" at bounding box center [88, 43] width 10 height 6
click at [83, 46] on span "Estilo" at bounding box center [88, 43] width 10 height 6
click at [83, 47] on span "Avançado" at bounding box center [94, 50] width 22 height 6
click at [83, 46] on span "Estilo" at bounding box center [88, 43] width 10 height 6
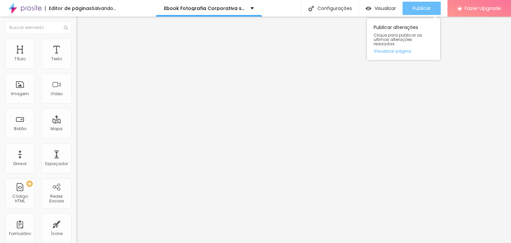
click at [423, 9] on span "Publicar" at bounding box center [422, 8] width 18 height 5
click at [427, 10] on span "Publicar" at bounding box center [422, 8] width 18 height 5
click at [420, 6] on span "Publicar" at bounding box center [422, 8] width 18 height 5
click at [424, 8] on span "Publicar" at bounding box center [422, 8] width 18 height 5
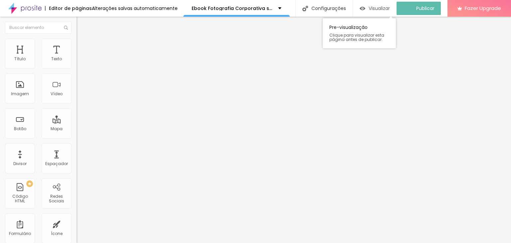
click at [383, 8] on span "Visualizar" at bounding box center [379, 8] width 21 height 5
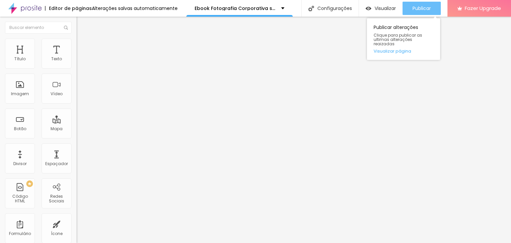
click at [432, 10] on button "Publicar" at bounding box center [422, 8] width 38 height 13
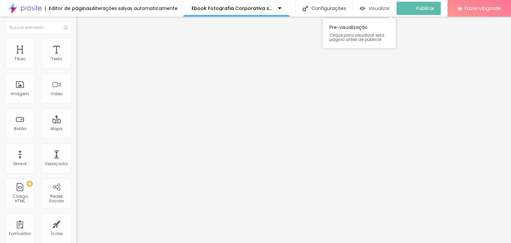
click at [382, 6] on span "Visualizar" at bounding box center [379, 8] width 21 height 5
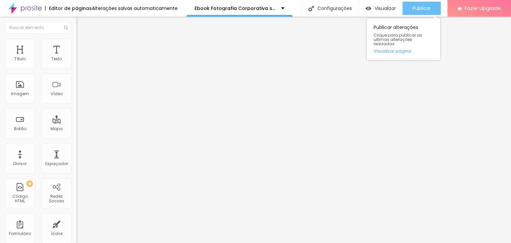
click at [422, 7] on span "Publicar" at bounding box center [422, 8] width 18 height 5
